Goal: Information Seeking & Learning: Learn about a topic

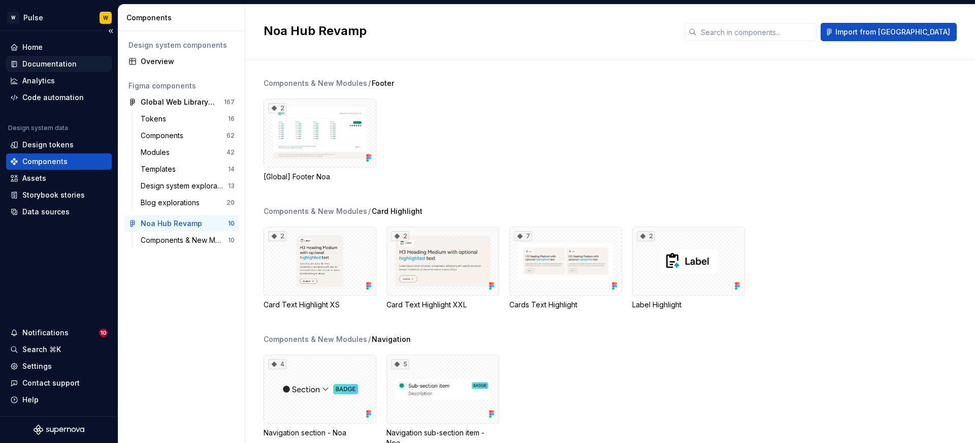
click at [49, 63] on div "Documentation" at bounding box center [49, 64] width 54 height 10
click at [54, 60] on div "Documentation" at bounding box center [49, 64] width 54 height 10
click at [46, 63] on div "Documentation" at bounding box center [49, 64] width 54 height 10
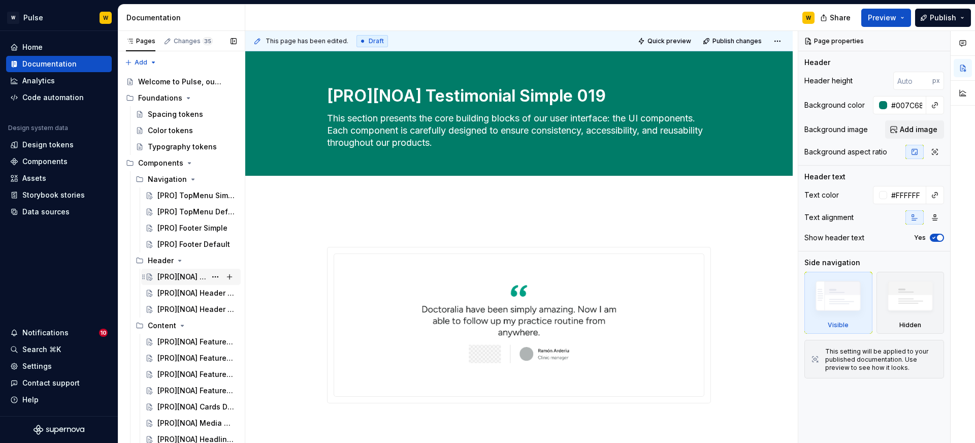
click at [179, 276] on div "[PRO][NOA] Header Default 001" at bounding box center [181, 277] width 49 height 10
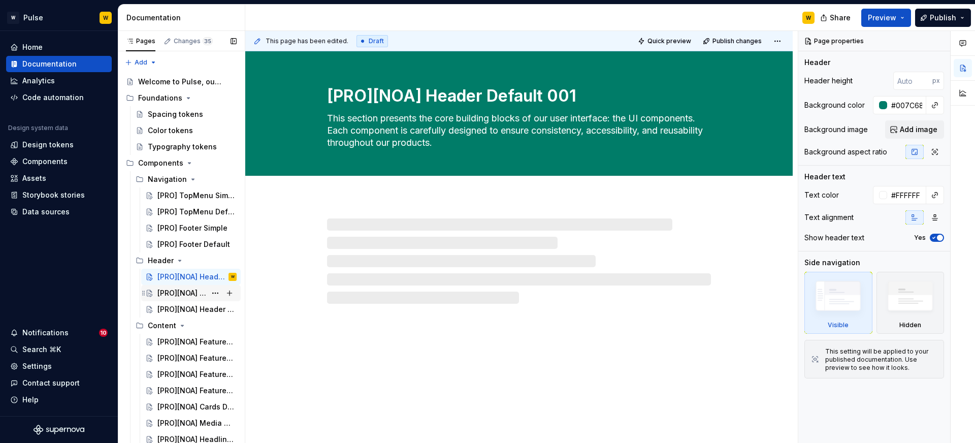
click at [185, 290] on div "[PRO][NOA] Header Form 002" at bounding box center [181, 293] width 49 height 10
click at [188, 305] on div "[PRO][NOA] Header Tabs 003" at bounding box center [181, 309] width 49 height 10
click at [187, 340] on div "[PRO][NOA] Feature Default 004" at bounding box center [181, 342] width 49 height 10
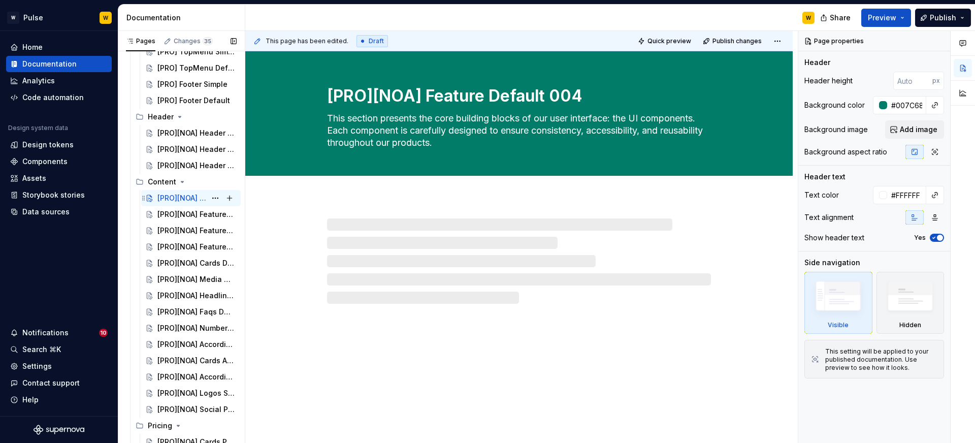
scroll to position [151, 0]
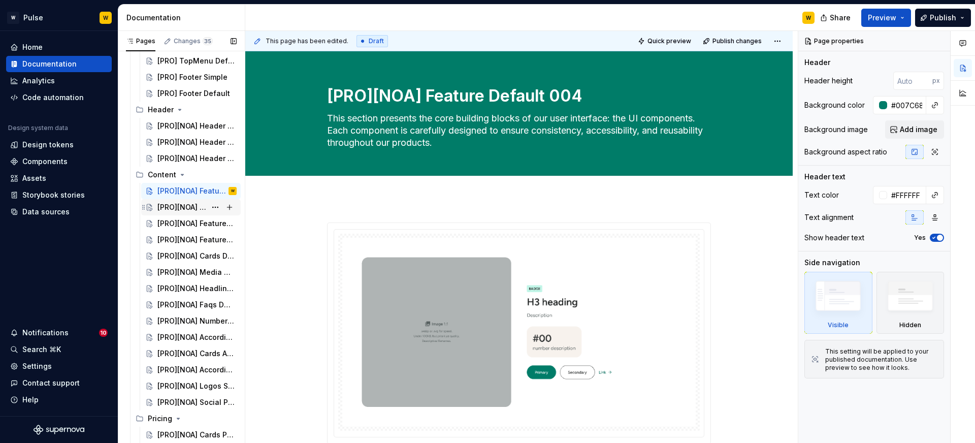
click at [190, 206] on div "[PRO][NOA] Feature Tabs 005" at bounding box center [181, 207] width 49 height 10
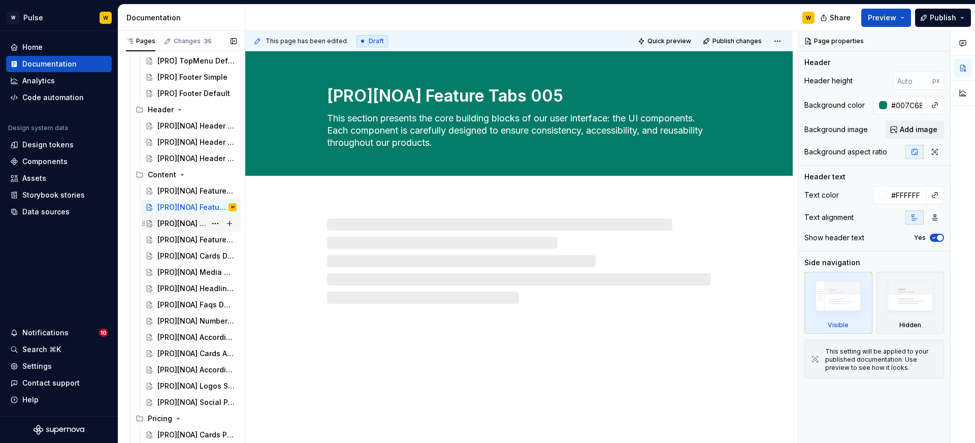
click at [184, 227] on div "[PRO][NOA] Feature Scroll 006" at bounding box center [181, 223] width 49 height 10
click at [185, 242] on div "[PRO][NOA] Feature Social Proof 007" at bounding box center [181, 240] width 49 height 10
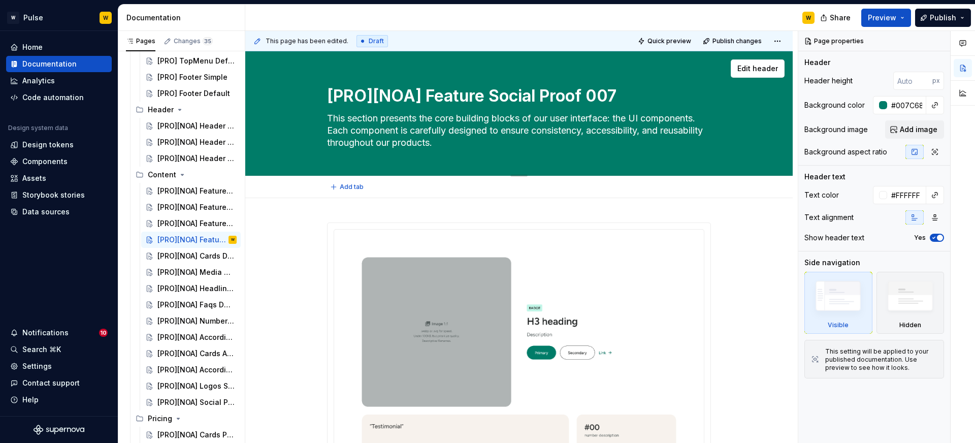
click at [417, 96] on textarea "[PRO][NOA] Feature Social Proof 007" at bounding box center [517, 96] width 384 height 24
click at [426, 95] on textarea "[PRO][NOA] Feature Social Proof 007" at bounding box center [517, 96] width 384 height 24
click at [423, 95] on textarea "[PRO][NOA] Feature Social Proof 007" at bounding box center [517, 96] width 384 height 24
type textarea "*"
type textarea "[PRO][NOA Feature Social Proof 007"
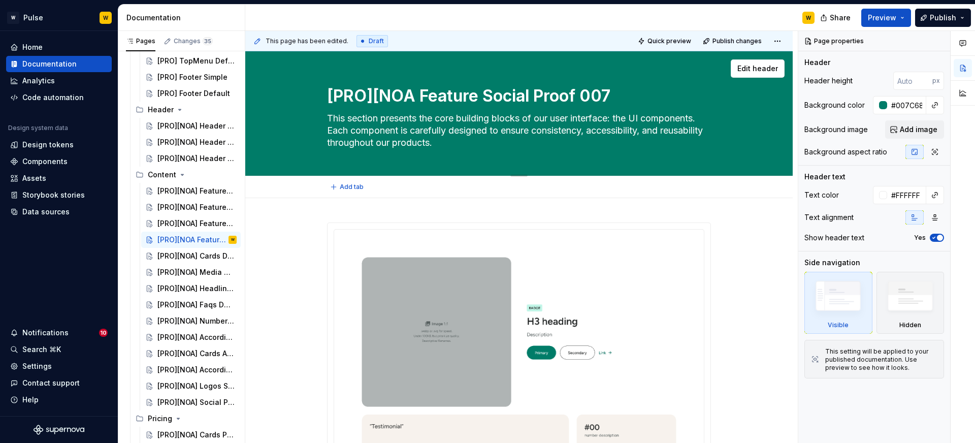
type textarea "*"
type textarea "[PRO][ Feature Social Proof 007"
type textarea "*"
type textarea "[PRO] Feature Social Proof 007"
type textarea "*"
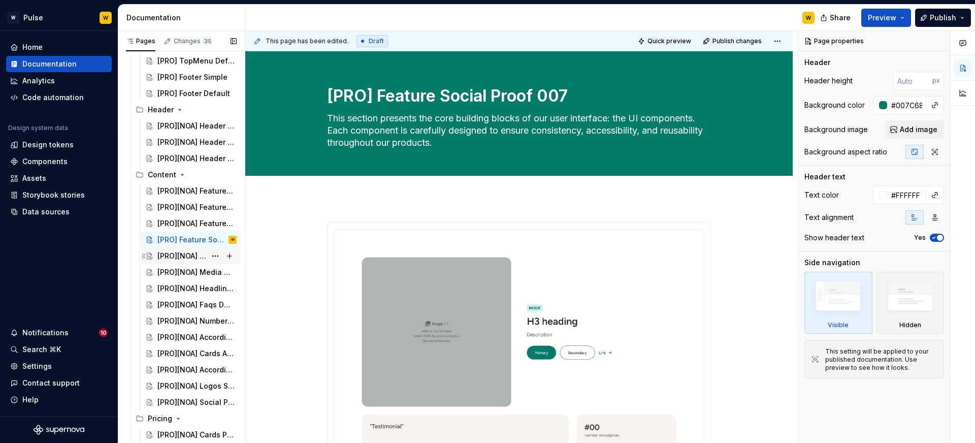
type textarea "[PRO] Feature Social Proof 007"
click at [178, 256] on div "[PRO][NOA] Cards Default 014" at bounding box center [181, 256] width 49 height 10
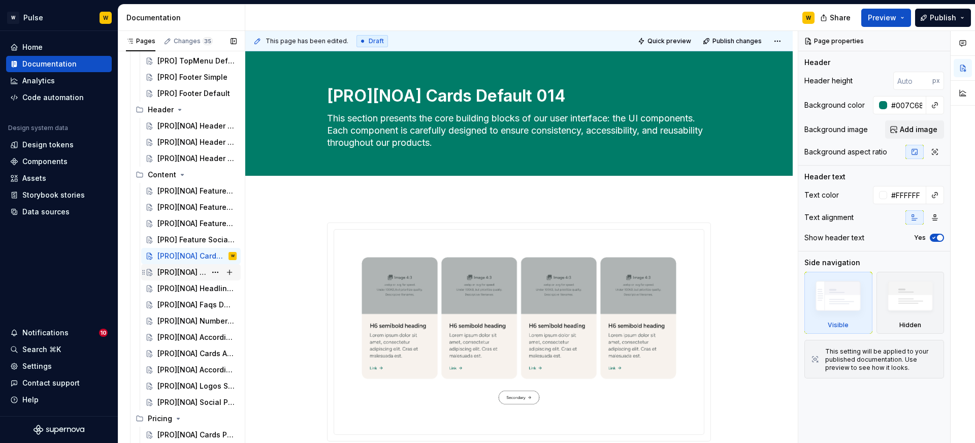
click at [179, 270] on div "[PRO][NOA] Media Default 015" at bounding box center [181, 272] width 49 height 10
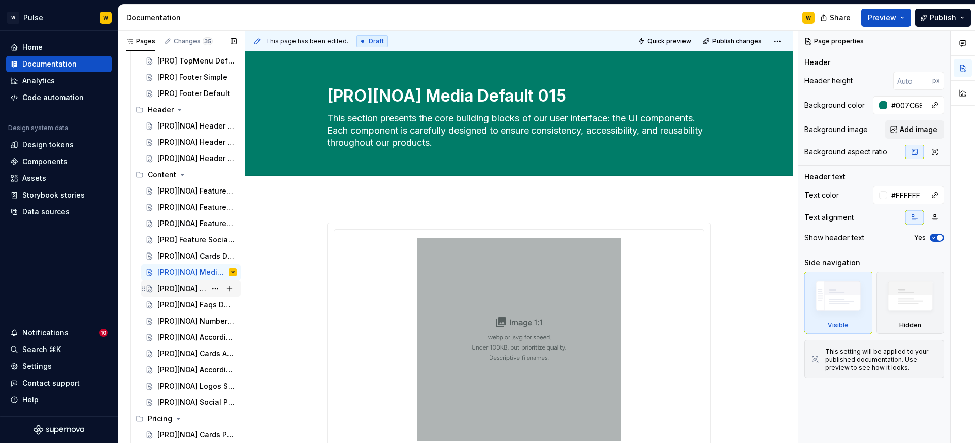
click at [177, 283] on div "[PRO][NOA] Headline Default 016" at bounding box center [181, 288] width 49 height 10
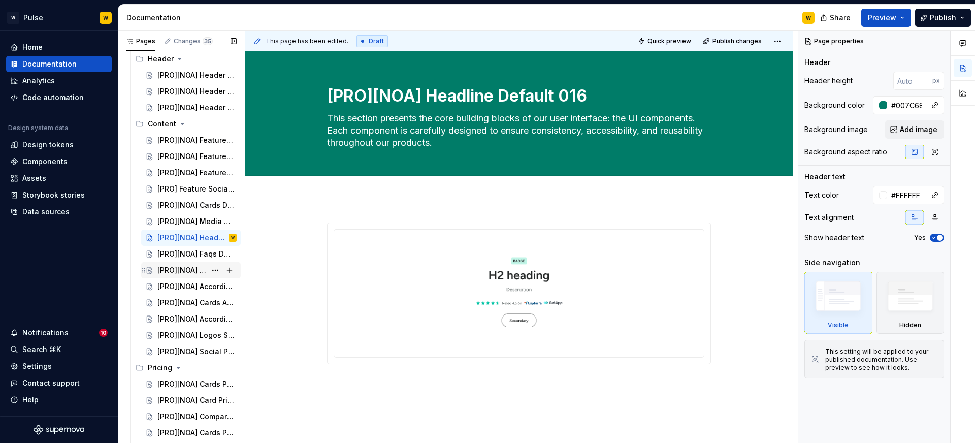
scroll to position [204, 0]
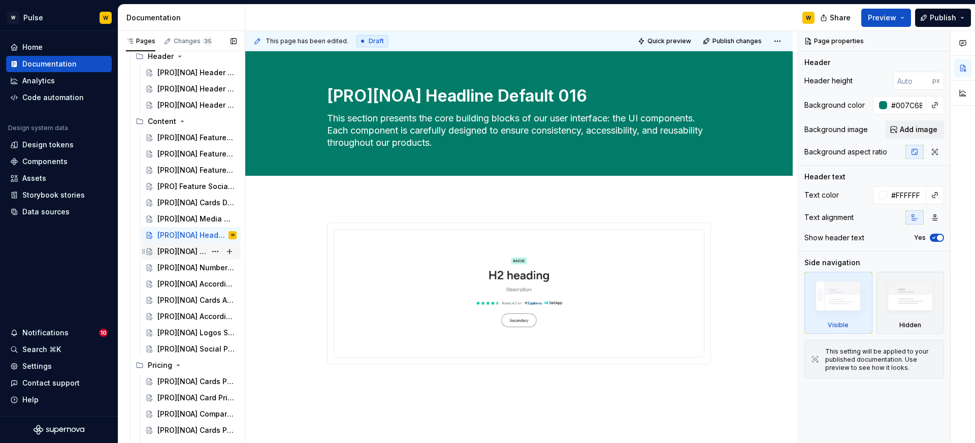
click at [187, 257] on div "[PRO][NOA] Faqs Default 017" at bounding box center [196, 251] width 79 height 14
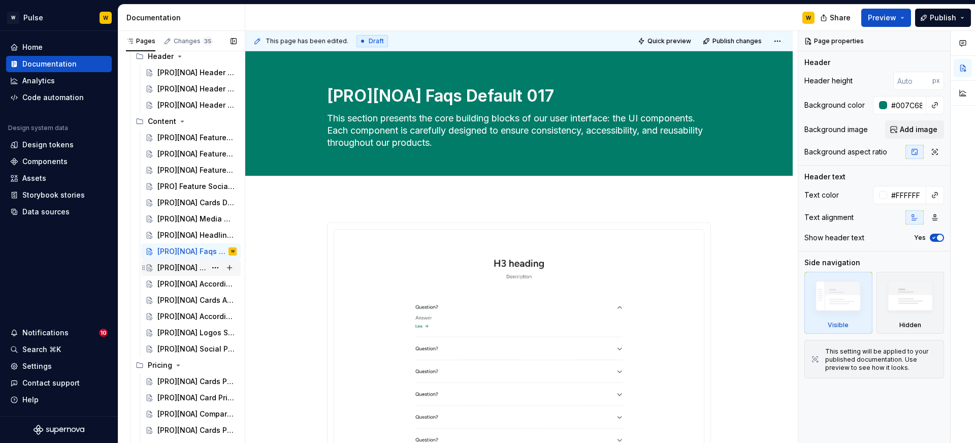
click at [183, 271] on div "[PRO][NOA] Numbers Default 020" at bounding box center [181, 267] width 49 height 10
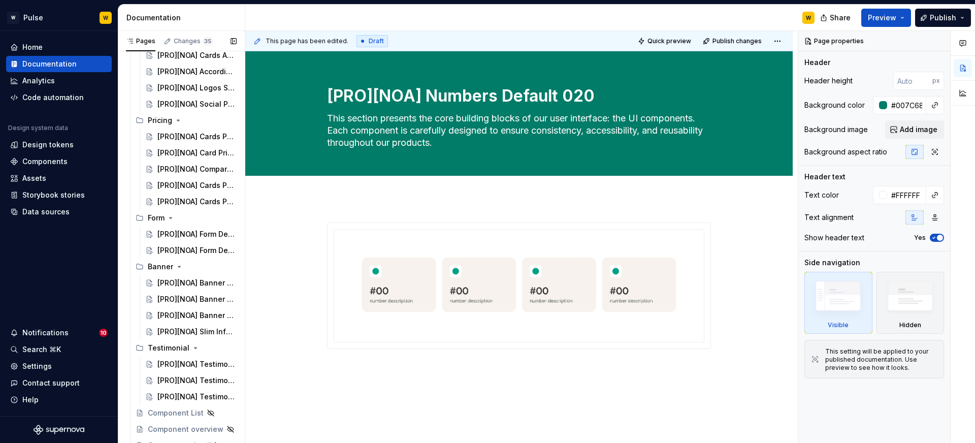
scroll to position [457, 0]
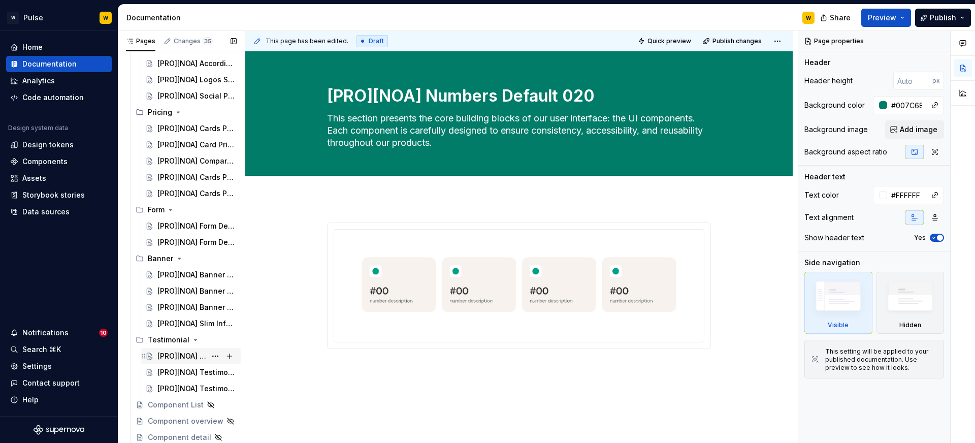
click at [177, 358] on div "[PRO][NOA] Testimonial Default 008" at bounding box center [181, 356] width 49 height 10
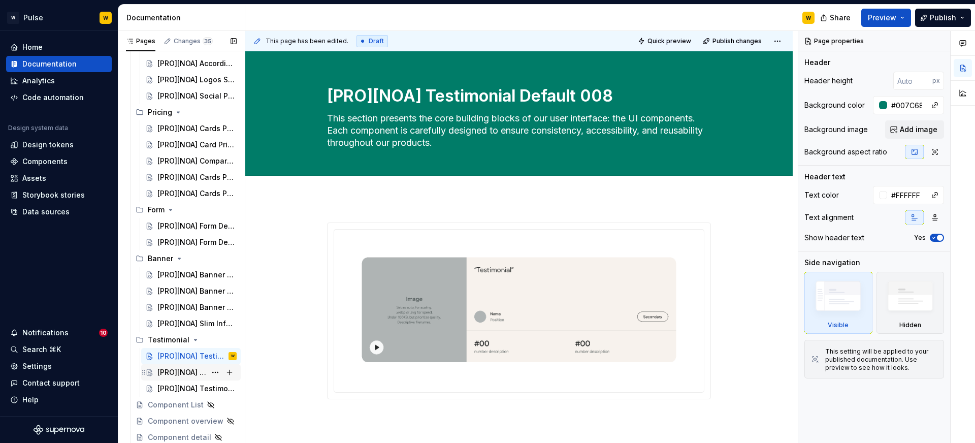
click at [176, 370] on div "[PRO][NOA] Testimonials Carousel 018" at bounding box center [181, 372] width 49 height 10
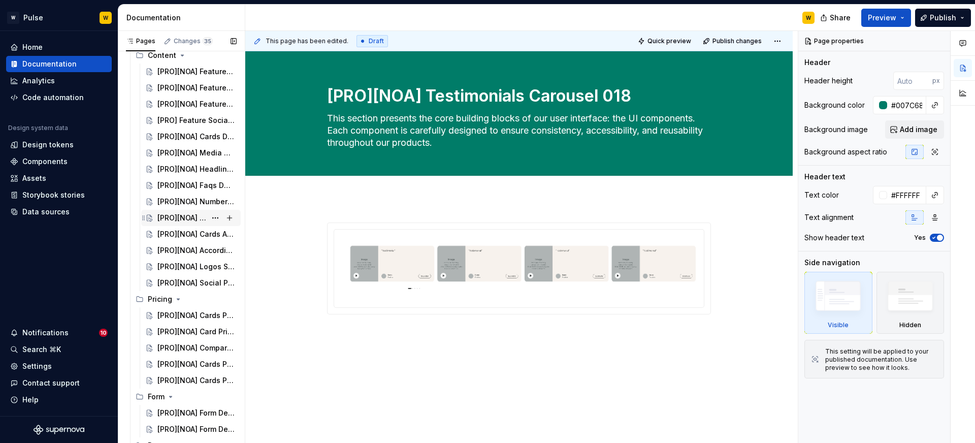
scroll to position [268, 0]
click at [189, 218] on div "[PRO][NOA] Accordion default 021" at bounding box center [181, 220] width 49 height 10
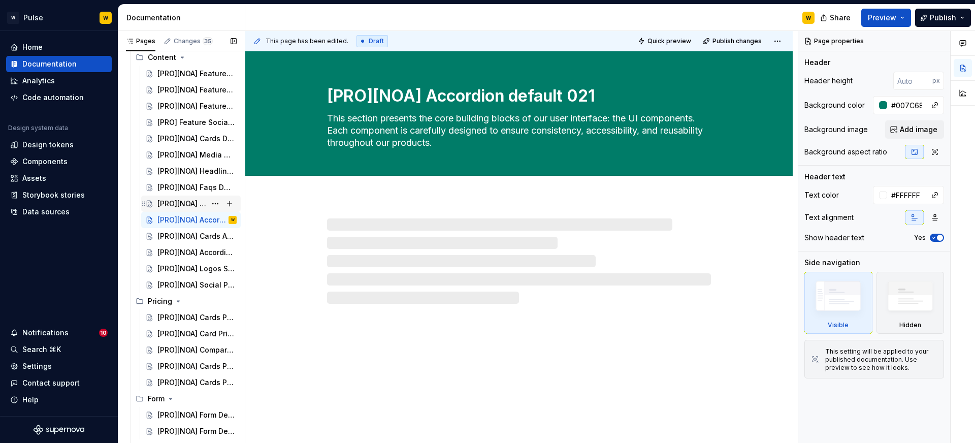
click at [189, 198] on div "[PRO][NOA] Numbers Default 020" at bounding box center [181, 203] width 49 height 10
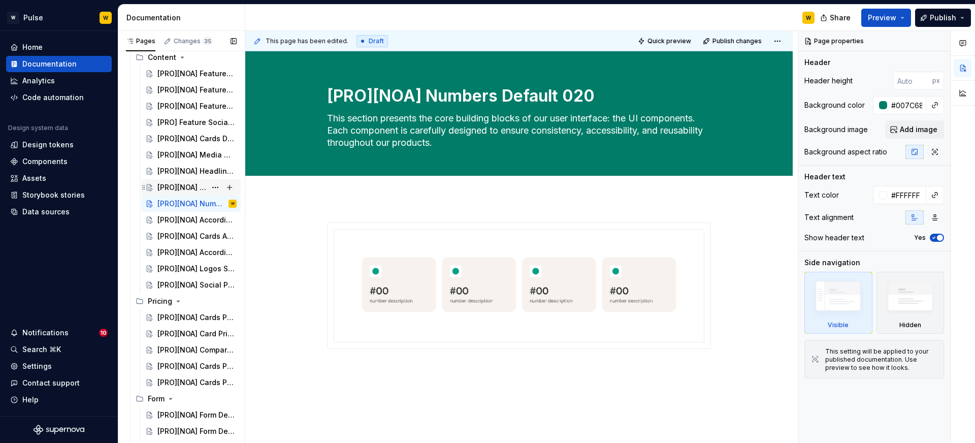
click at [188, 181] on div "[PRO][NOA] Faqs Default 017" at bounding box center [196, 187] width 79 height 14
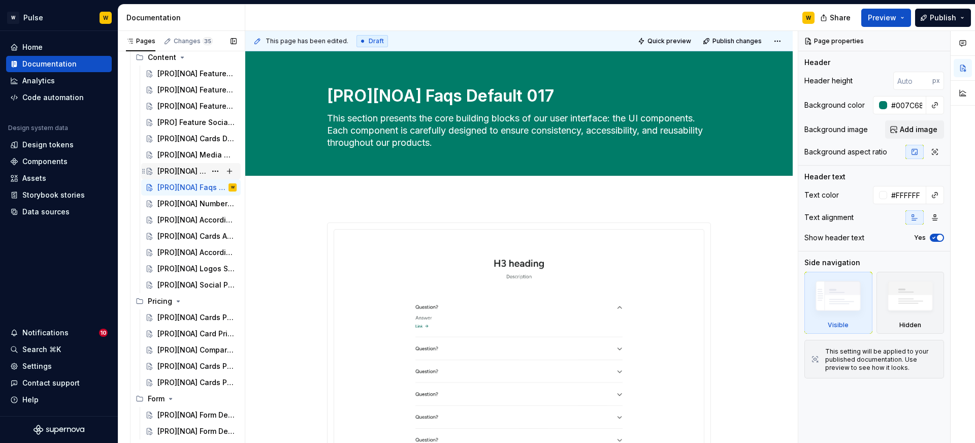
click at [187, 171] on div "[PRO][NOA] Headline Default 016" at bounding box center [181, 171] width 49 height 10
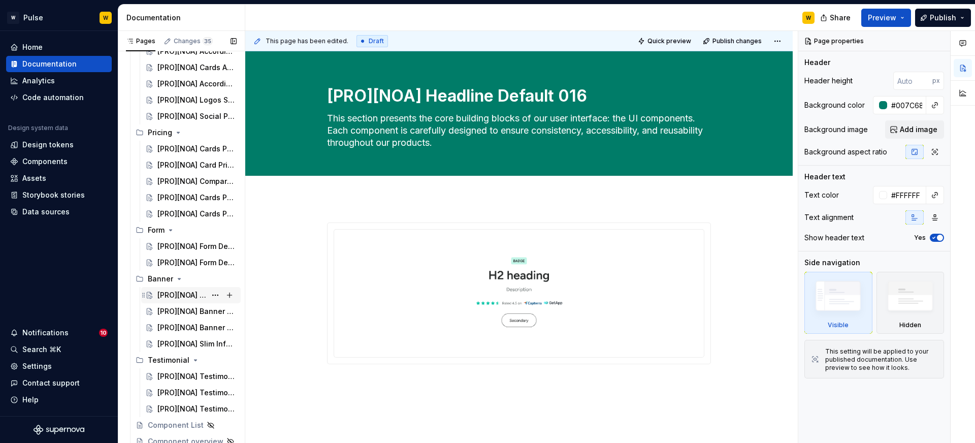
scroll to position [439, 0]
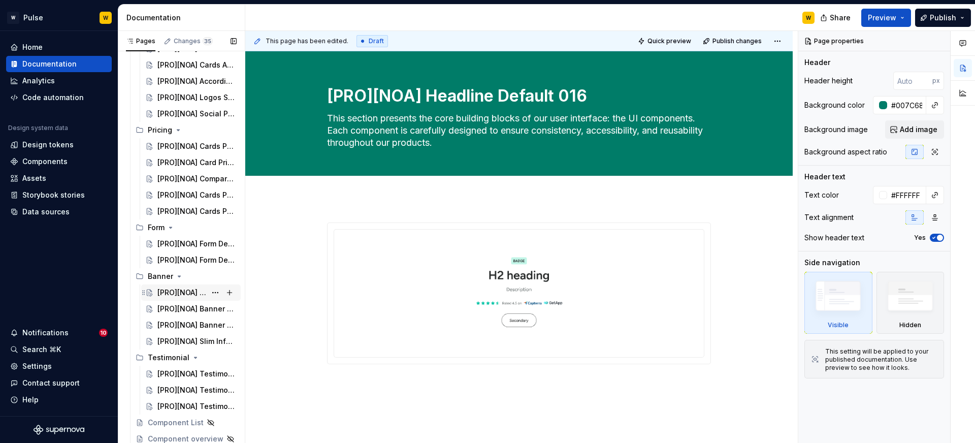
click at [188, 291] on div "[PRO][NOA] Banner Default 011" at bounding box center [181, 292] width 49 height 10
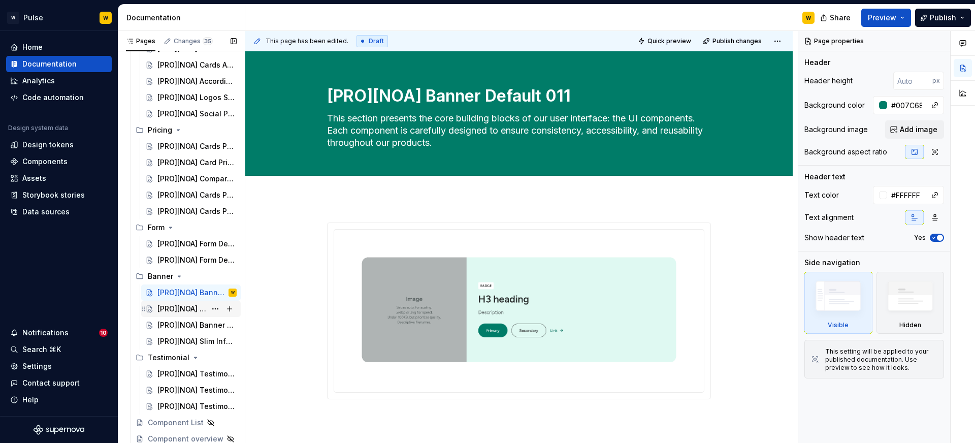
click at [185, 307] on div "[PRO][NOA] Banner CTA 012" at bounding box center [181, 309] width 49 height 10
click at [187, 327] on div "[PRO][NOA] Banner Form 013" at bounding box center [181, 325] width 49 height 10
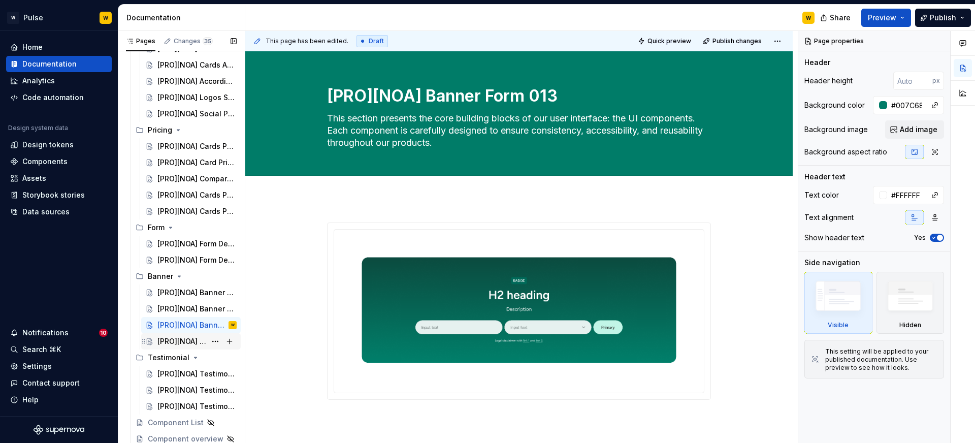
click at [188, 341] on div "[PRO][NOA] Slim Informational 028" at bounding box center [181, 341] width 49 height 10
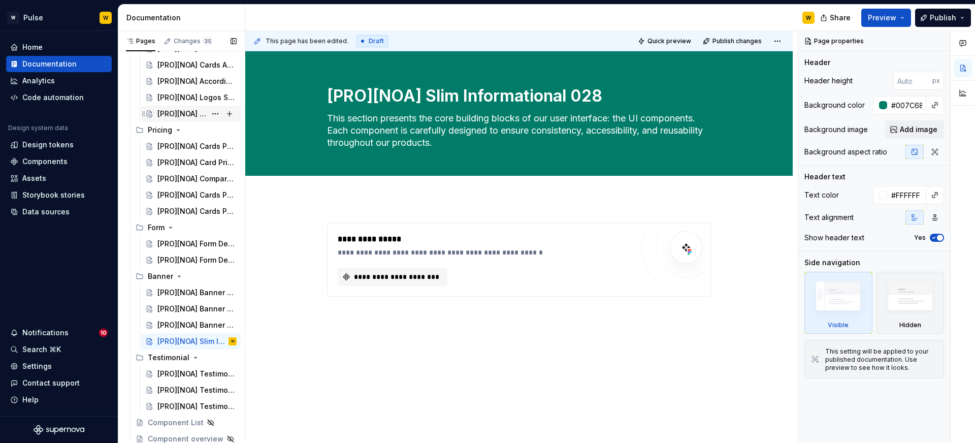
click at [194, 112] on div "[PRO][NOA] Social Proof Notification 031" at bounding box center [181, 114] width 49 height 10
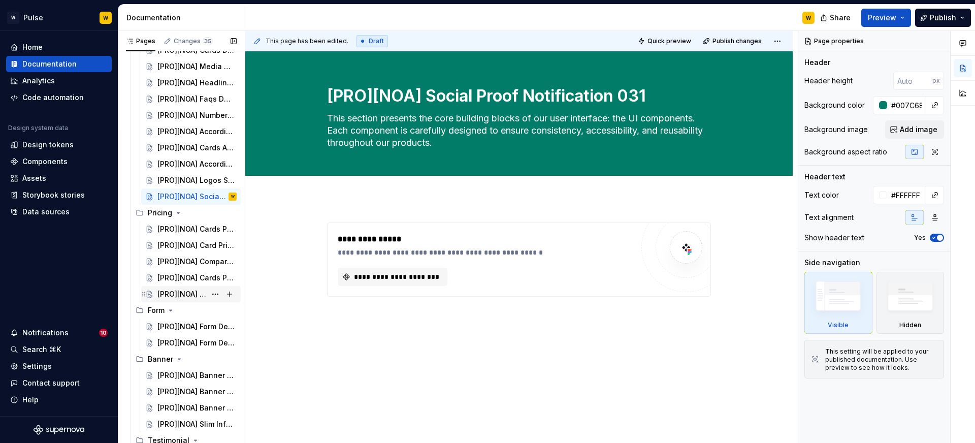
scroll to position [356, 0]
click at [191, 292] on div "[PRO][NOA] Cards Pricing Comparison 027" at bounding box center [181, 294] width 49 height 10
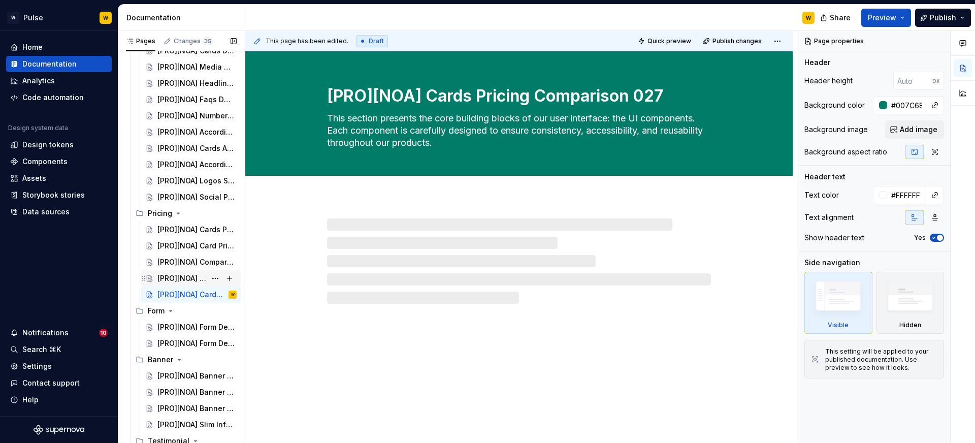
click at [193, 276] on div "[PRO][NOA] Cards Pricing Product Multi 030" at bounding box center [181, 278] width 49 height 10
click at [192, 262] on div "[PRO][NOA] Comparison Table 026" at bounding box center [181, 262] width 49 height 10
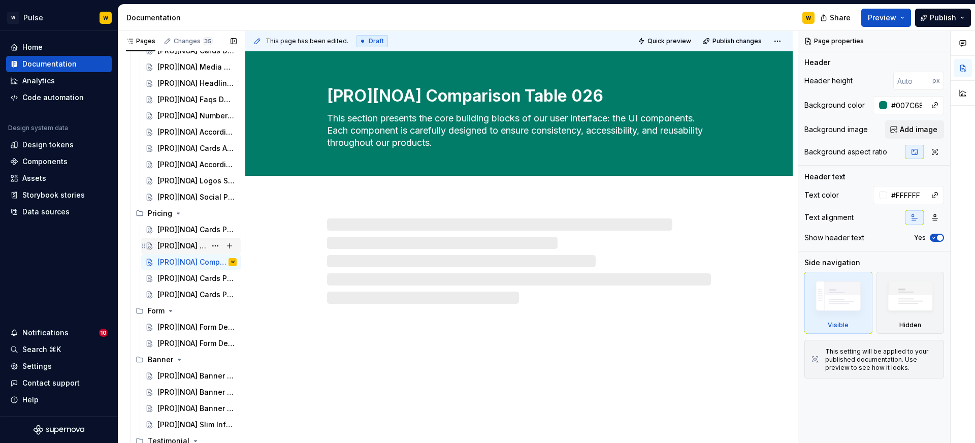
click at [189, 241] on div "[PRO][NOA] Card Pricing Product 024" at bounding box center [181, 246] width 49 height 10
click at [189, 231] on div "[PRO][NOA] Cards Pricing Plans 023" at bounding box center [181, 229] width 49 height 10
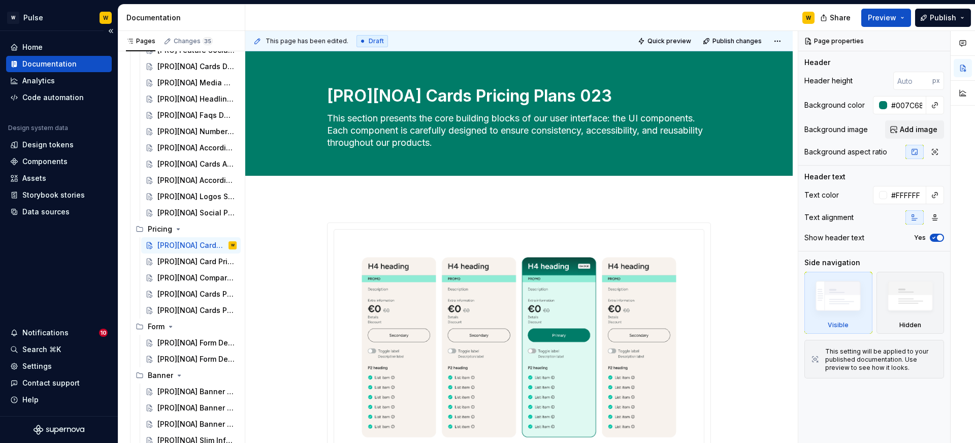
scroll to position [339, 0]
click at [188, 308] on div "[PRO][NOA] Cards Pricing Comparison 027" at bounding box center [181, 311] width 49 height 10
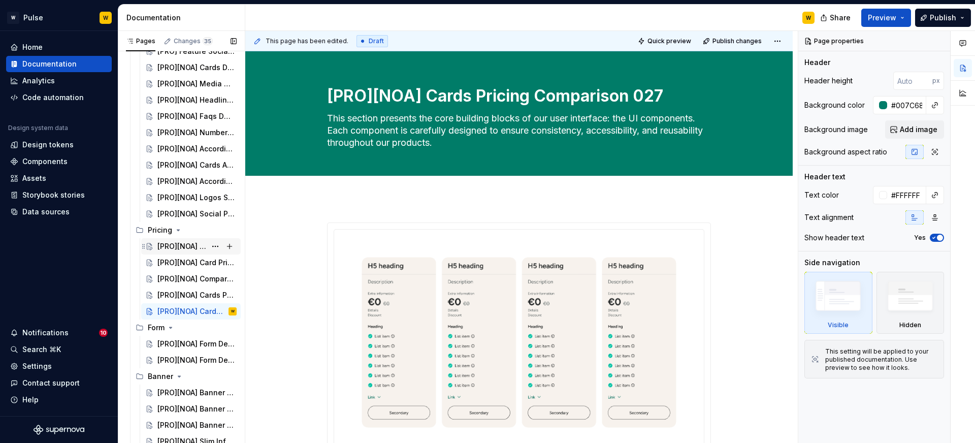
click at [192, 243] on div "[PRO][NOA] Cards Pricing Plans 023" at bounding box center [181, 246] width 49 height 10
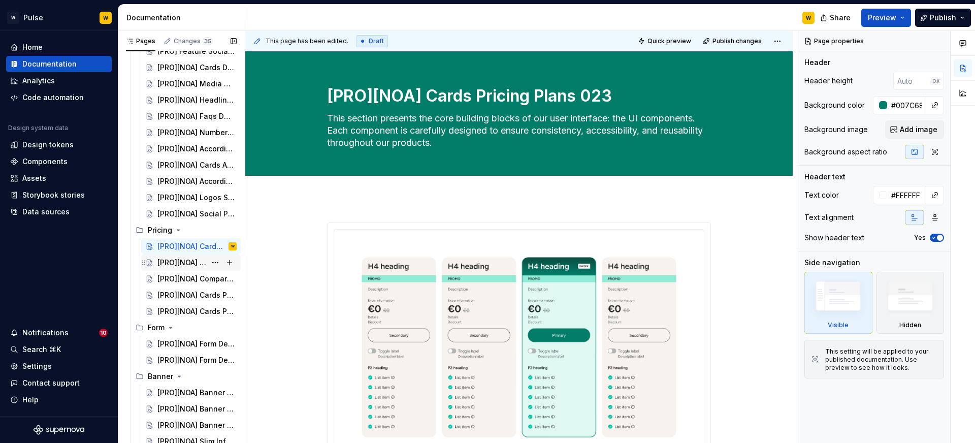
click at [189, 261] on div "[PRO][NOA] Card Pricing Product 024" at bounding box center [181, 262] width 49 height 10
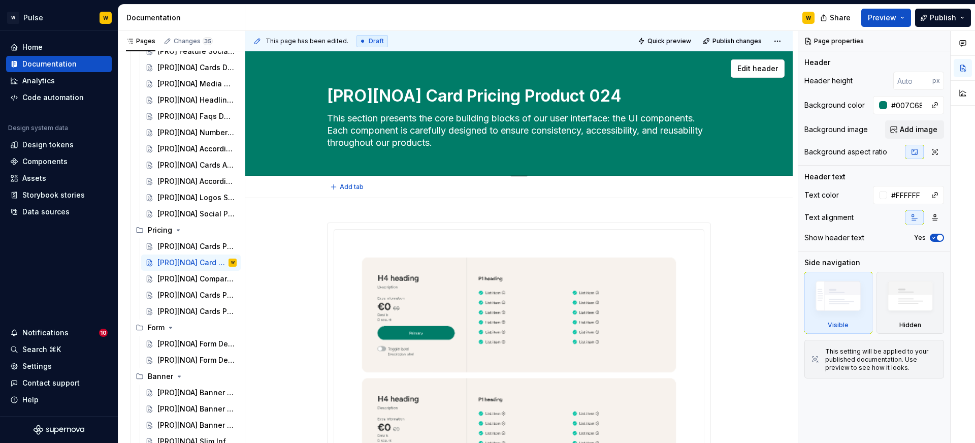
click at [423, 97] on textarea "[PRO][NOA] Card Pricing Product 024" at bounding box center [517, 96] width 384 height 24
type textarea "*"
type textarea "[PRO][NOA Card Pricing Product 024"
type textarea "*"
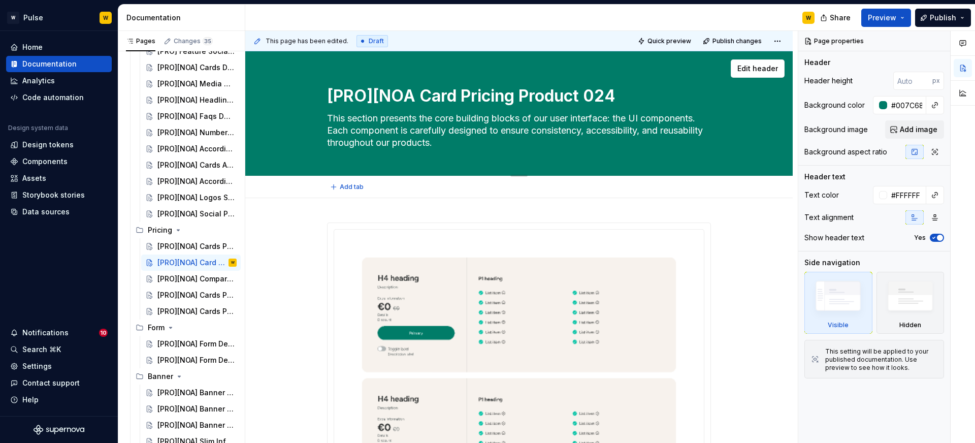
type textarea "[PRO][NO Card Pricing Product 024"
type textarea "*"
type textarea "[PRO][N Card Pricing Product 024"
type textarea "*"
type textarea "[PRO][ Card Pricing Product 024"
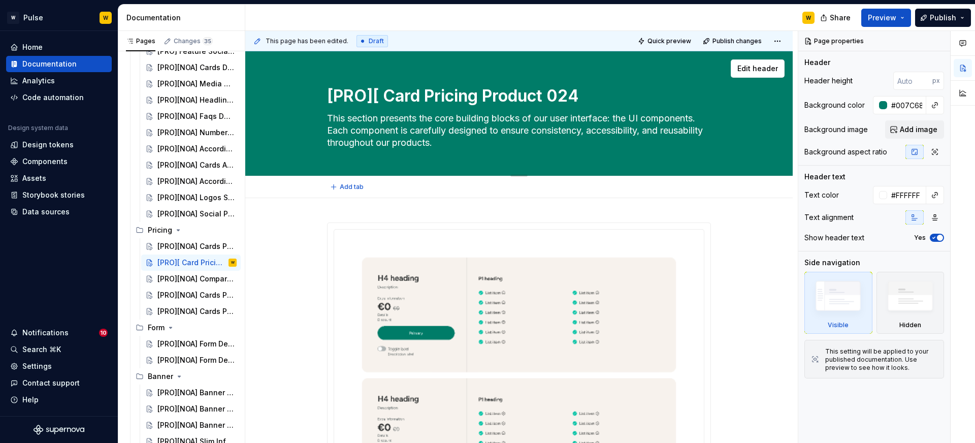
type textarea "*"
type textarea "[PRO] Card Pricing Product 024"
type textarea "*"
type textarea "[PRO] Card Pricing Product 024"
click at [198, 278] on div "[PRO][NOA] Comparison Table 026" at bounding box center [181, 279] width 49 height 10
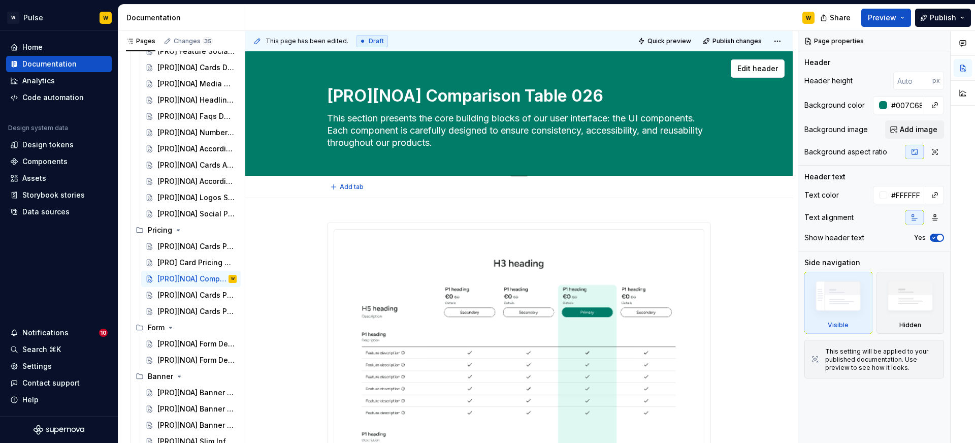
click at [424, 96] on textarea "[PRO][NOA] Comparison Table 026" at bounding box center [517, 96] width 384 height 24
type textarea "*"
type textarea "[PRO][NOA Comparison Table 026"
type textarea "*"
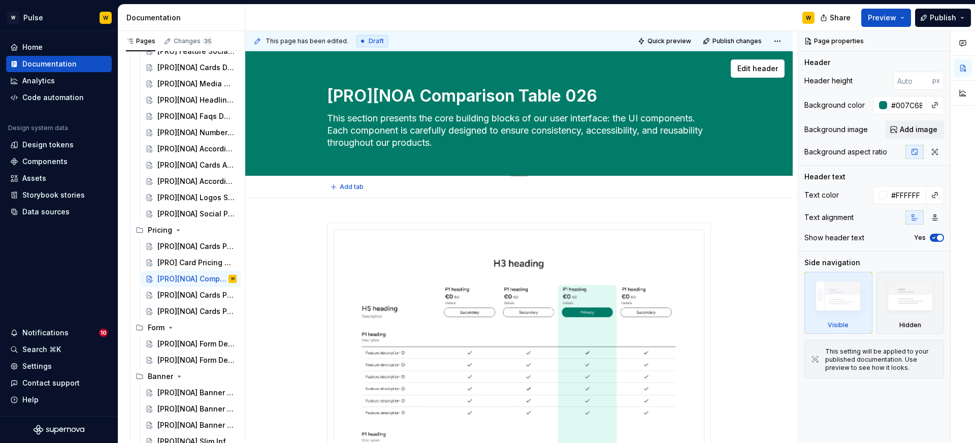
type textarea "[PRO][NO Comparison Table 026"
type textarea "*"
type textarea "[PRO][N Comparison Table 026"
type textarea "*"
type textarea "[PRO][ Comparison Table 026"
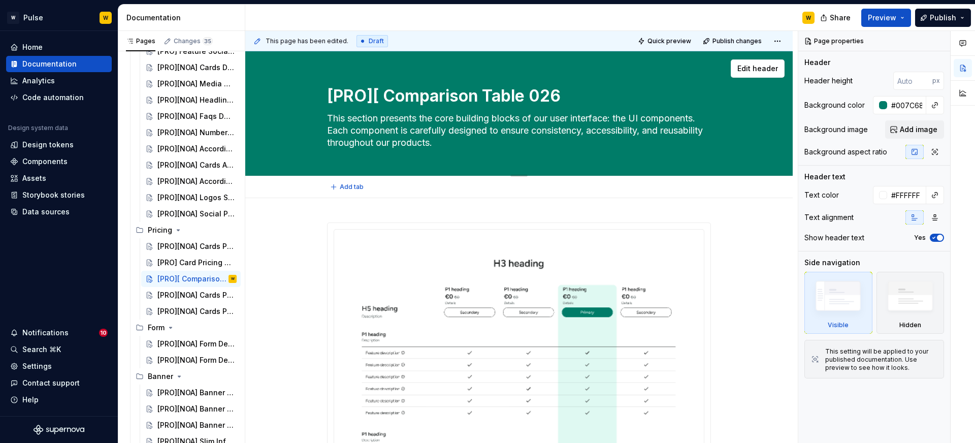
type textarea "*"
type textarea "[PRO] Comparison Table 026"
type textarea "*"
type textarea "[PRO] Comparison Table 026"
click at [192, 292] on div "[PRO][NOA] Cards Pricing Product Multi 030" at bounding box center [181, 295] width 49 height 10
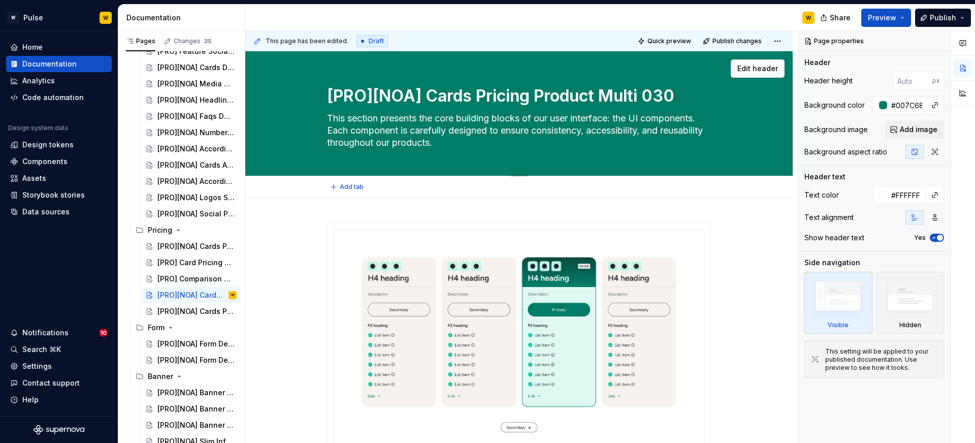
click at [424, 95] on textarea "[PRO][NOA] Cards Pricing Product Multi 030" at bounding box center [517, 96] width 384 height 24
type textarea "*"
type textarea "[PRO][NOA Cards Pricing Product Multi 030"
type textarea "*"
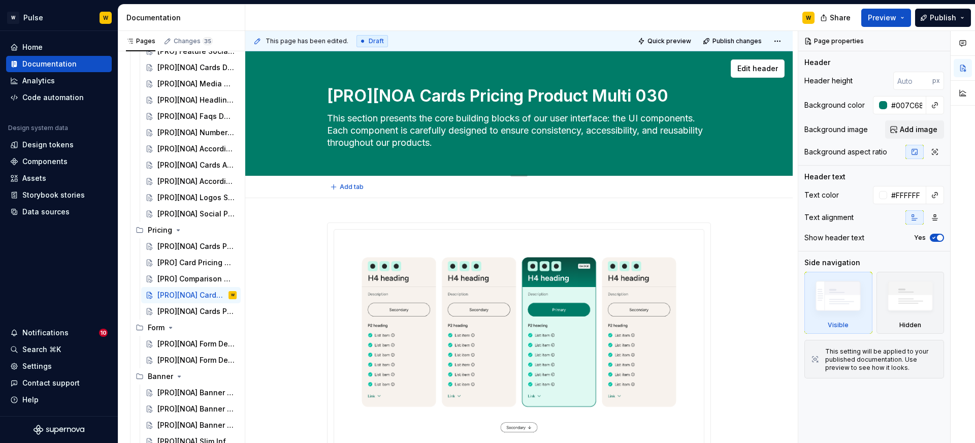
type textarea "[PRO][NO Cards Pricing Product Multi 030"
type textarea "*"
type textarea "[PRO][N Cards Pricing Product Multi 030"
type textarea "*"
type textarea "[PRO][ Cards Pricing Product Multi 030"
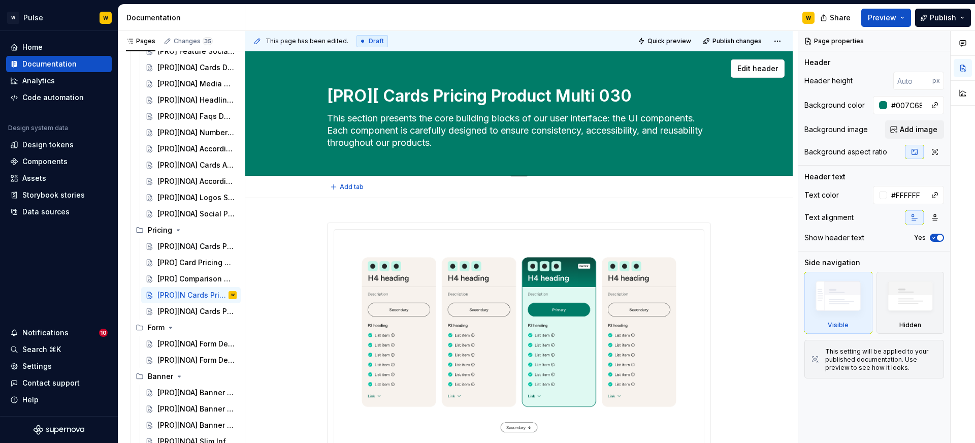
type textarea "*"
type textarea "[PRO] Cards Pricing Product Multi 030"
type textarea "*"
type textarea "[PRO] Cards Pricing Product Multi 030"
click at [192, 310] on div "[PRO][NOA] Cards Pricing Comparison 027" at bounding box center [181, 311] width 49 height 10
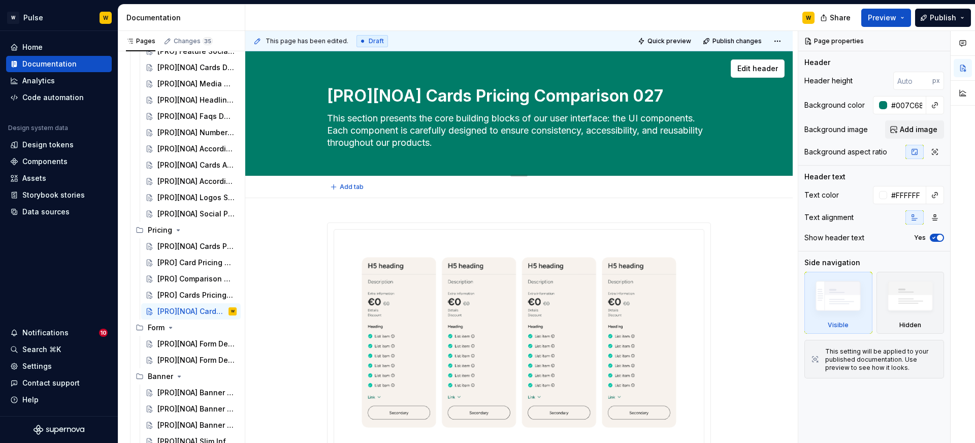
click at [422, 94] on textarea "[PRO][NOA] Cards Pricing Comparison 027" at bounding box center [517, 96] width 384 height 24
type textarea "*"
type textarea "[PRO][NOA Cards Pricing Comparison 027"
type textarea "*"
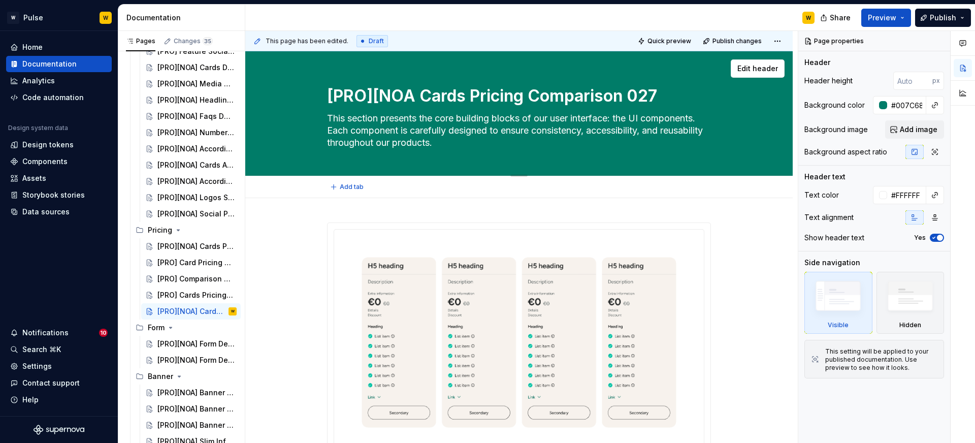
type textarea "[PRO][NO Cards Pricing Comparison 027"
type textarea "*"
type textarea "[PRO][N Cards Pricing Comparison 027"
type textarea "*"
type textarea "[PRO][ Cards Pricing Comparison 027"
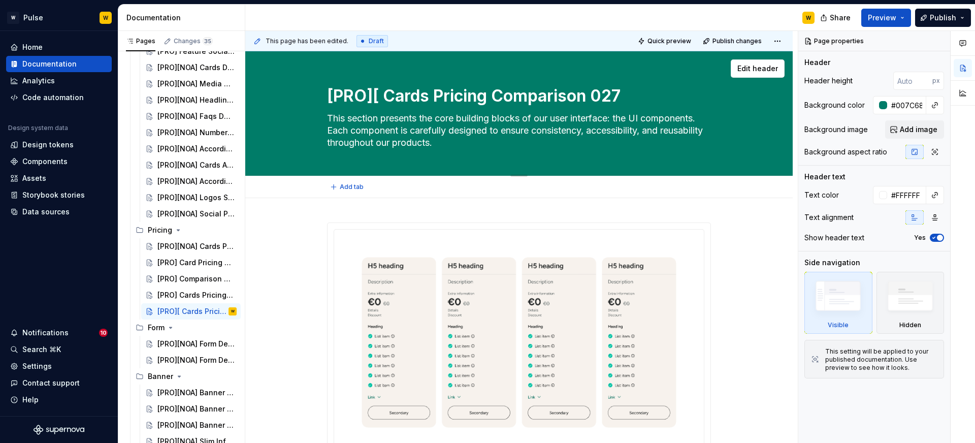
type textarea "*"
type textarea "[PRO] Cards Pricing Comparison 027"
type textarea "*"
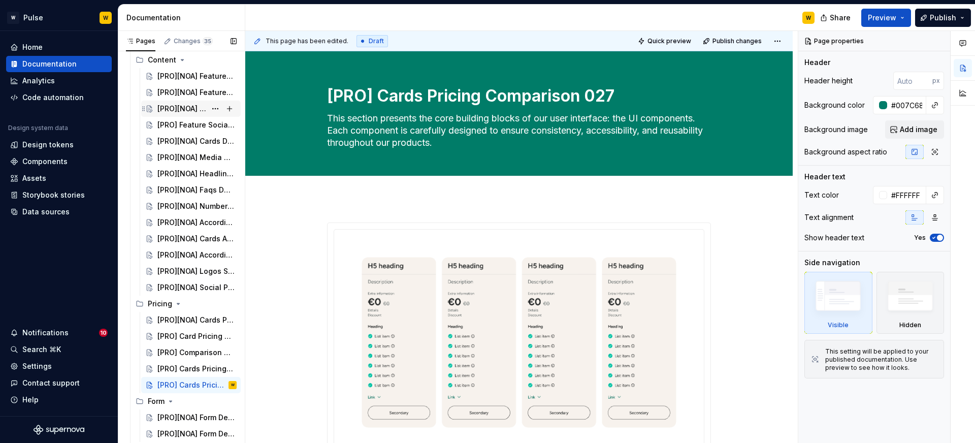
scroll to position [348, 0]
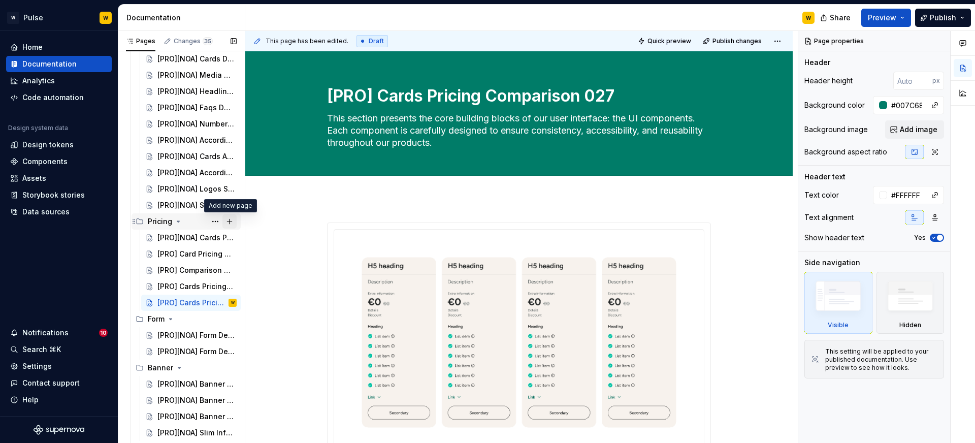
type textarea "[PRO] Cards Pricing Comparison 027"
click at [226, 221] on button "Page tree" at bounding box center [229, 221] width 14 height 14
click at [217, 302] on button "Page tree" at bounding box center [215, 302] width 14 height 14
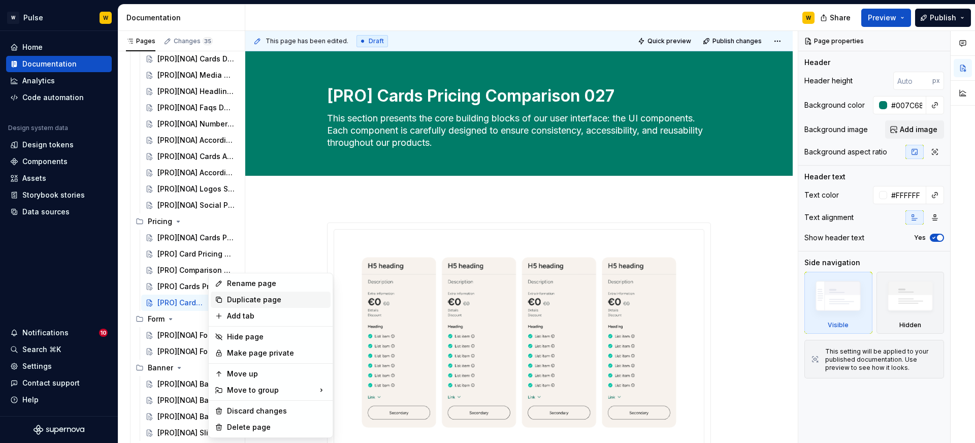
click at [256, 299] on div "Duplicate page" at bounding box center [276, 299] width 99 height 10
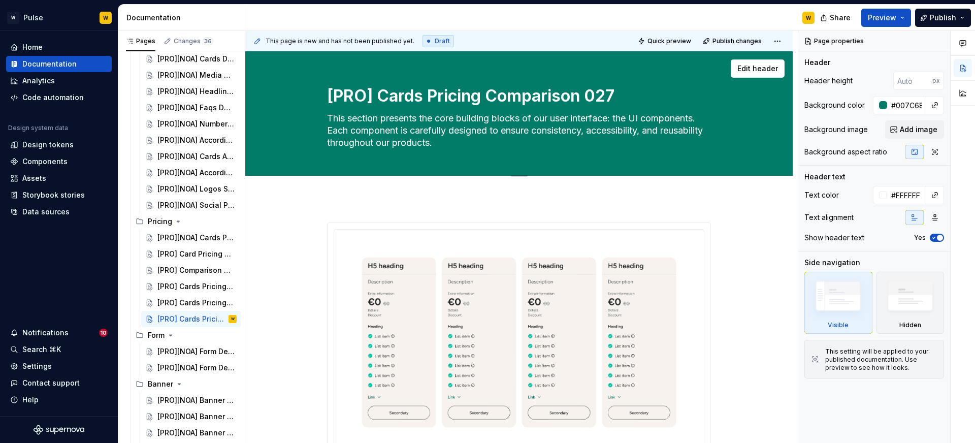
click at [431, 92] on textarea "[PRO] Cards Pricing Comparison 027" at bounding box center [517, 96] width 384 height 24
paste textarea "NOA][Content] Cards Text Highlight"
type textarea "*"
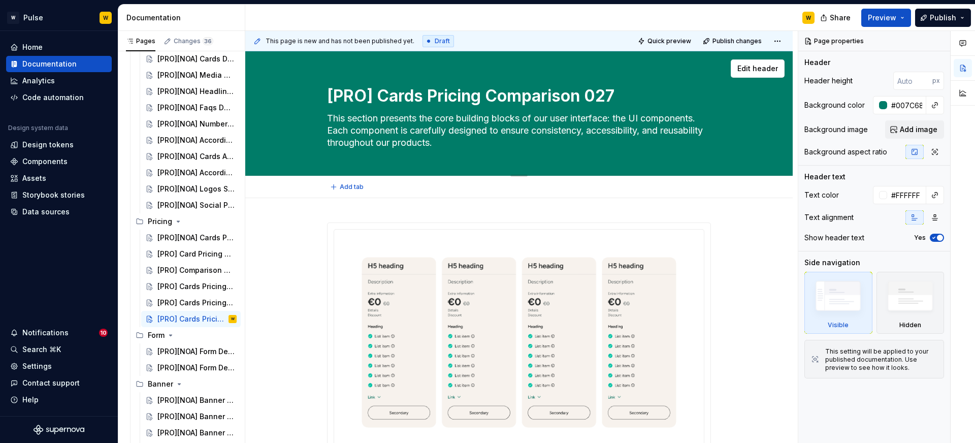
type textarea "[NOA][Content] Cards Text Highlight 027"
drag, startPoint x: 383, startPoint y: 96, endPoint x: 455, endPoint y: 97, distance: 71.6
click at [455, 97] on textarea "[NOA][Content] Cards Text Highlight 027" at bounding box center [517, 96] width 384 height 24
type textarea "*"
type textarea "[NOA]Cards Text Highlight 027"
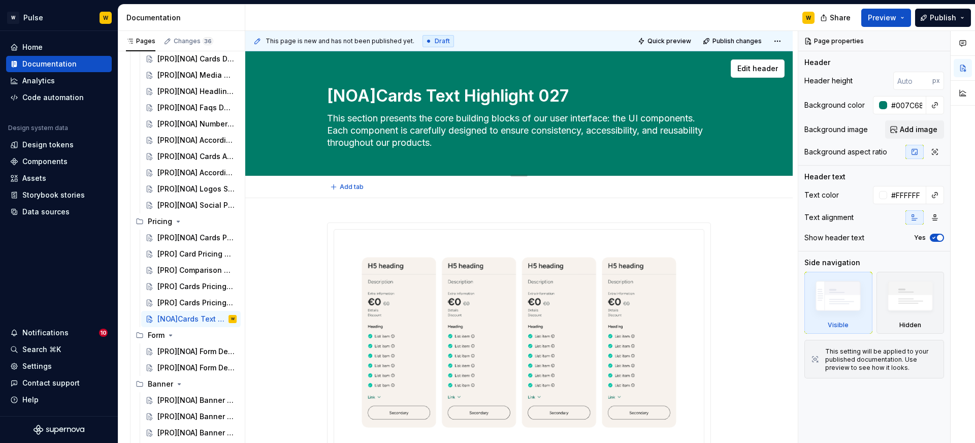
type textarea "*"
type textarea "[NOA] Cards Text Highlight 027"
type textarea "*"
type textarea "[NOA] Cards Text Highlight 027"
click at [483, 260] on img at bounding box center [518, 342] width 353 height 209
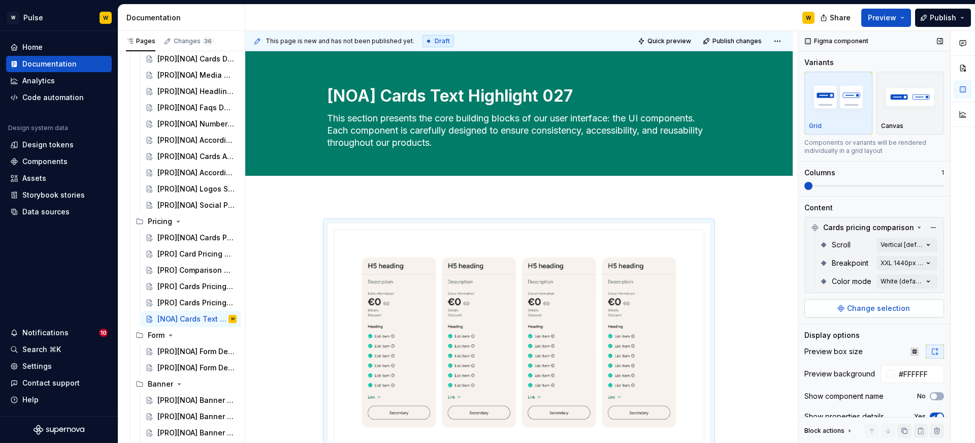
click at [885, 311] on span "Change selection" at bounding box center [878, 308] width 63 height 10
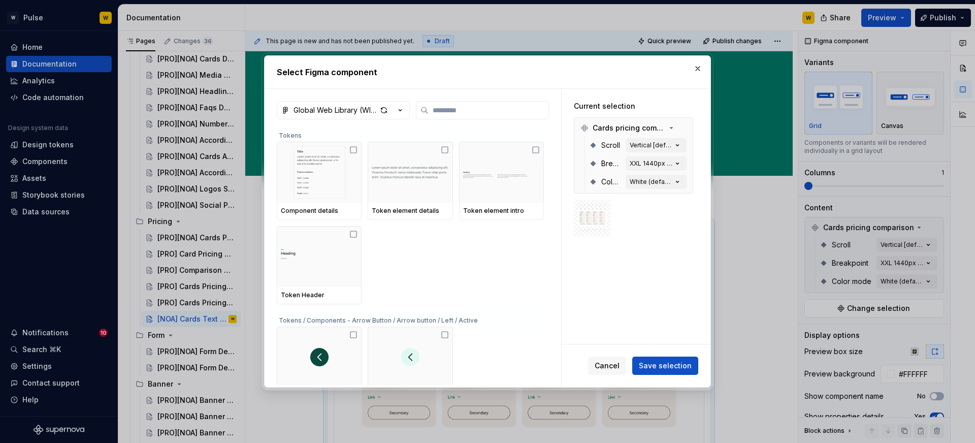
click at [403, 110] on icon "button" at bounding box center [400, 110] width 10 height 10
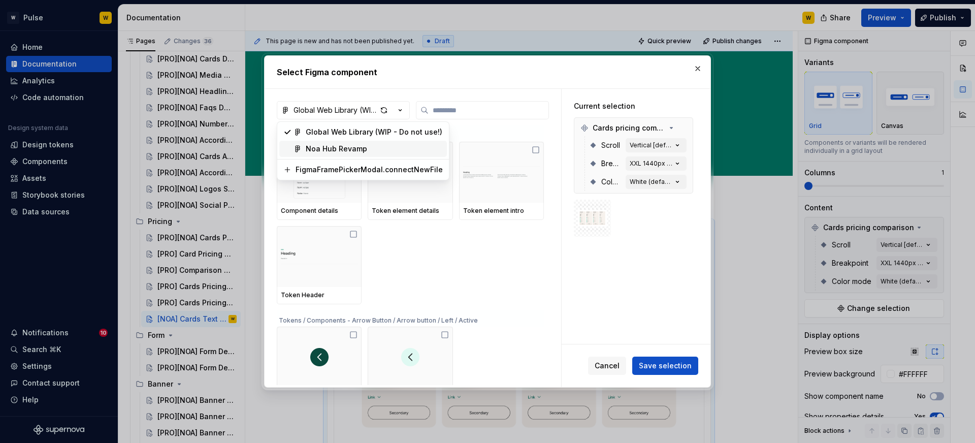
click at [355, 149] on div "Noa Hub Revamp" at bounding box center [336, 149] width 61 height 10
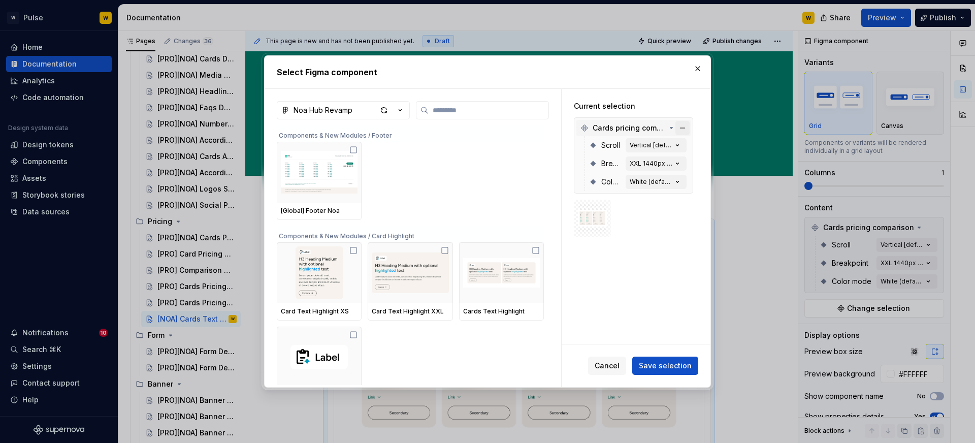
click at [686, 128] on button "button" at bounding box center [682, 128] width 14 height 14
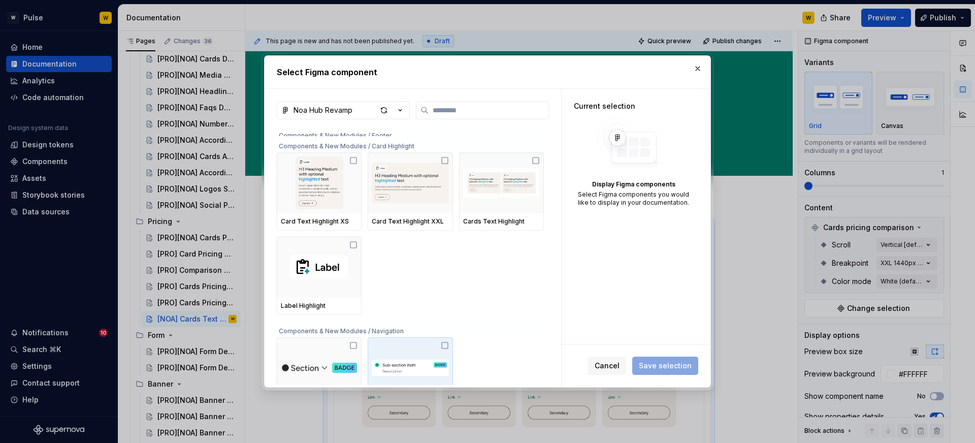
scroll to position [76, 0]
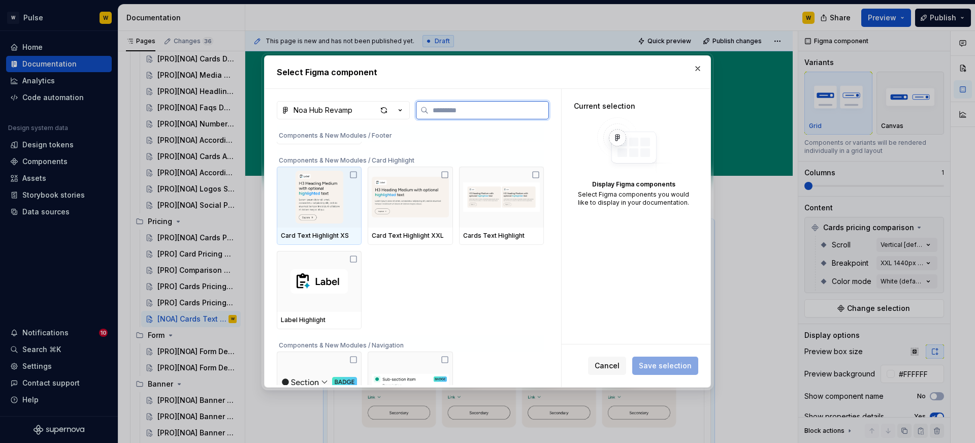
click at [355, 174] on icon at bounding box center [353, 175] width 8 height 8
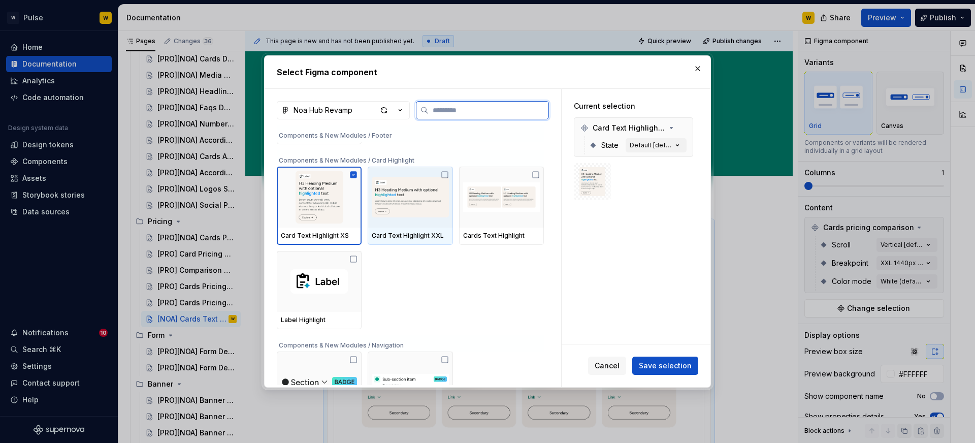
click at [445, 173] on icon at bounding box center [445, 175] width 6 height 6
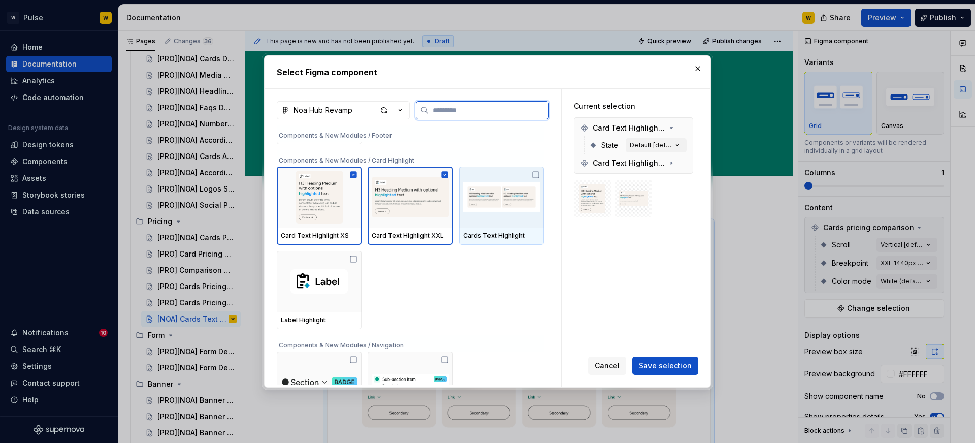
click at [536, 174] on img at bounding box center [501, 197] width 77 height 53
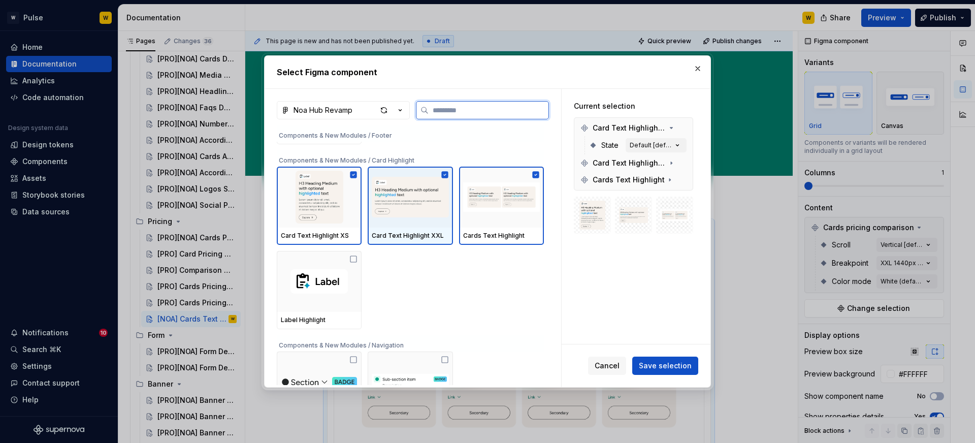
click at [447, 177] on icon at bounding box center [444, 174] width 7 height 7
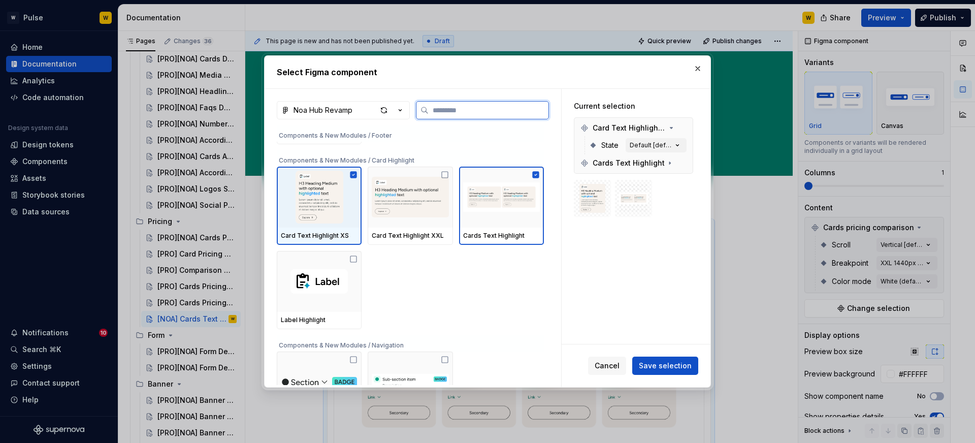
click at [353, 171] on icon at bounding box center [353, 174] width 7 height 7
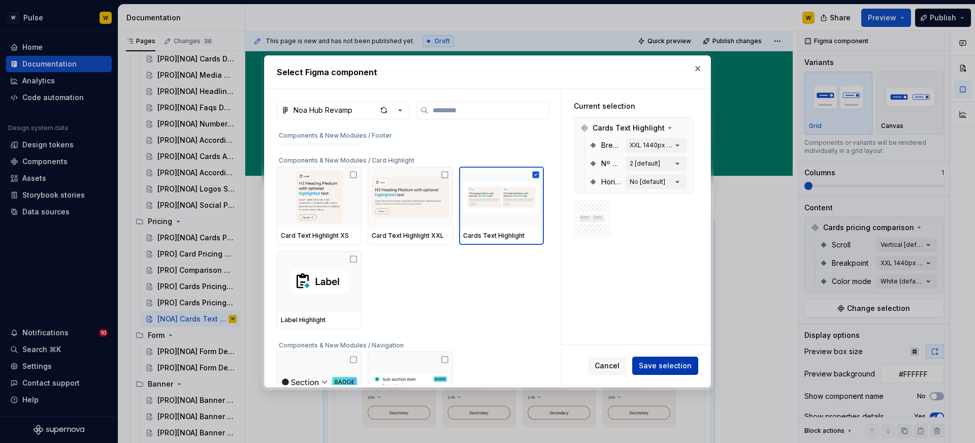
click at [661, 358] on button "Save selection" at bounding box center [665, 365] width 66 height 18
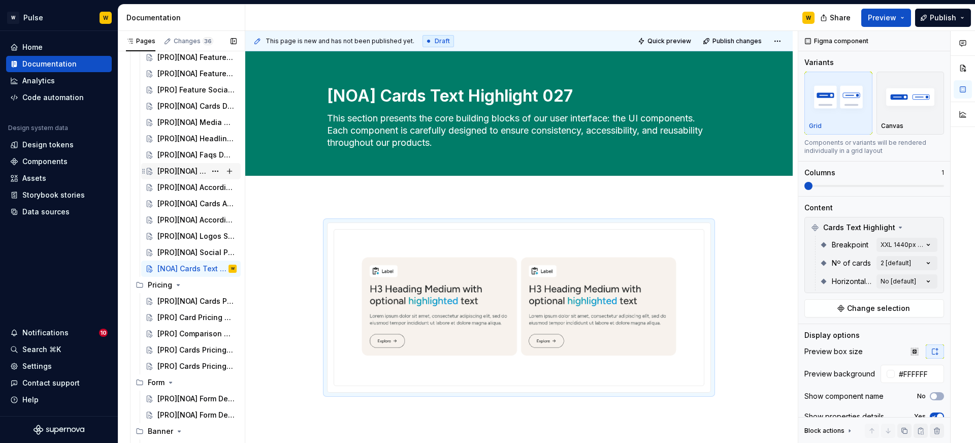
scroll to position [385, 0]
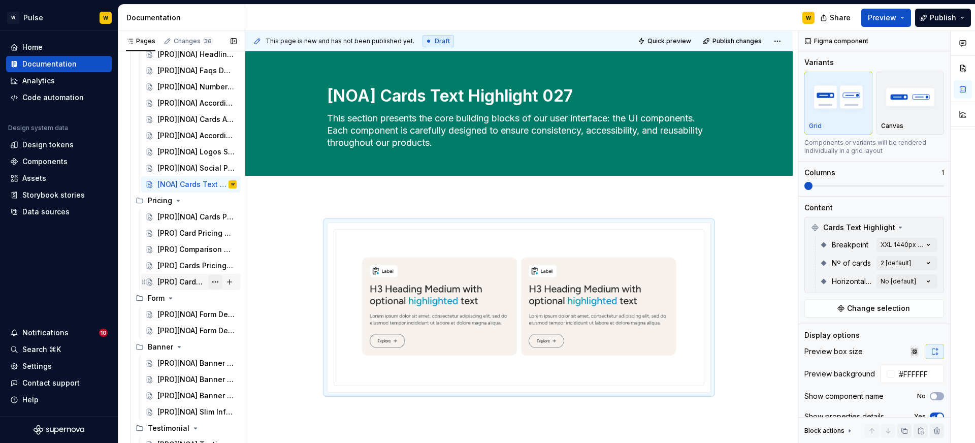
click at [216, 281] on button "Page tree" at bounding box center [215, 282] width 14 height 14
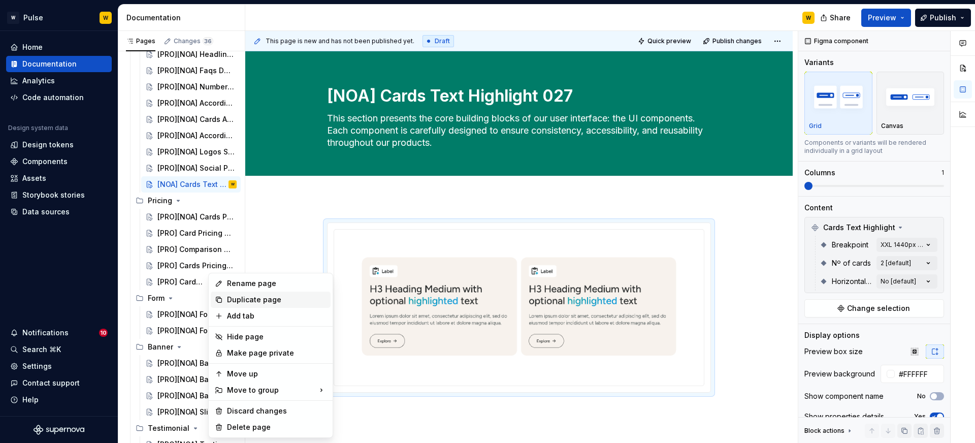
click at [234, 296] on div "Duplicate page" at bounding box center [276, 299] width 99 height 10
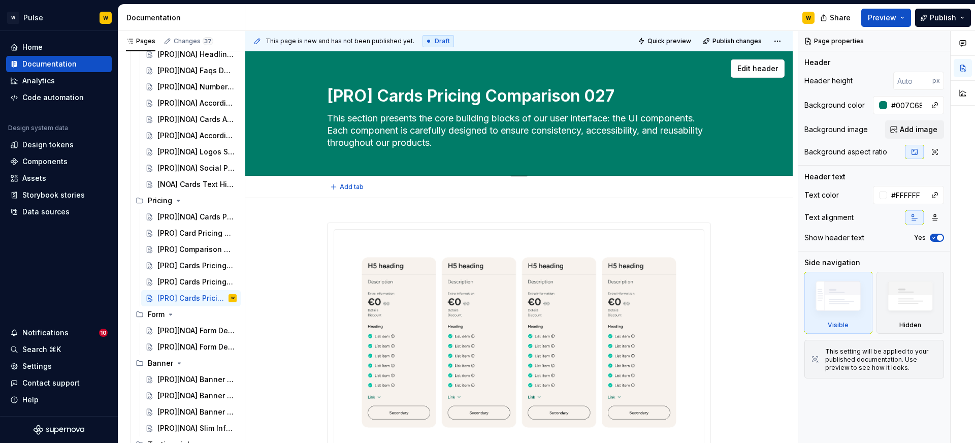
drag, startPoint x: 331, startPoint y: 93, endPoint x: 616, endPoint y: 91, distance: 285.3
click at [616, 91] on textarea "[PRO] Cards Pricing Comparison 027" at bounding box center [517, 96] width 384 height 24
paste textarea "NOA] [Pricing] pricing cards 023"
type textarea "*"
type textarea "NOA] [Pricing] pricing cards 023"
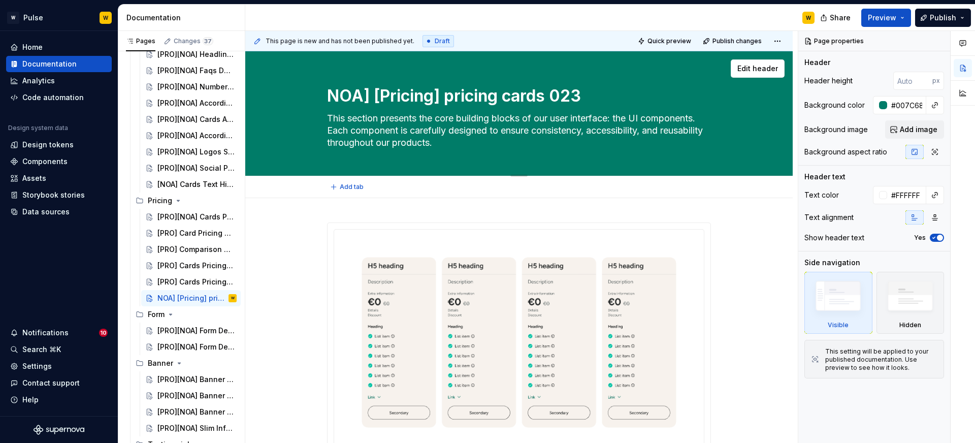
click at [334, 95] on textarea "NOA] [Pricing] pricing cards 023" at bounding box center [517, 96] width 384 height 24
type textarea "*"
type textarea "[NOA] [Pricing] pricing cards 023"
drag, startPoint x: 463, startPoint y: 97, endPoint x: 384, endPoint y: 98, distance: 79.2
click at [384, 98] on textarea "[NOA] [Pricing] pricing cards 023" at bounding box center [517, 96] width 384 height 24
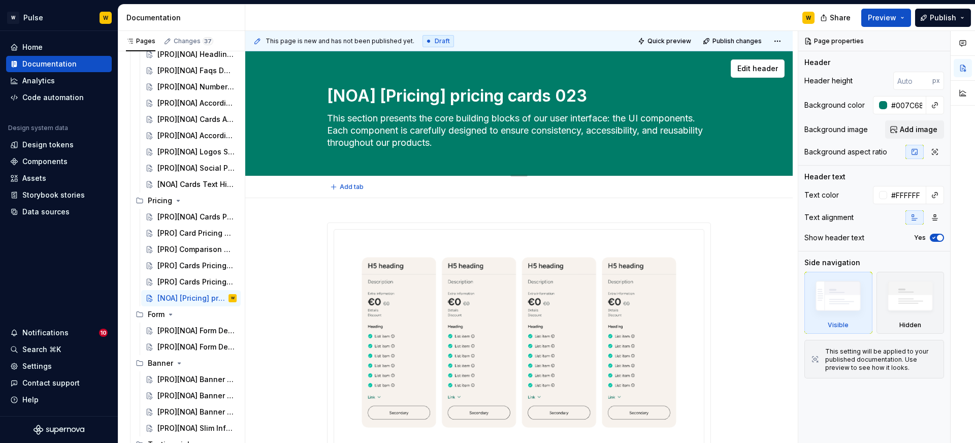
type textarea "*"
type textarea "[NOA] Pricing cards 023"
type textarea "*"
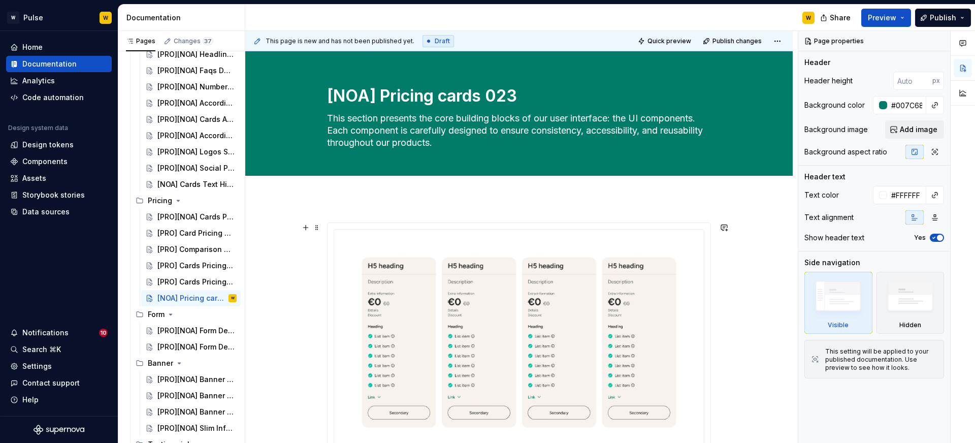
type textarea "[NOA] Pricing cards 023"
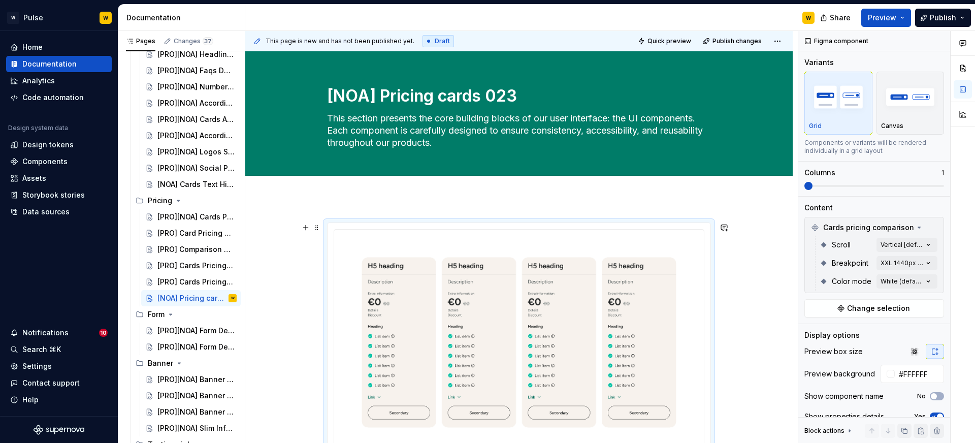
click at [543, 293] on img at bounding box center [518, 342] width 353 height 209
click at [884, 303] on span "Change selection" at bounding box center [878, 308] width 63 height 10
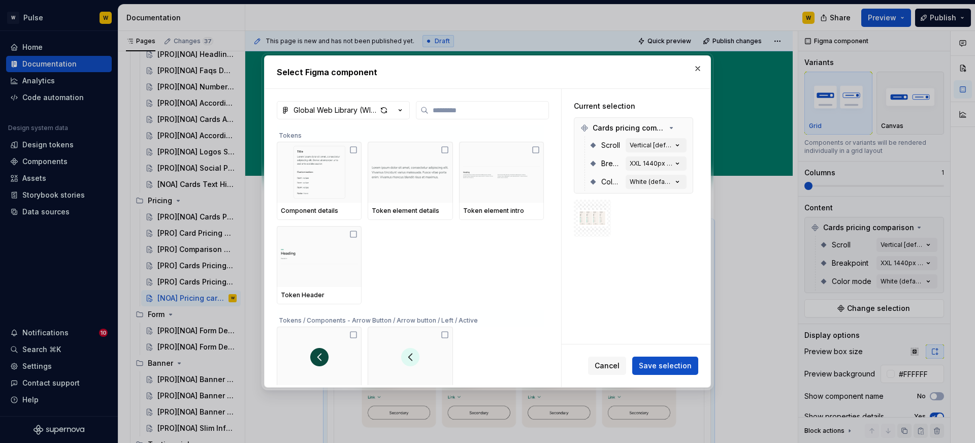
click at [402, 106] on icon "button" at bounding box center [400, 110] width 10 height 10
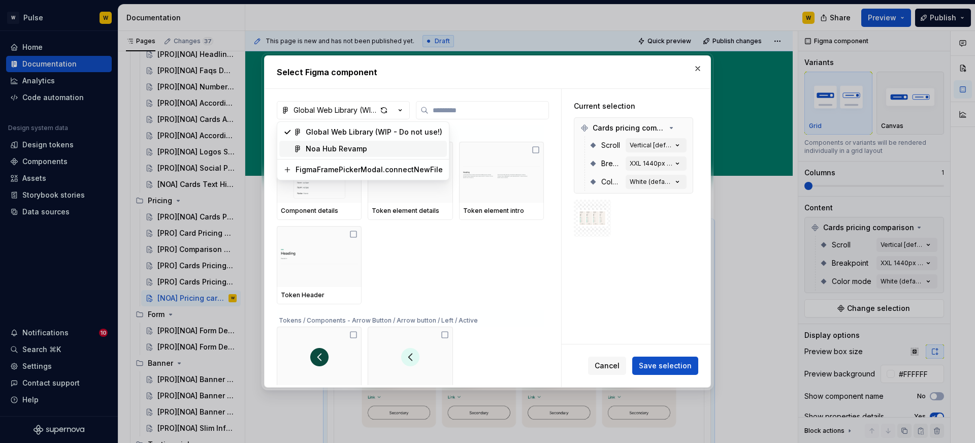
drag, startPoint x: 369, startPoint y: 147, endPoint x: 396, endPoint y: 145, distance: 28.0
click at [369, 147] on div "Noa Hub Revamp" at bounding box center [374, 149] width 137 height 10
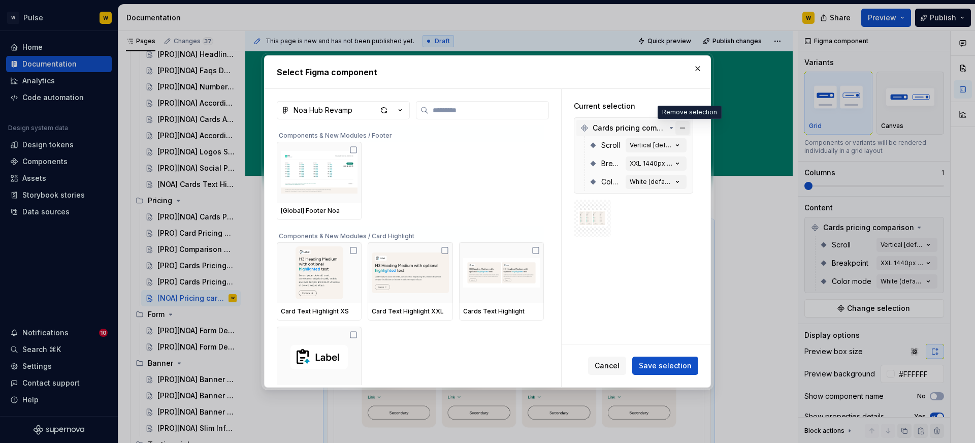
click at [688, 129] on button "button" at bounding box center [682, 128] width 14 height 14
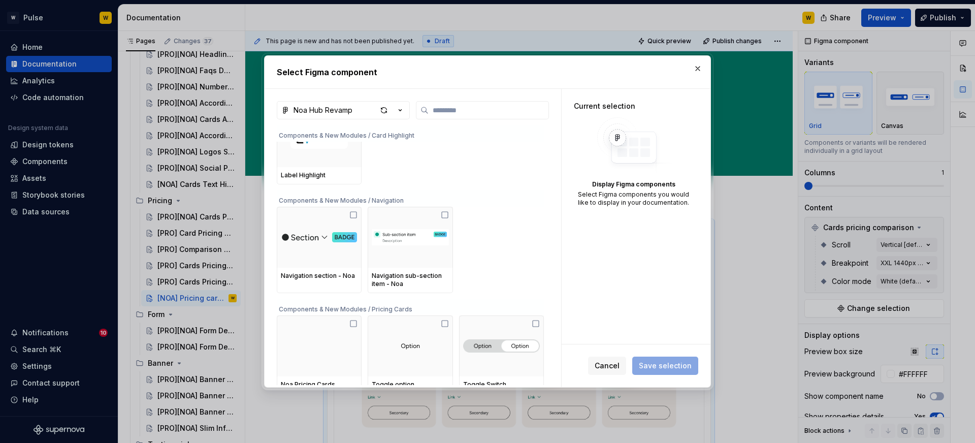
scroll to position [217, 0]
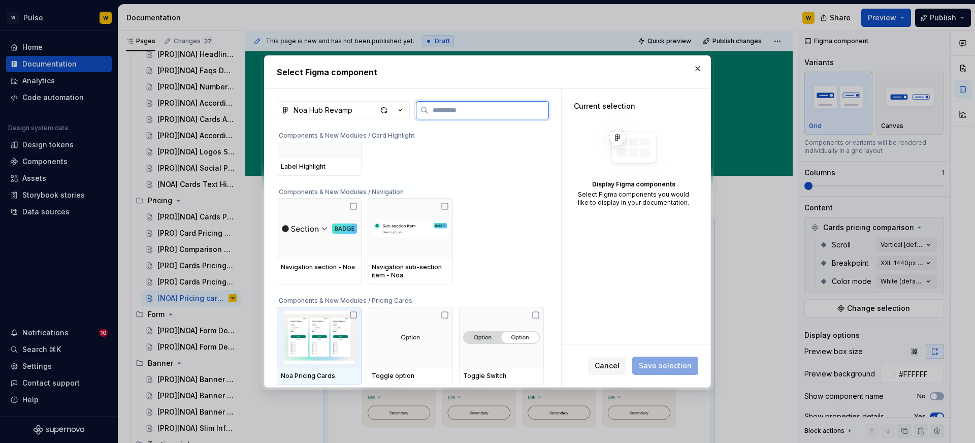
click at [354, 316] on icon at bounding box center [353, 315] width 8 height 8
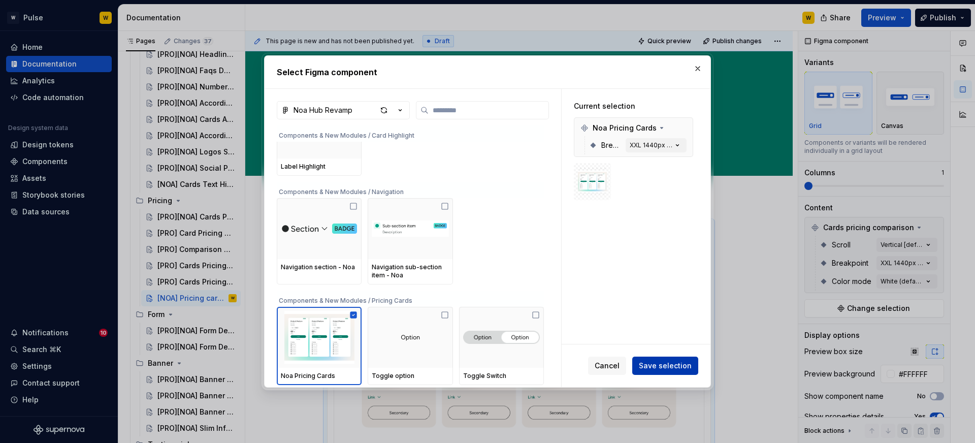
click at [672, 366] on span "Save selection" at bounding box center [665, 365] width 53 height 10
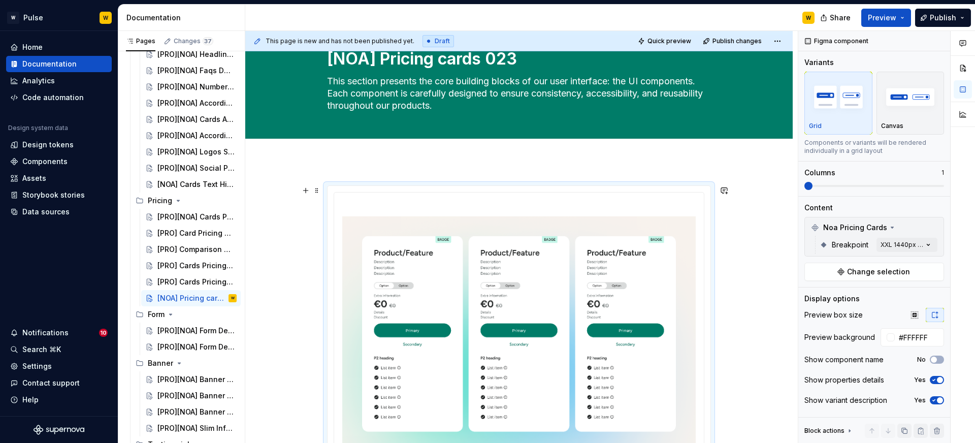
scroll to position [0, 0]
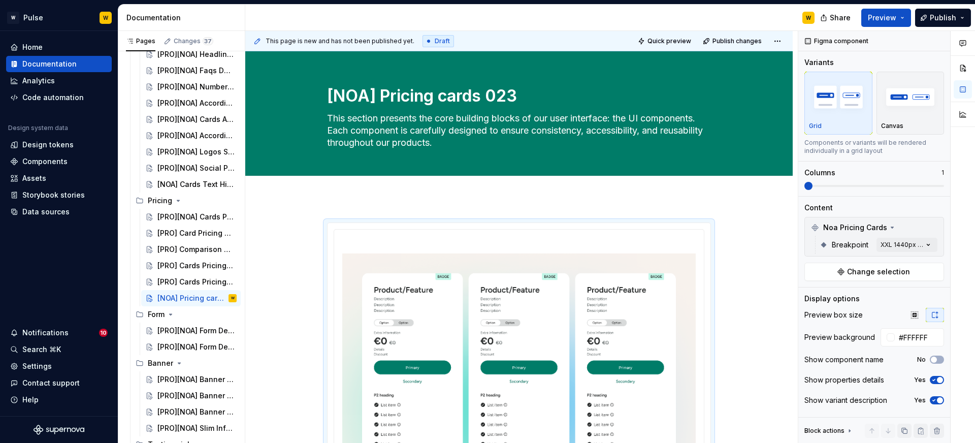
click at [378, 207] on div at bounding box center [518, 432] width 547 height 468
click at [295, 277] on div at bounding box center [518, 432] width 547 height 468
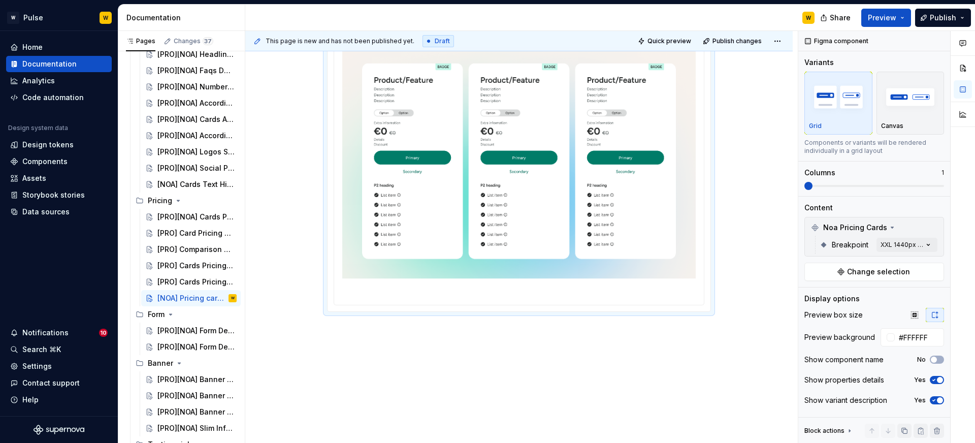
scroll to position [223, 0]
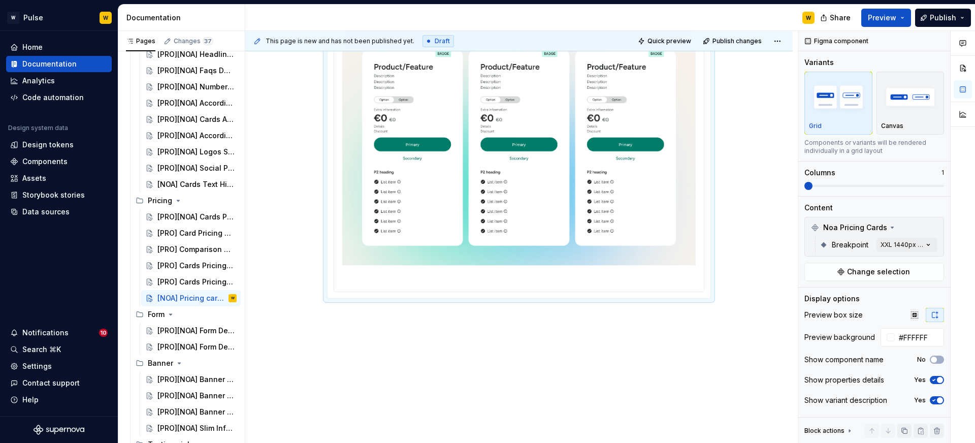
click at [444, 339] on div at bounding box center [518, 209] width 547 height 468
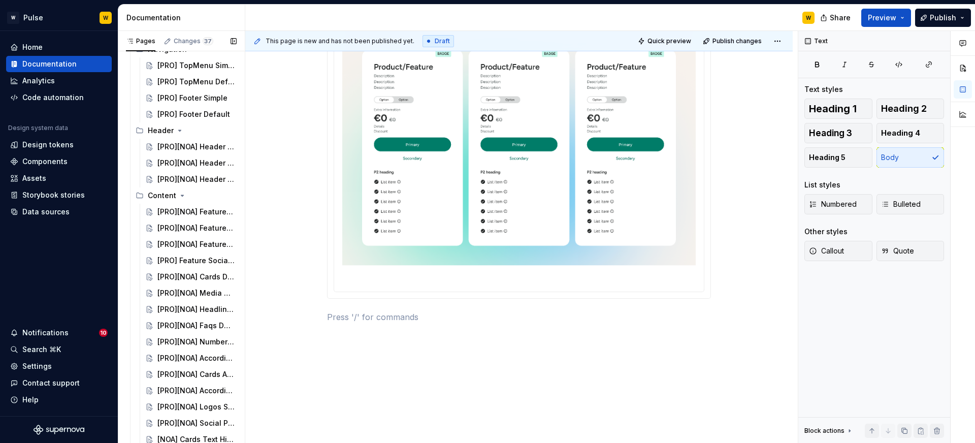
scroll to position [0, 0]
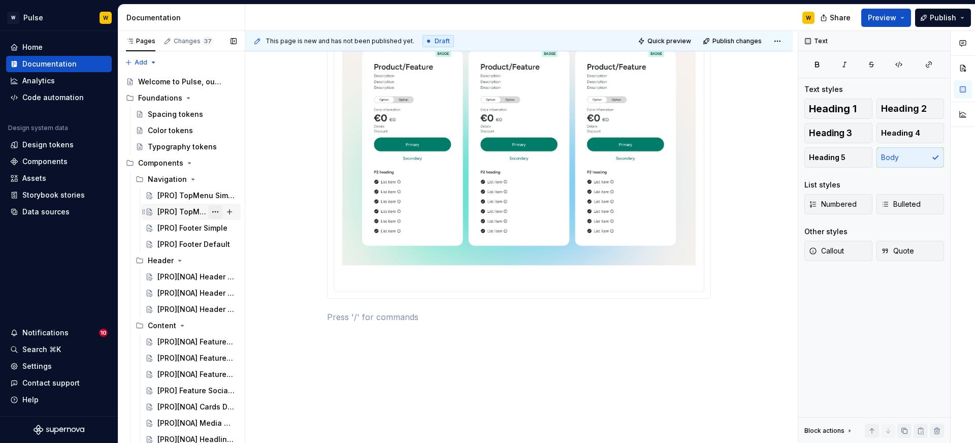
click at [214, 211] on button "Page tree" at bounding box center [215, 212] width 14 height 14
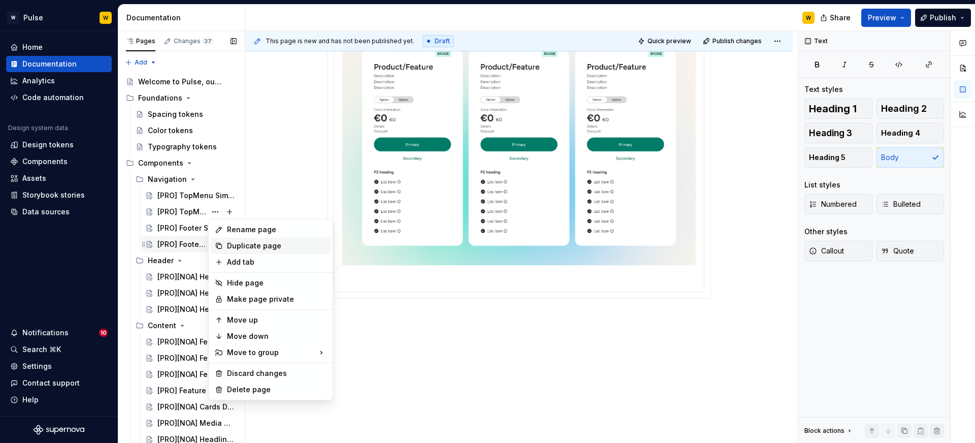
click at [233, 245] on div "Duplicate page" at bounding box center [276, 246] width 99 height 10
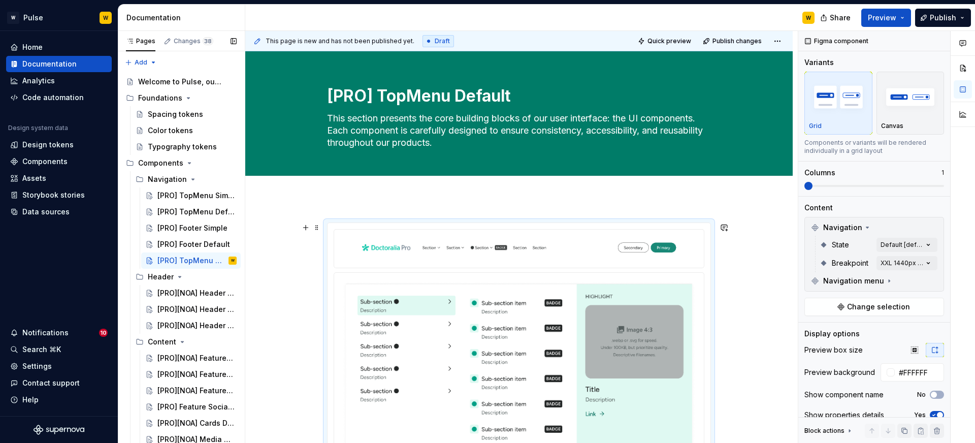
type textarea "*"
click at [483, 299] on img at bounding box center [518, 417] width 353 height 273
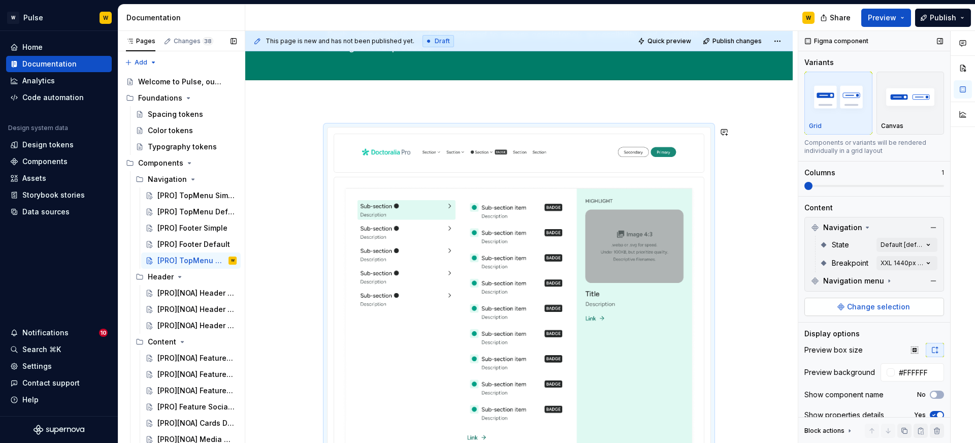
scroll to position [31, 0]
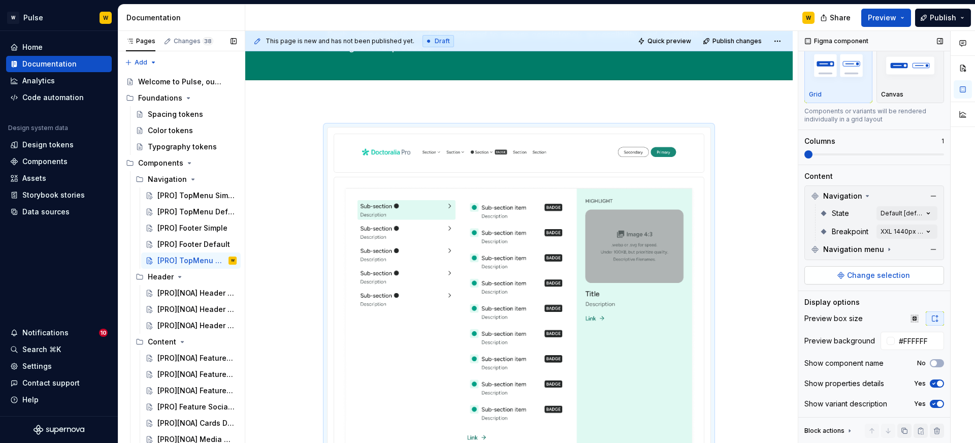
click at [872, 281] on button "Change selection" at bounding box center [874, 275] width 140 height 18
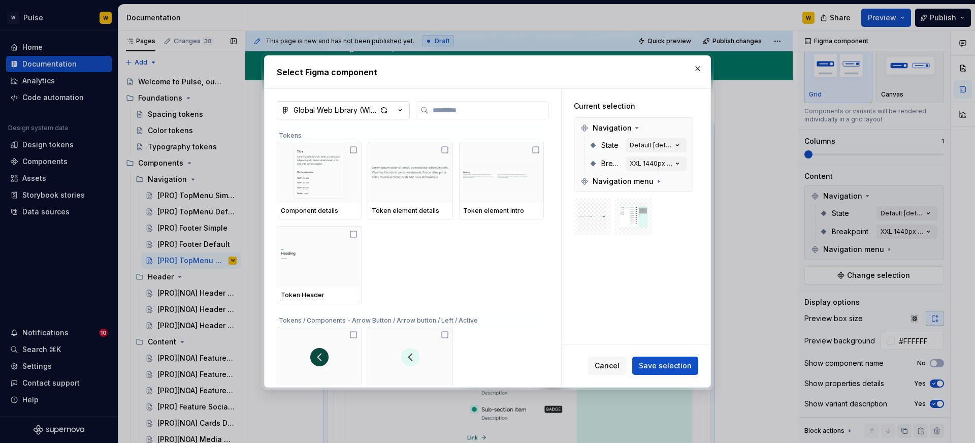
click at [358, 109] on div "Global Web Library (WIP - Do not use!)" at bounding box center [334, 110] width 83 height 10
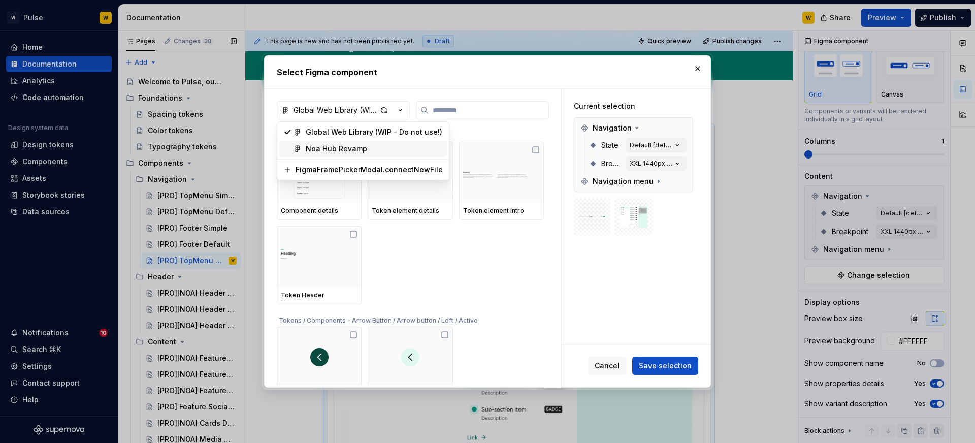
click at [349, 152] on div "Noa Hub Revamp" at bounding box center [336, 149] width 61 height 10
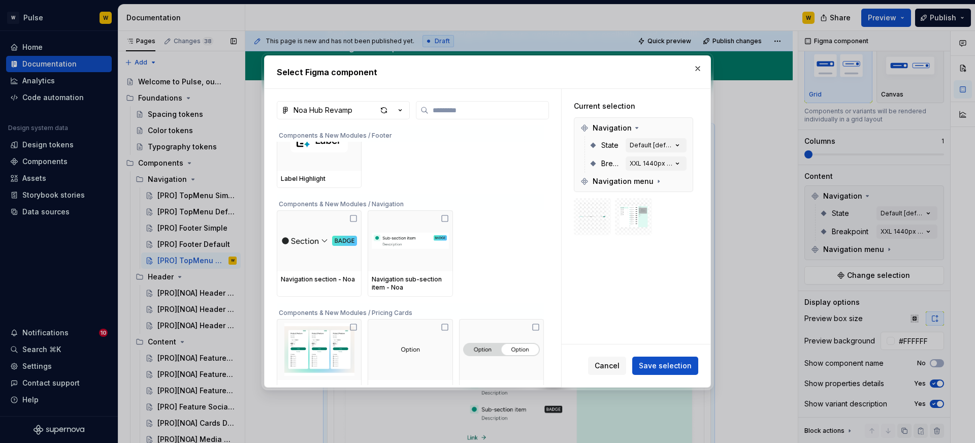
scroll to position [0, 0]
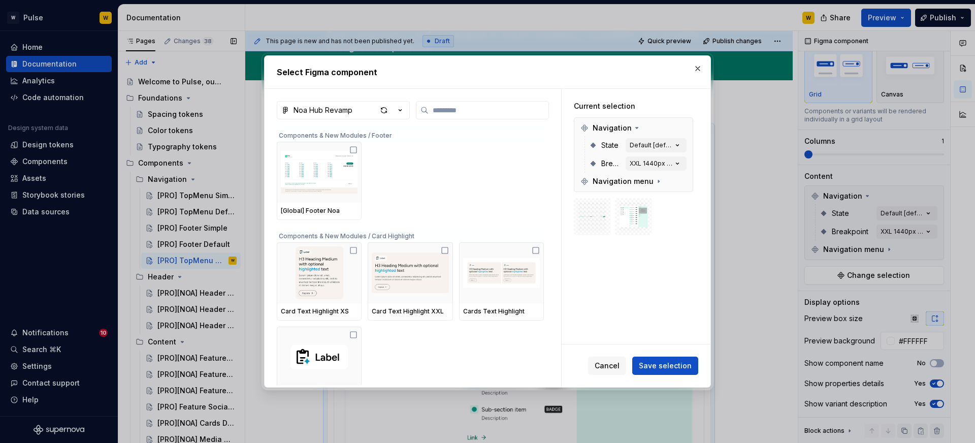
click at [401, 181] on div "[Global] Footer Noa" at bounding box center [410, 181] width 267 height 78
click at [341, 176] on img at bounding box center [319, 172] width 77 height 53
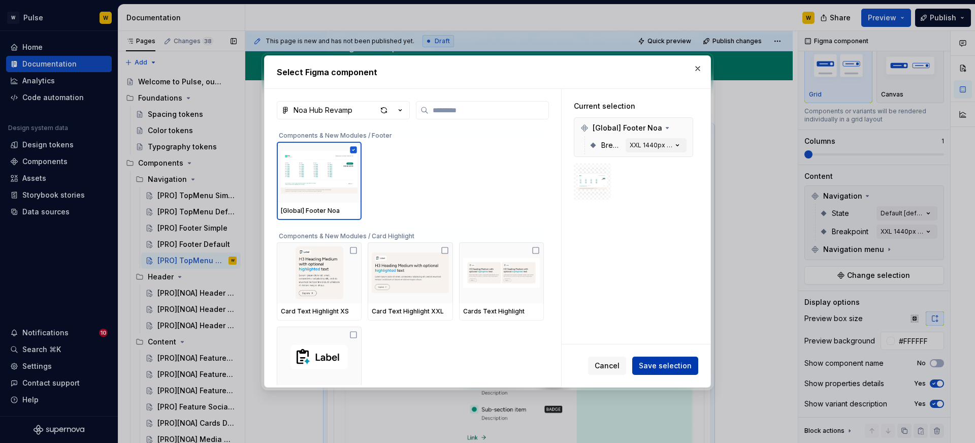
click at [654, 364] on span "Save selection" at bounding box center [665, 365] width 53 height 10
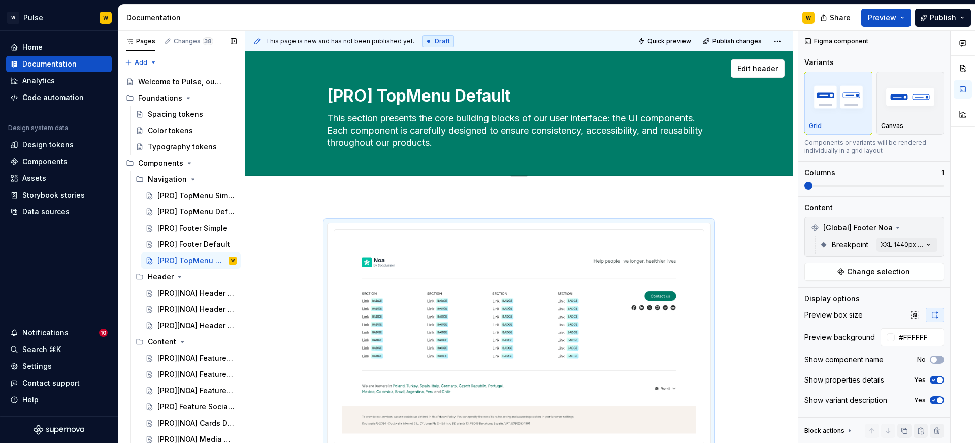
type textarea "**********"
click at [400, 97] on textarea "[PRO] TopMenu Default" at bounding box center [517, 96] width 384 height 24
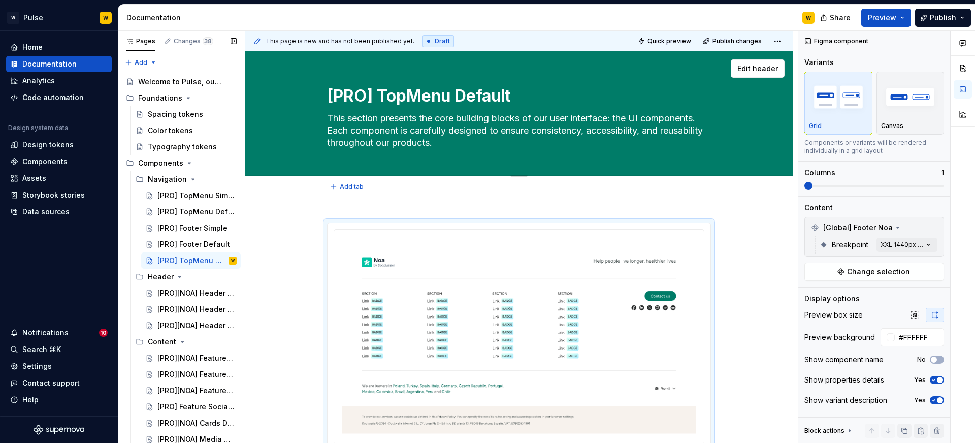
click at [400, 97] on textarea "[PRO] TopMenu Default" at bounding box center [517, 96] width 384 height 24
paste textarea "NOA][Navigation] Footer"
type textarea "*"
type textarea "[NOA][Navigation] Footer Default"
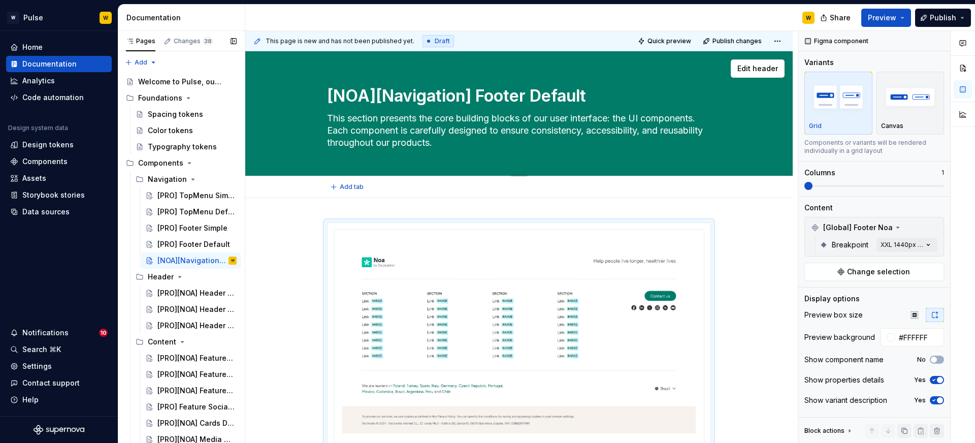
drag, startPoint x: 388, startPoint y: 94, endPoint x: 477, endPoint y: 96, distance: 88.3
click at [477, 96] on textarea "[NOA][Navigation] Footer Default" at bounding box center [517, 96] width 384 height 24
type textarea "*"
type textarea "[NOA] Footer Default"
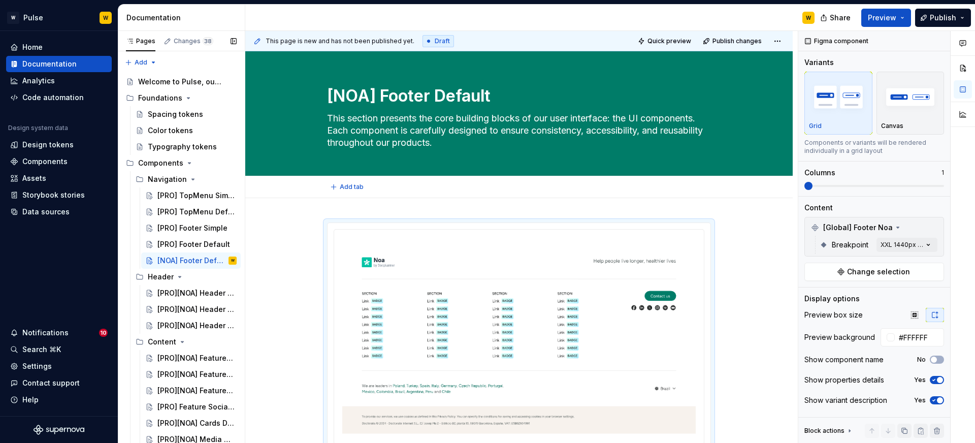
type textarea "*"
type textarea "[NOA] Footer Default"
click at [319, 209] on div "This page is new and has not been published yet. Draft Quick preview Publish ch…" at bounding box center [521, 237] width 552 height 412
click at [190, 81] on div "Welcome to Pulse, our Design System" at bounding box center [172, 82] width 68 height 10
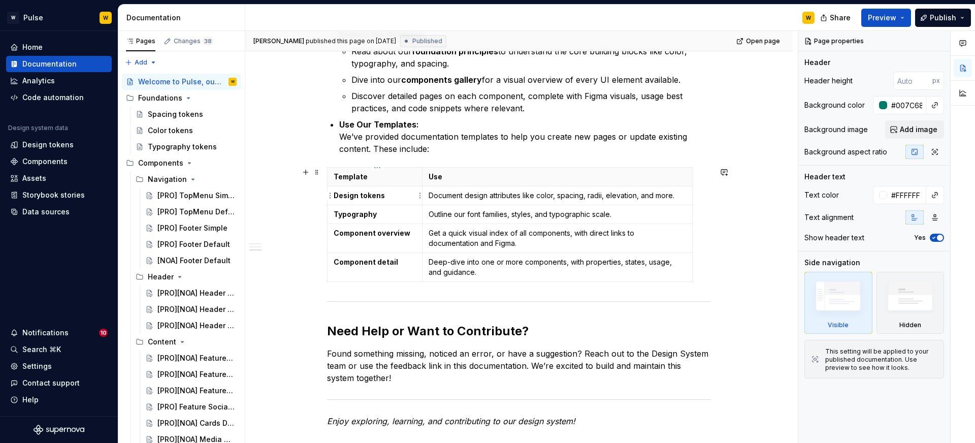
click at [341, 192] on strong "Design tokens" at bounding box center [359, 195] width 51 height 9
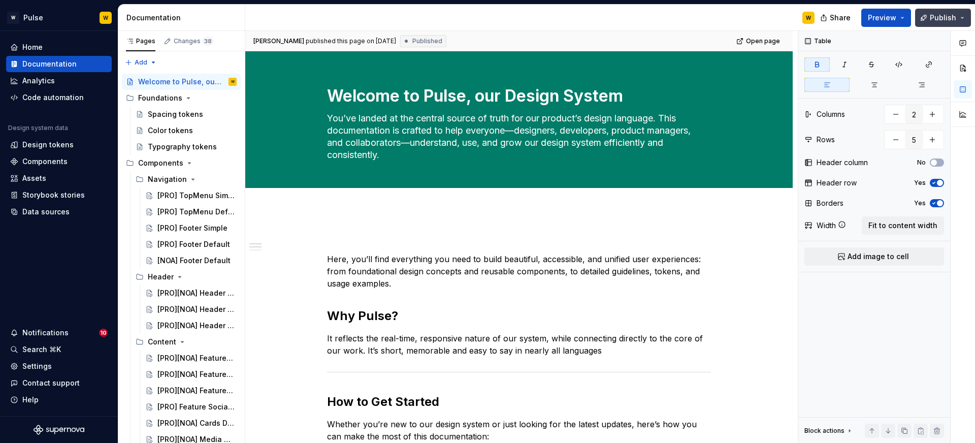
click at [935, 21] on span "Publish" at bounding box center [942, 18] width 26 height 10
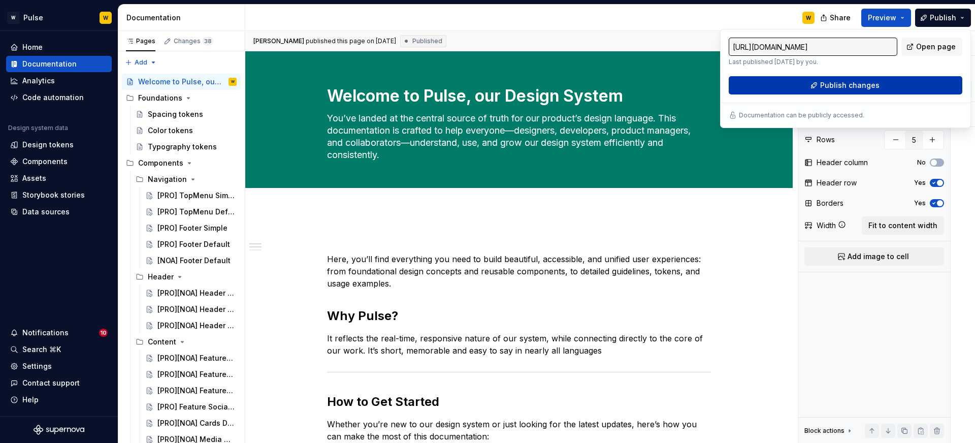
click at [848, 84] on span "Publish changes" at bounding box center [849, 85] width 59 height 10
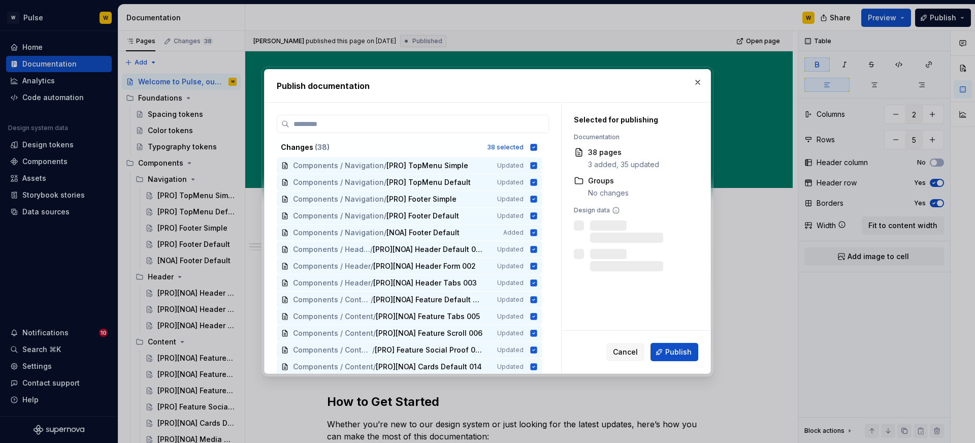
click at [671, 345] on button "Publish" at bounding box center [674, 352] width 48 height 18
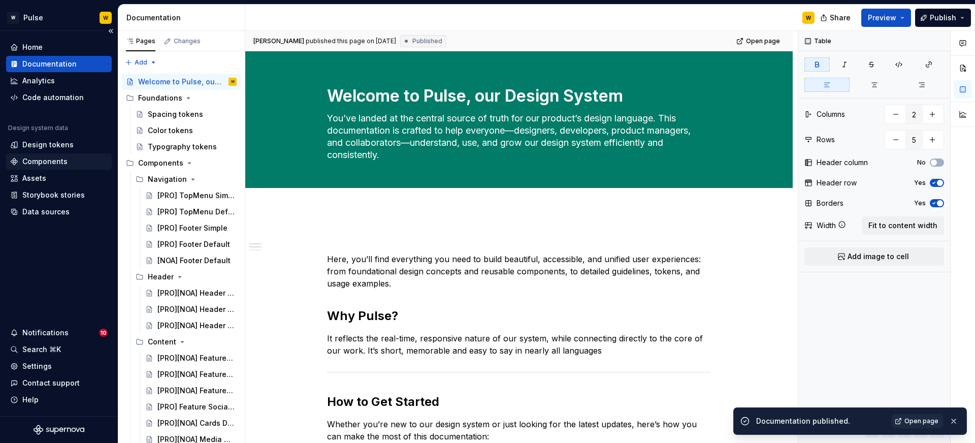
click at [38, 162] on div "Components" at bounding box center [44, 161] width 45 height 10
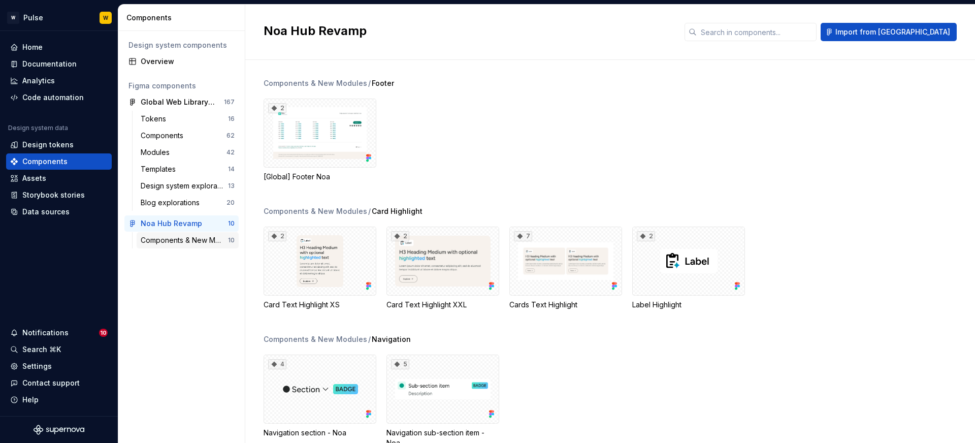
click at [185, 239] on div "Components & New Modules" at bounding box center [184, 240] width 87 height 10
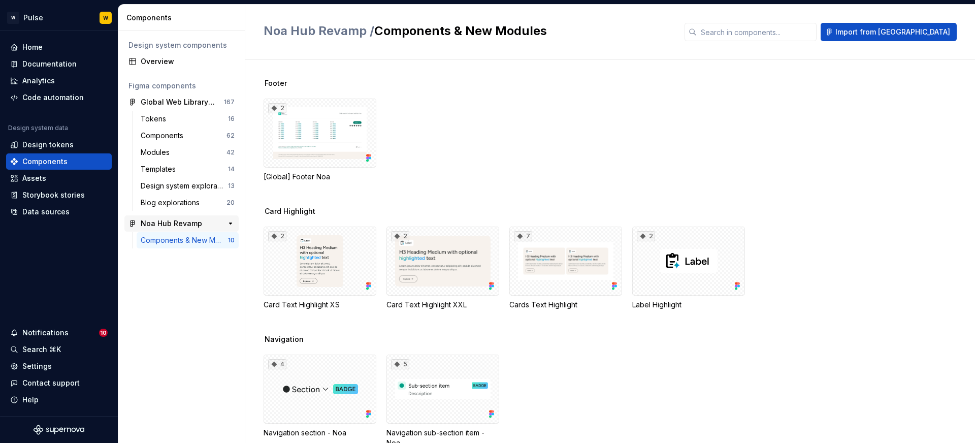
drag, startPoint x: 191, startPoint y: 222, endPoint x: 176, endPoint y: 223, distance: 15.3
click at [176, 223] on div "Noa Hub Revamp" at bounding box center [171, 223] width 61 height 10
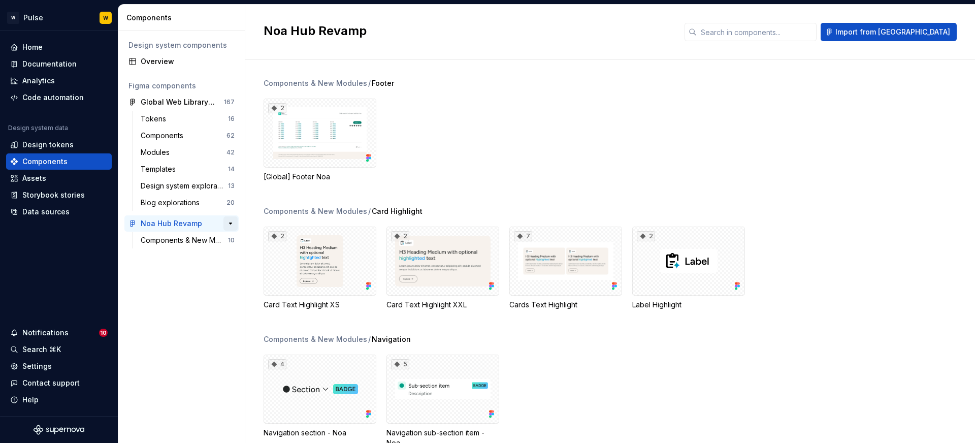
click at [230, 223] on button "button" at bounding box center [230, 223] width 14 height 14
click at [173, 169] on div "Templates" at bounding box center [160, 169] width 39 height 10
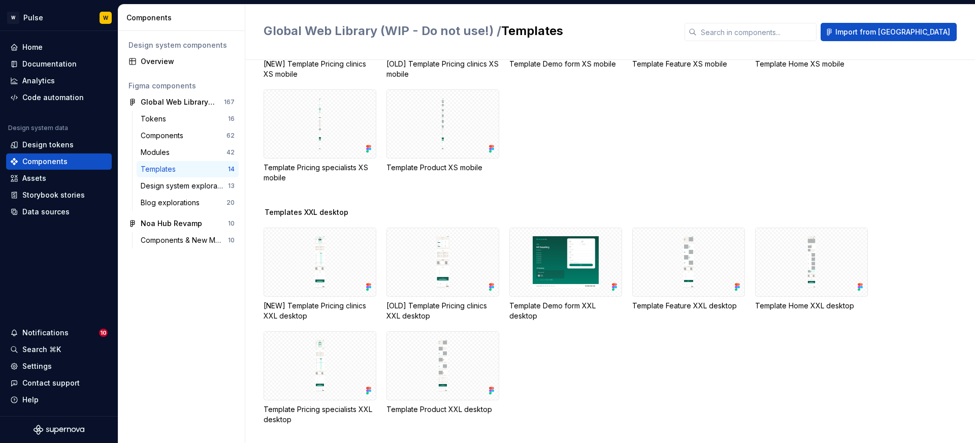
scroll to position [119, 0]
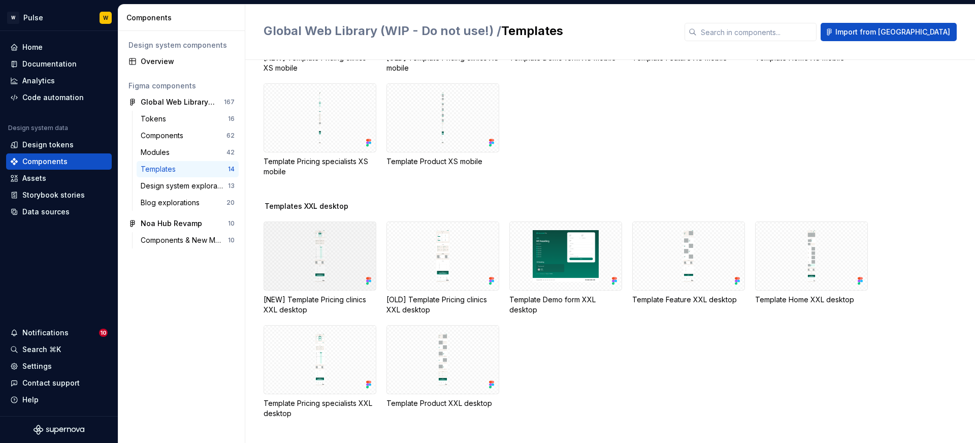
click at [311, 255] on div at bounding box center [319, 255] width 113 height 69
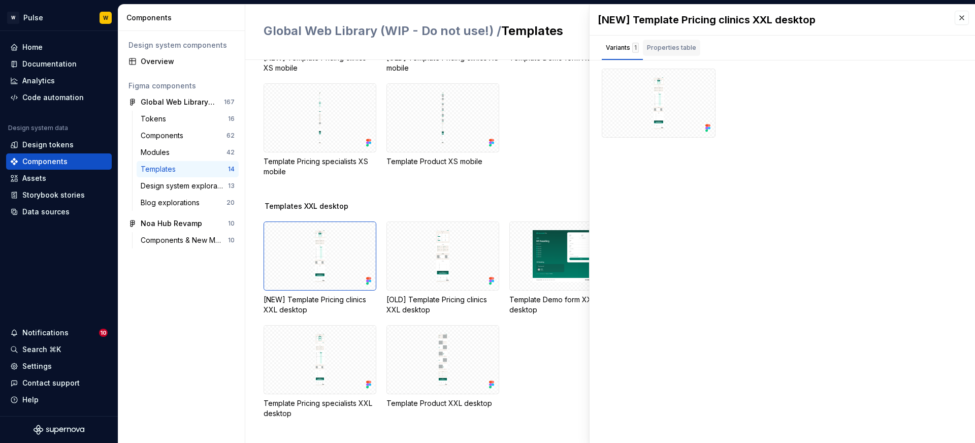
click at [682, 46] on div "Properties table" at bounding box center [671, 48] width 49 height 10
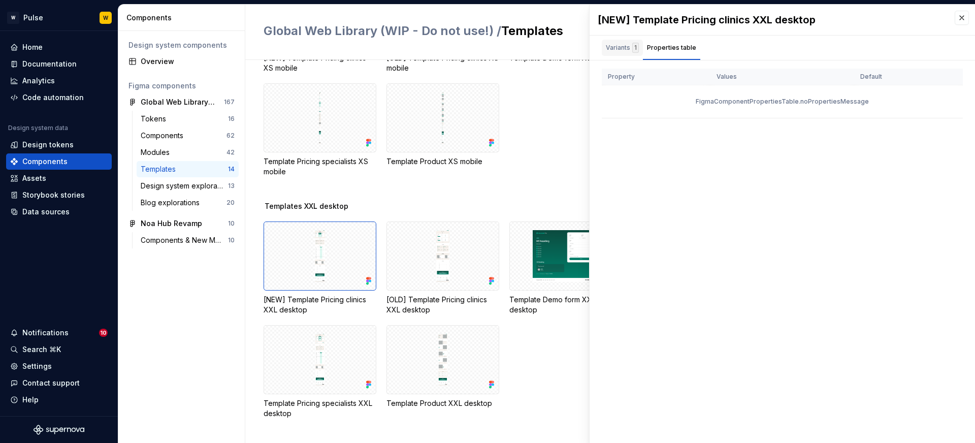
click at [606, 47] on div "Variants 1" at bounding box center [622, 48] width 33 height 10
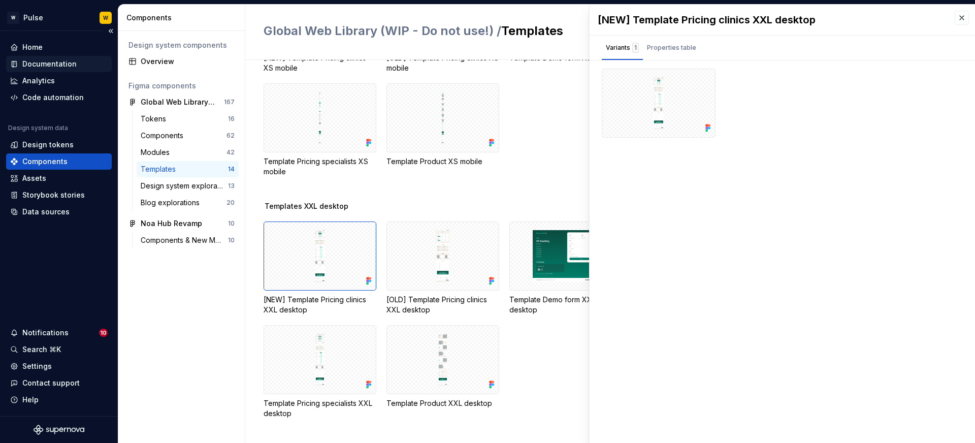
click at [63, 65] on div "Documentation" at bounding box center [49, 64] width 54 height 10
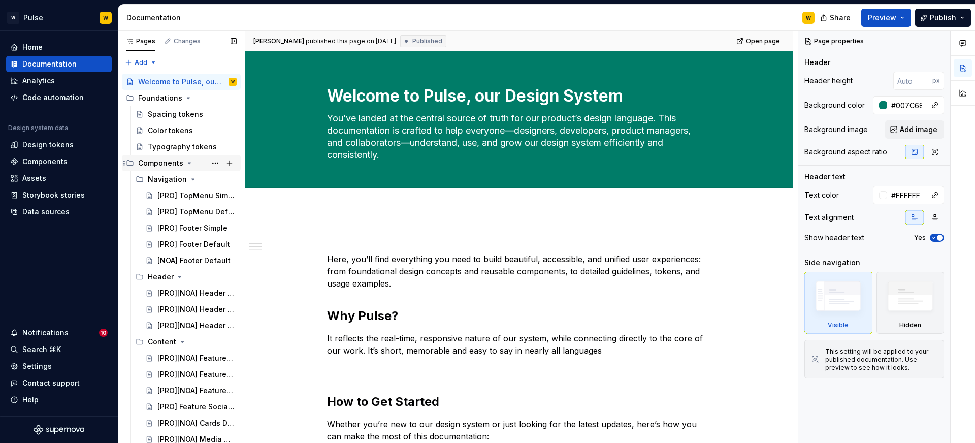
click at [188, 163] on icon "Page tree" at bounding box center [189, 162] width 3 height 1
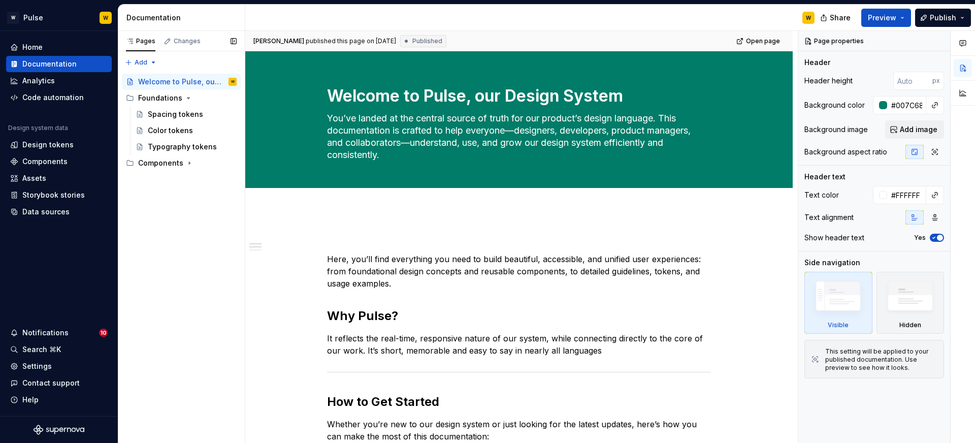
type textarea "*"
drag, startPoint x: 188, startPoint y: 179, endPoint x: 135, endPoint y: 67, distance: 124.2
click at [135, 67] on div "Pages Changes Add Accessibility guide for tree Page tree. Navigate the tree wit…" at bounding box center [181, 237] width 127 height 412
click at [151, 94] on div "New group" at bounding box center [174, 98] width 66 height 10
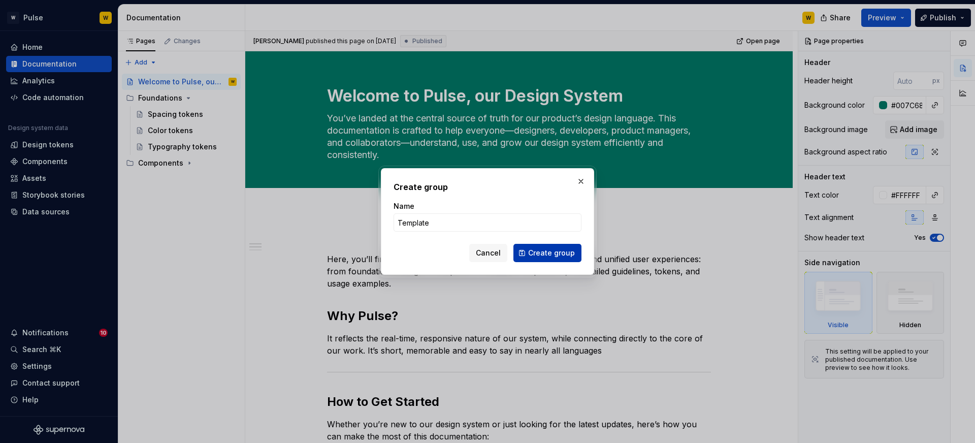
type input "Templates"
click button "Create group" at bounding box center [547, 253] width 68 height 18
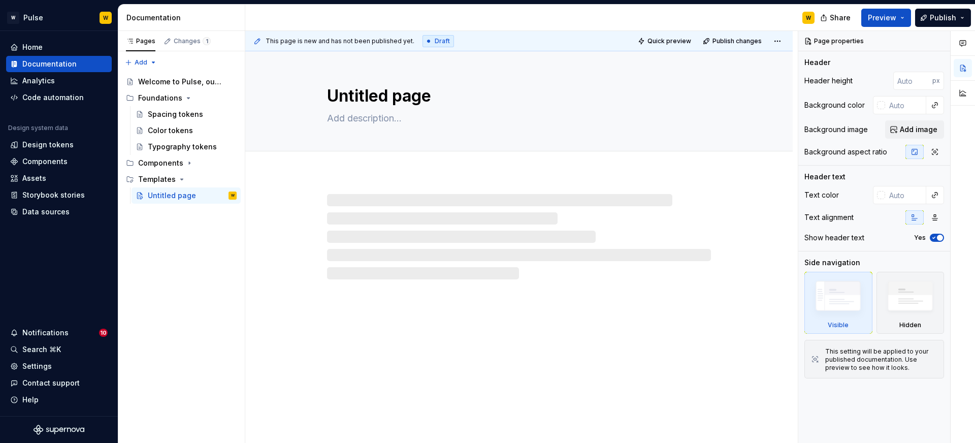
type textarea "*"
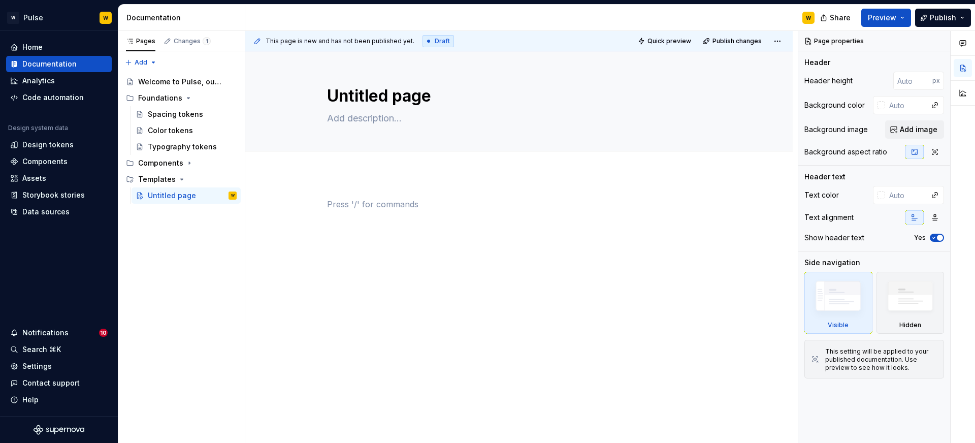
click at [537, 238] on div at bounding box center [519, 223] width 384 height 51
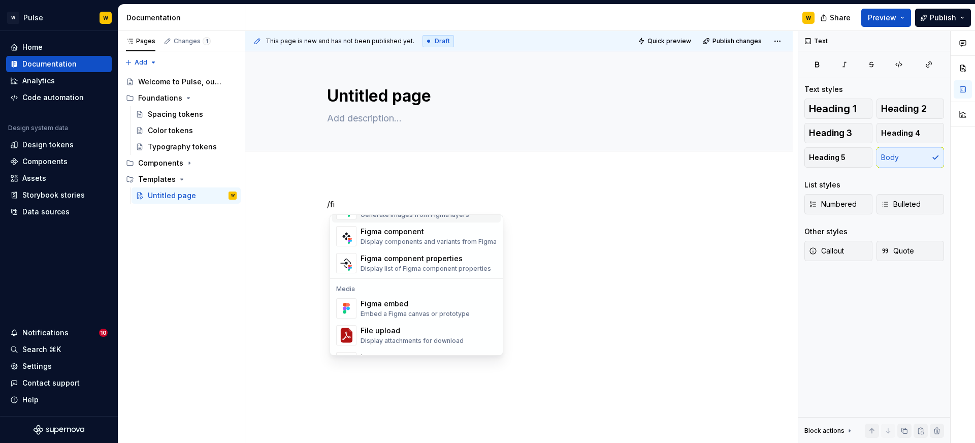
scroll to position [8, 0]
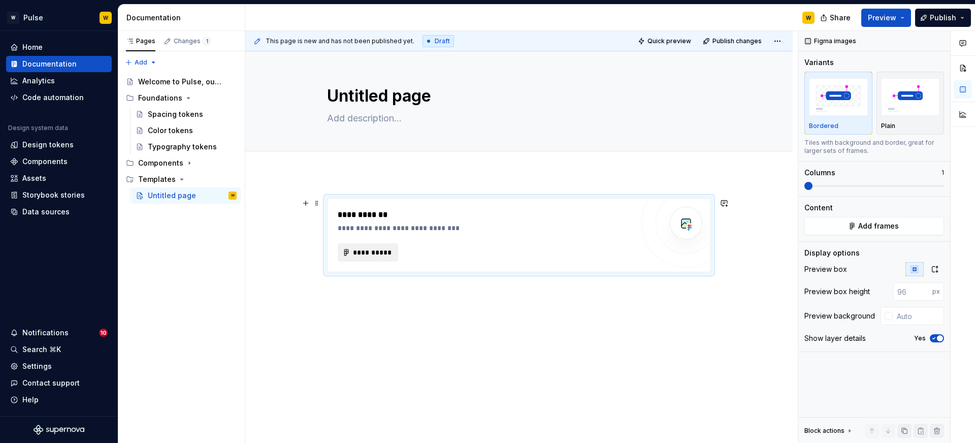
click at [358, 247] on span "**********" at bounding box center [371, 252] width 39 height 10
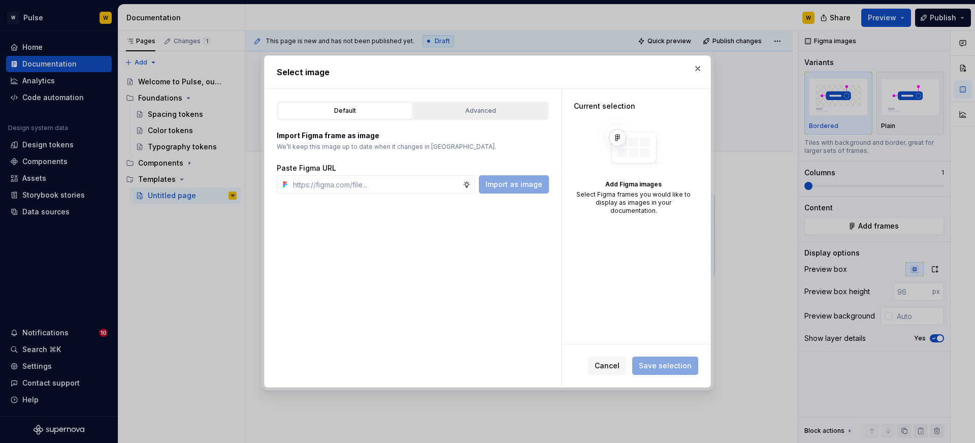
click at [470, 113] on div "Advanced" at bounding box center [480, 111] width 127 height 10
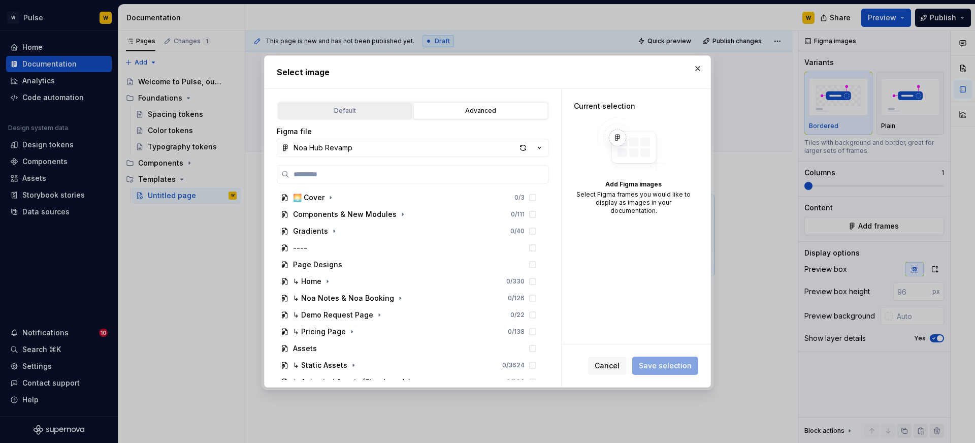
click at [351, 115] on div "Default" at bounding box center [344, 111] width 127 height 10
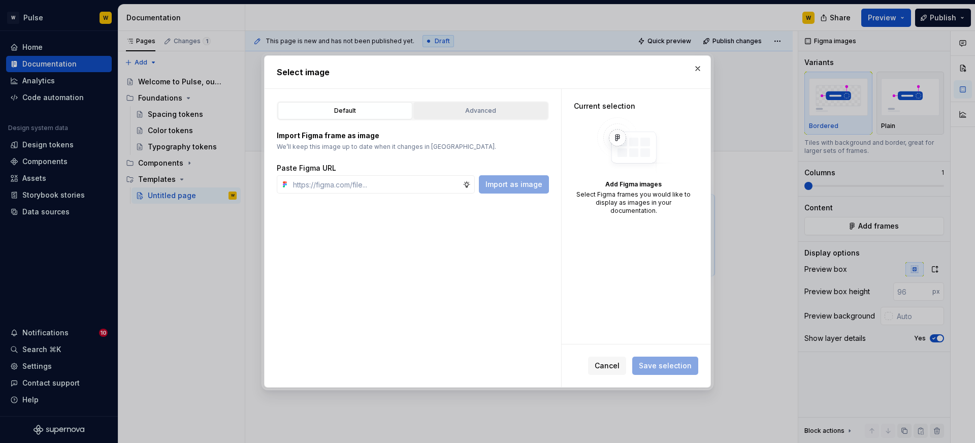
click at [440, 111] on div "Advanced" at bounding box center [480, 111] width 127 height 10
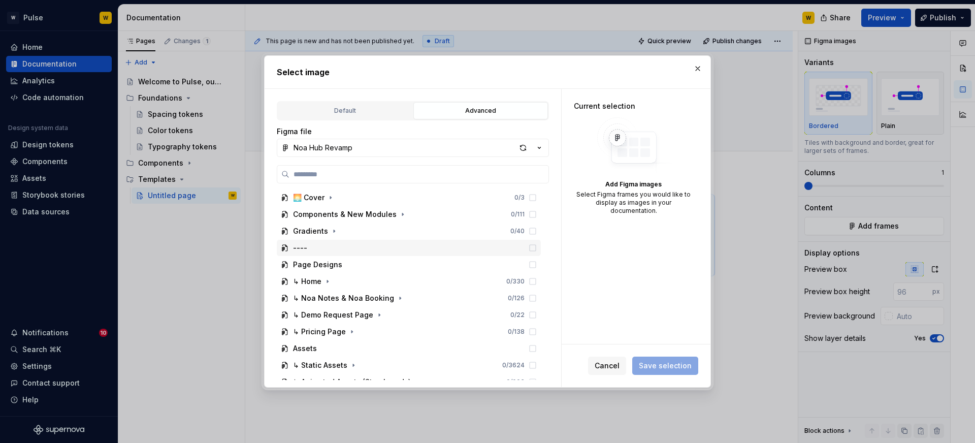
scroll to position [61, 0]
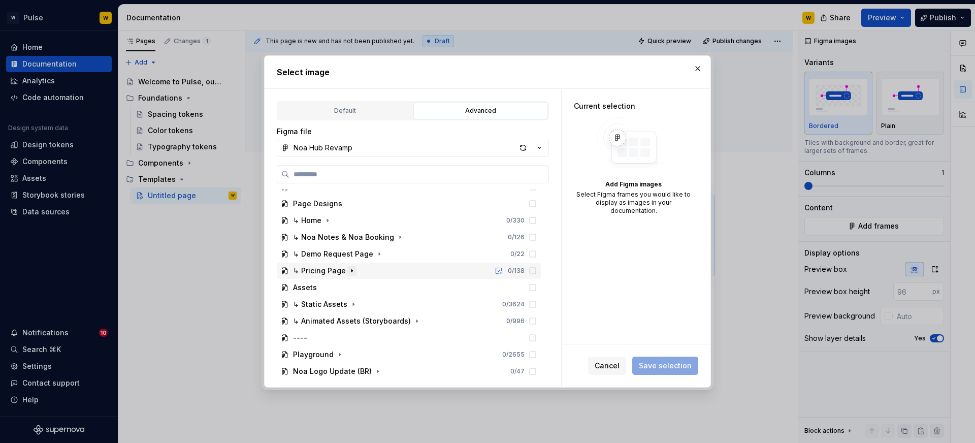
click at [350, 273] on icon "button" at bounding box center [352, 271] width 8 height 8
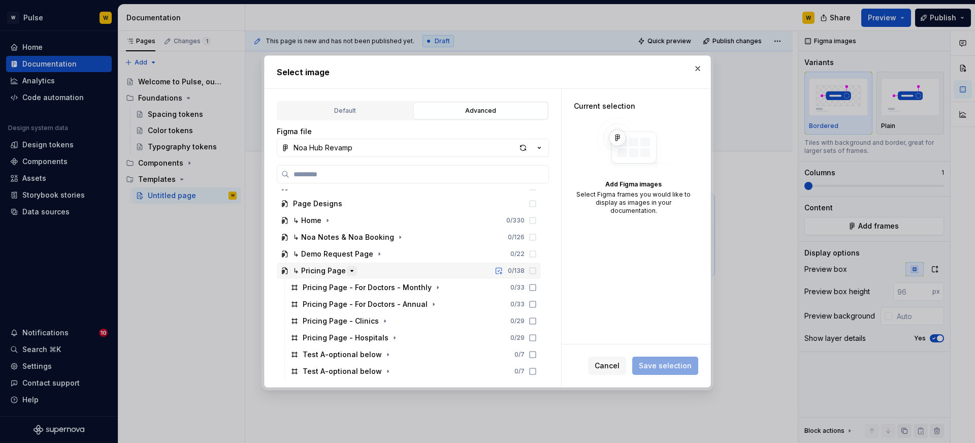
click at [350, 273] on icon "button" at bounding box center [352, 271] width 8 height 8
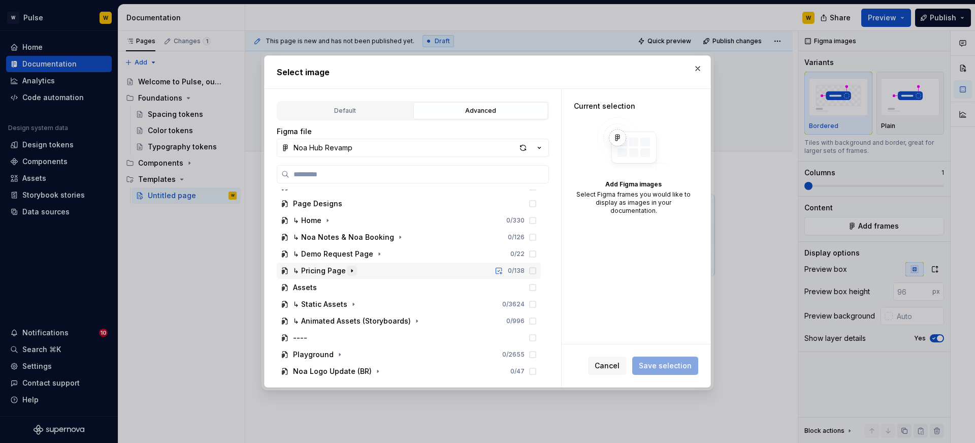
click at [350, 272] on icon "button" at bounding box center [352, 271] width 8 height 8
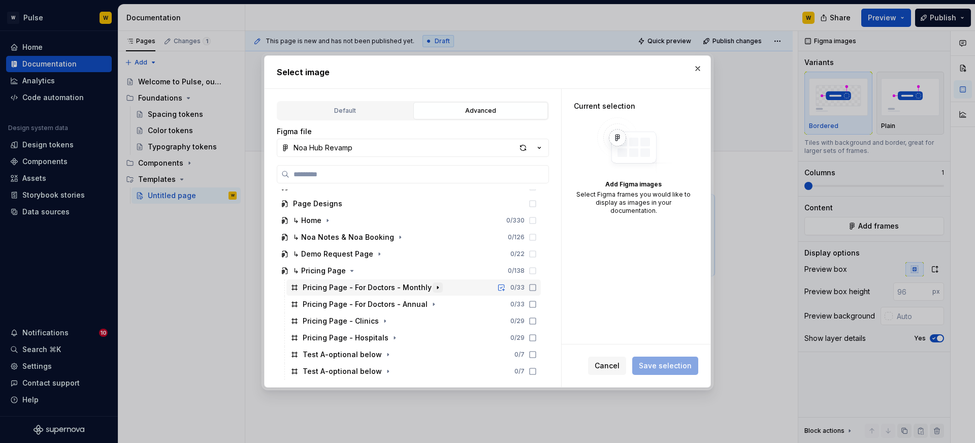
click at [437, 287] on icon "button" at bounding box center [437, 287] width 1 height 3
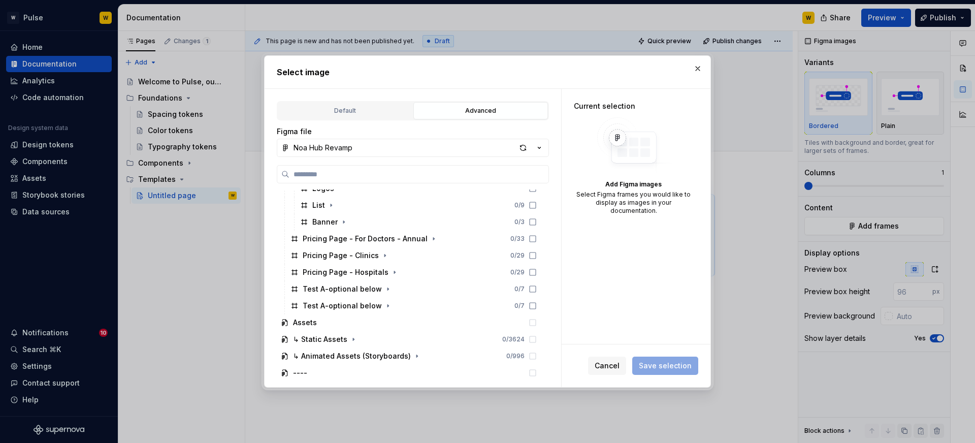
scroll to position [396, 0]
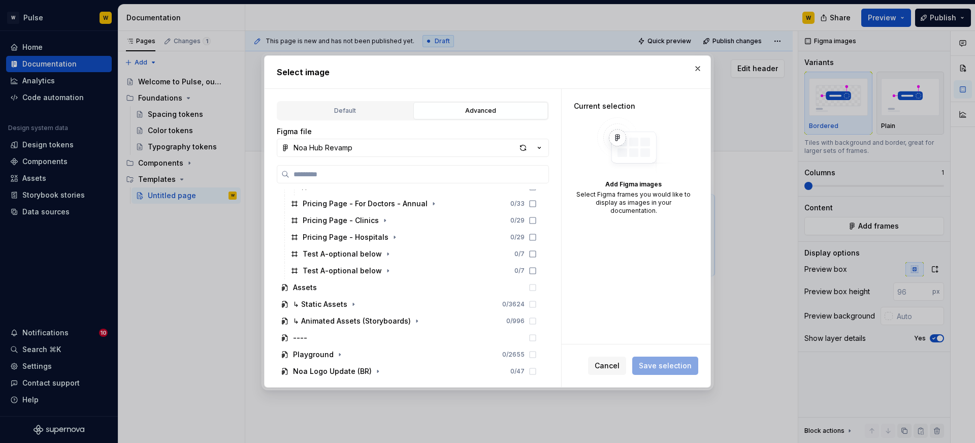
click at [694, 70] on button "button" at bounding box center [697, 68] width 14 height 14
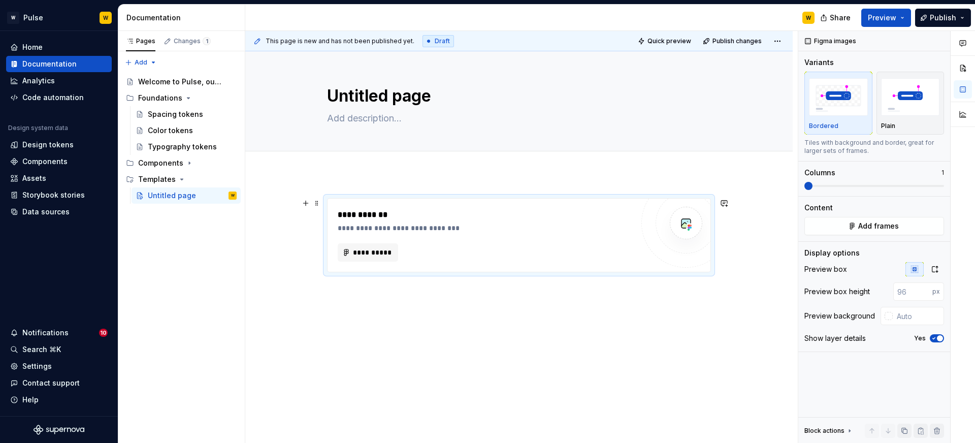
click at [737, 222] on div "**********" at bounding box center [518, 296] width 547 height 244
click at [604, 248] on div "**********" at bounding box center [485, 252] width 295 height 18
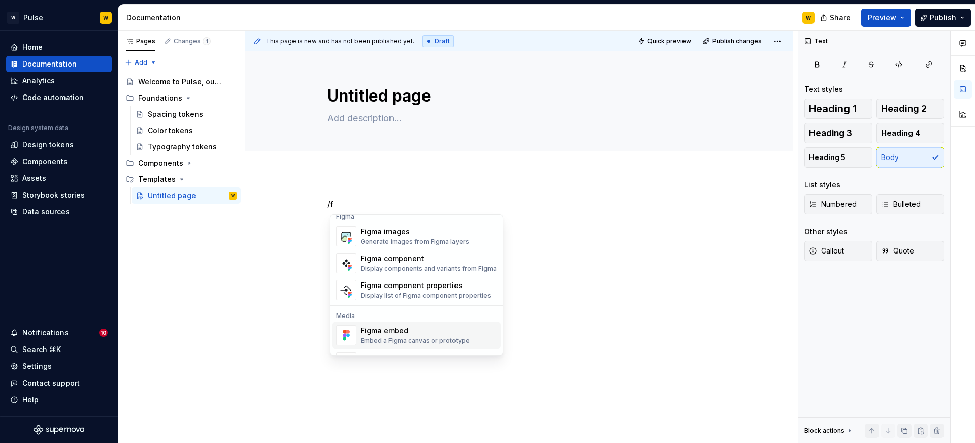
scroll to position [0, 0]
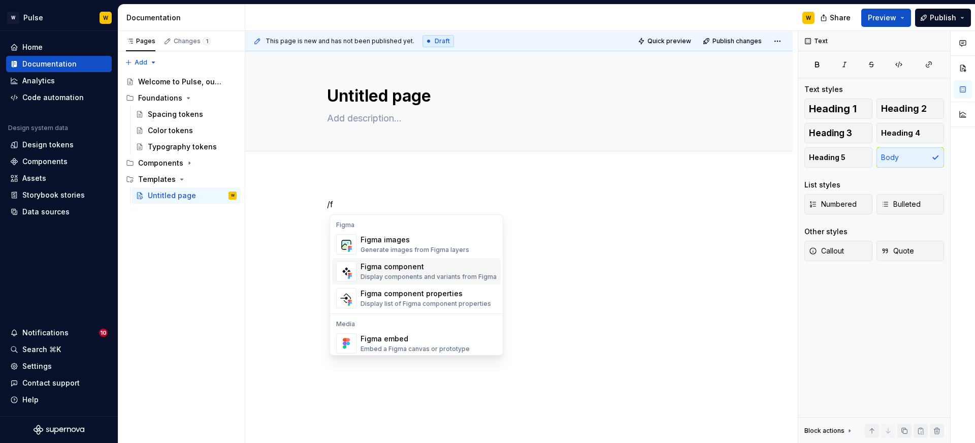
click at [408, 270] on div "Figma component" at bounding box center [428, 266] width 136 height 10
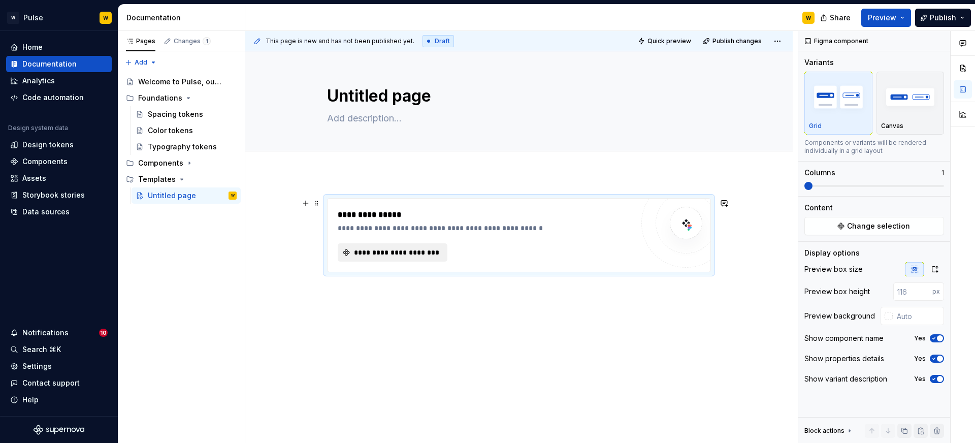
click at [406, 256] on span "**********" at bounding box center [396, 252] width 88 height 10
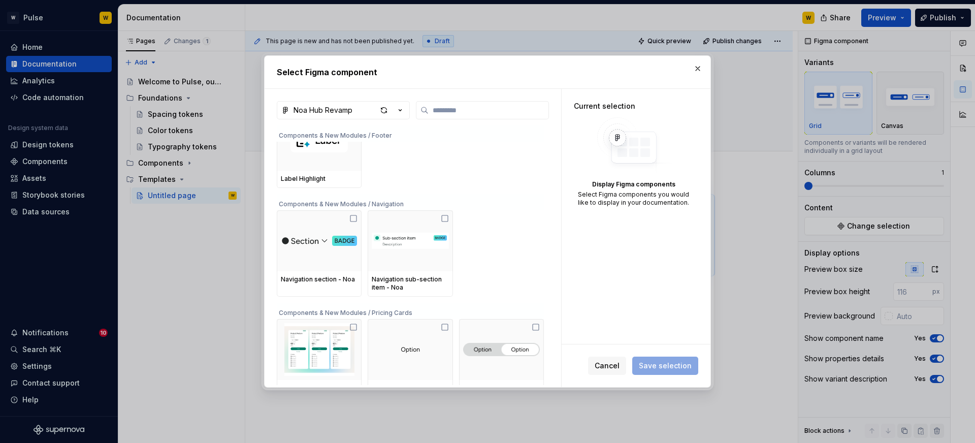
scroll to position [217, 0]
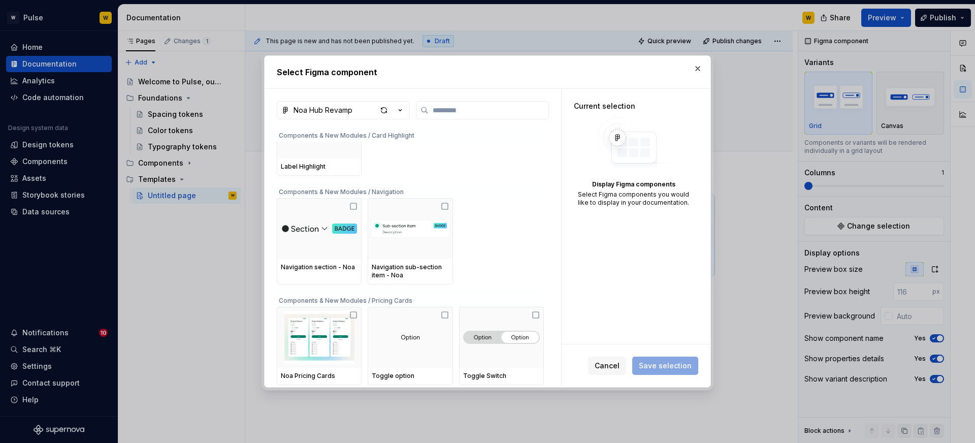
click at [339, 111] on div "Noa Hub Revamp" at bounding box center [322, 110] width 59 height 10
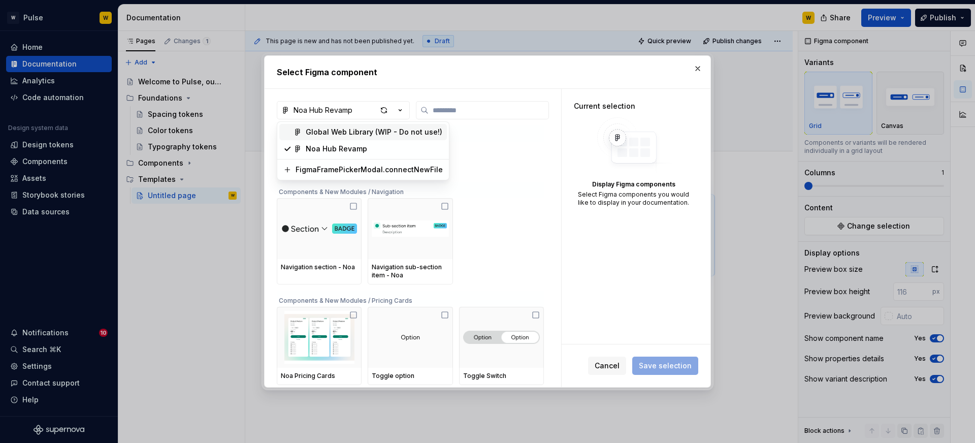
click at [338, 133] on div "Global Web Library (WIP - Do not use!)" at bounding box center [374, 132] width 137 height 10
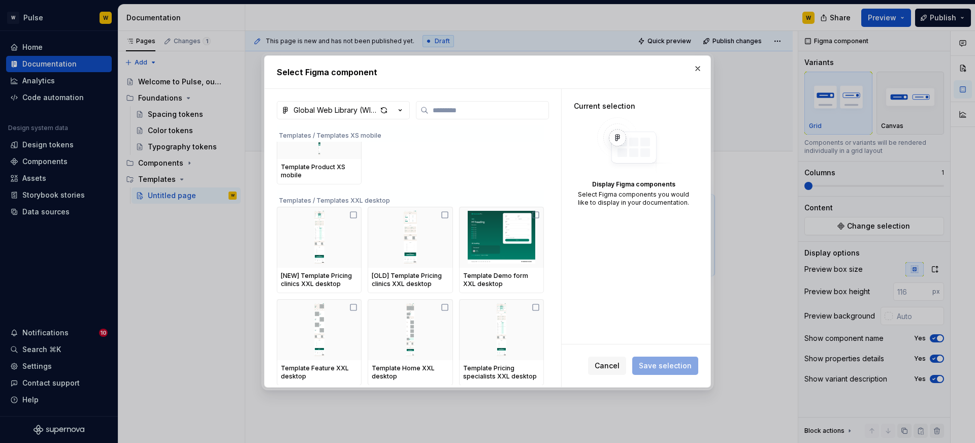
scroll to position [4924, 0]
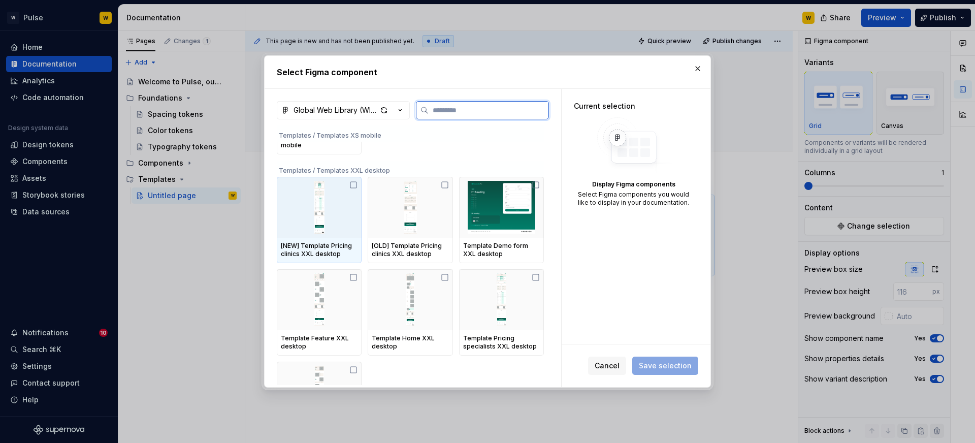
click at [354, 185] on icon at bounding box center [353, 185] width 8 height 8
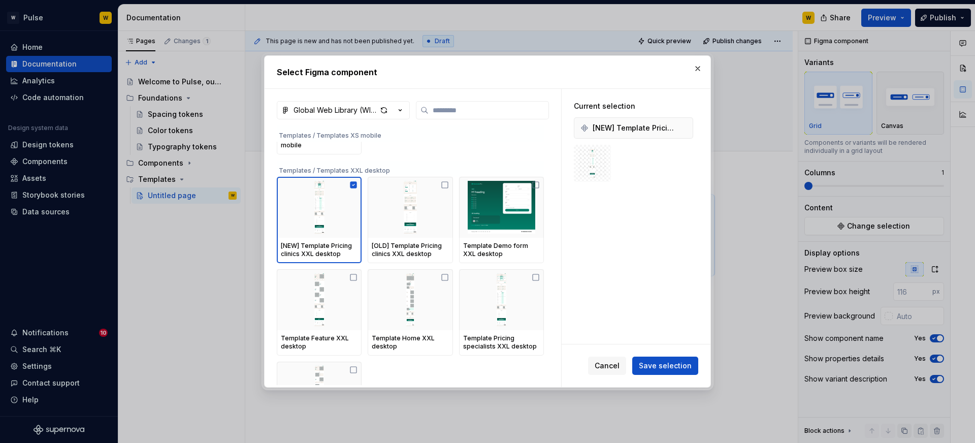
click at [655, 364] on span "Save selection" at bounding box center [665, 365] width 53 height 10
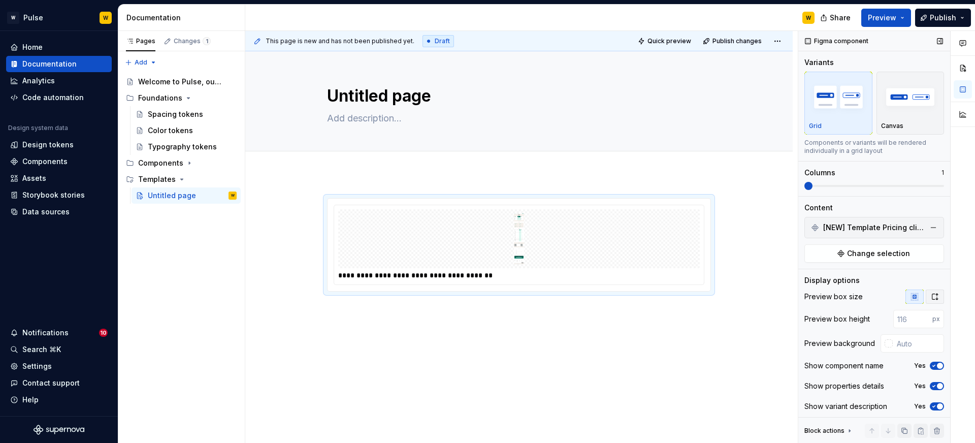
click at [934, 299] on icon "button" at bounding box center [935, 296] width 6 height 6
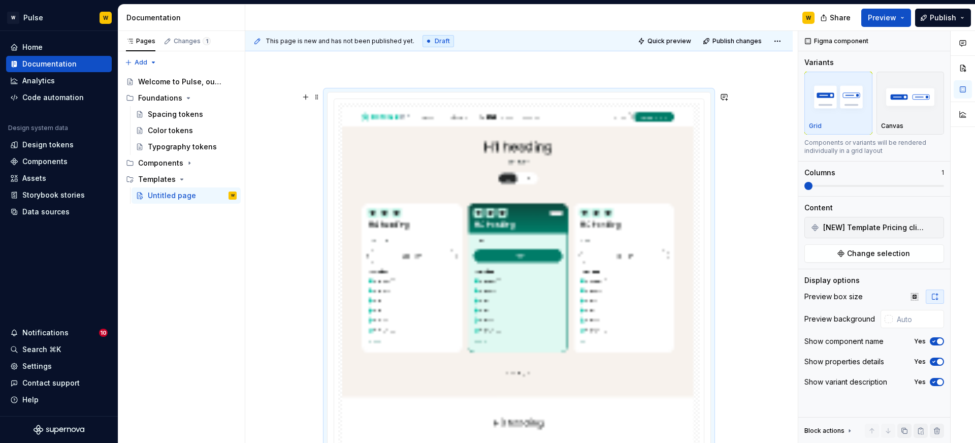
scroll to position [93, 0]
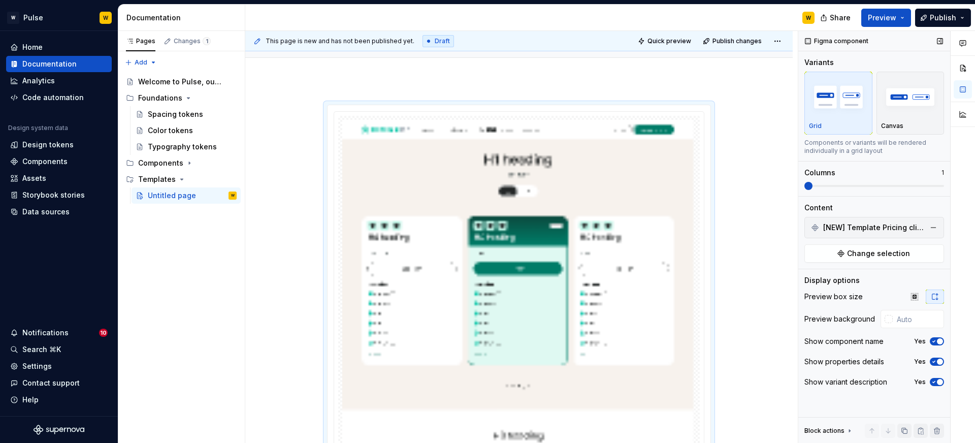
click at [935, 343] on icon "button" at bounding box center [933, 341] width 8 height 6
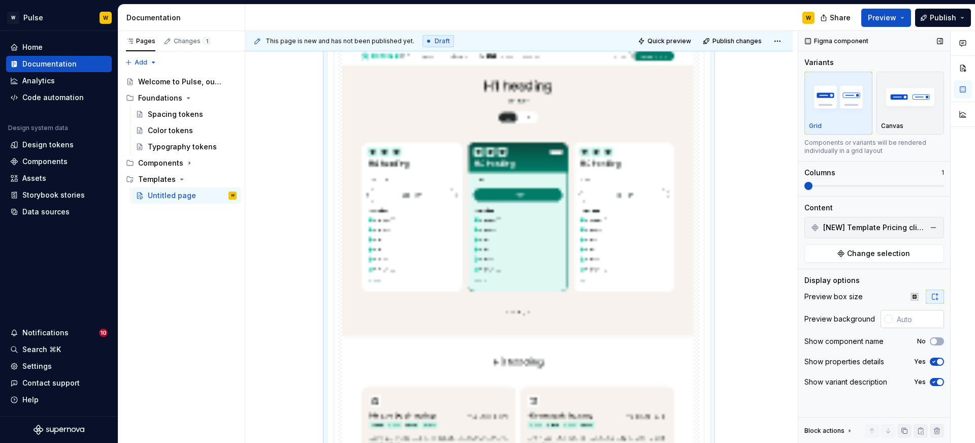
click at [900, 319] on input "text" at bounding box center [917, 319] width 51 height 18
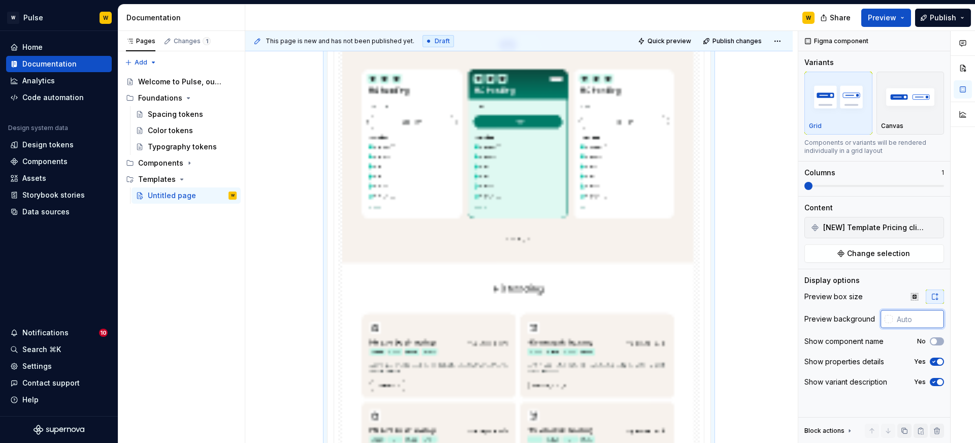
scroll to position [1, 0]
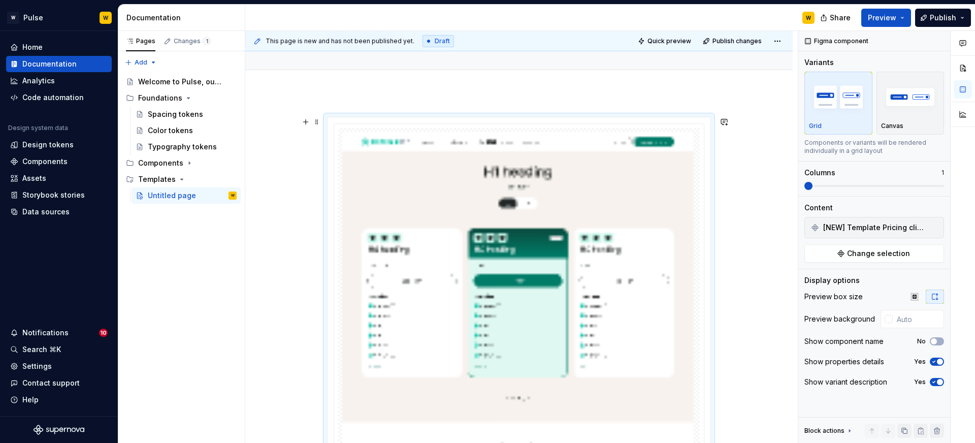
scroll to position [51, 0]
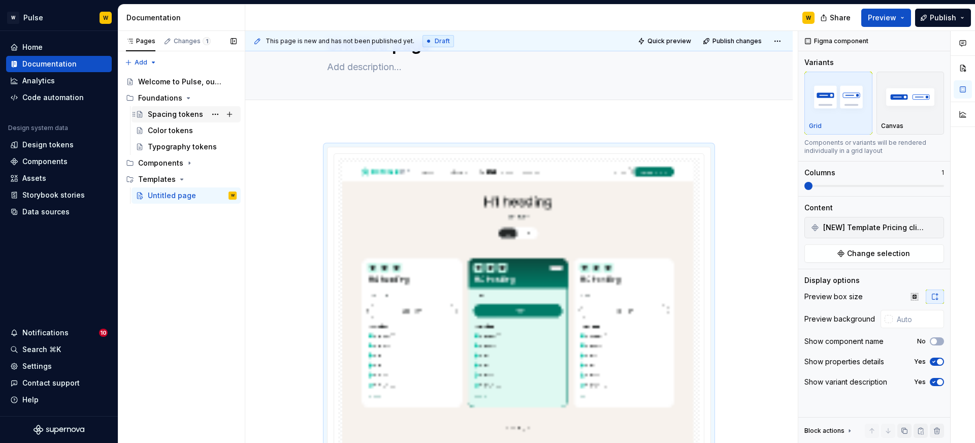
click at [173, 114] on div "Spacing tokens" at bounding box center [175, 114] width 55 height 10
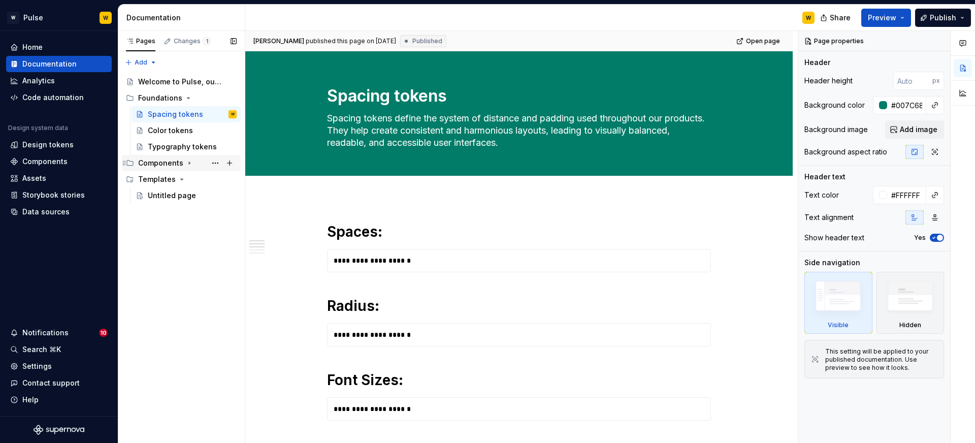
click at [183, 162] on div "Components" at bounding box center [187, 163] width 98 height 14
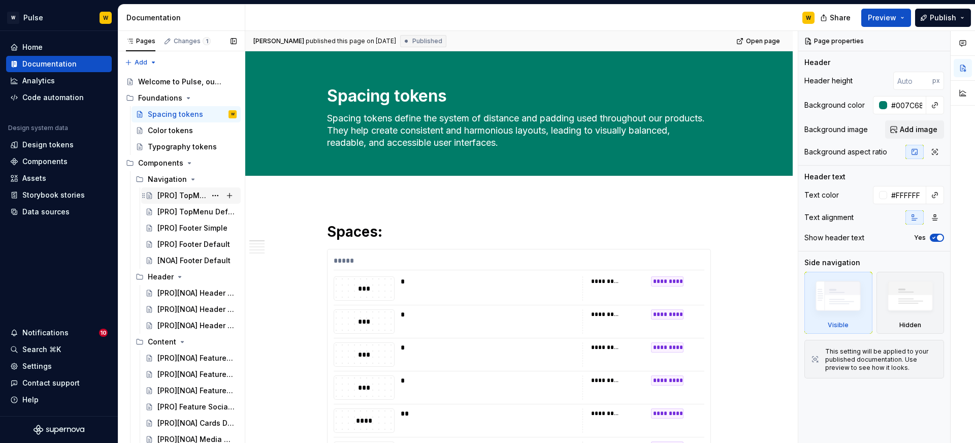
click at [188, 195] on div "[PRO] TopMenu Simple" at bounding box center [181, 195] width 49 height 10
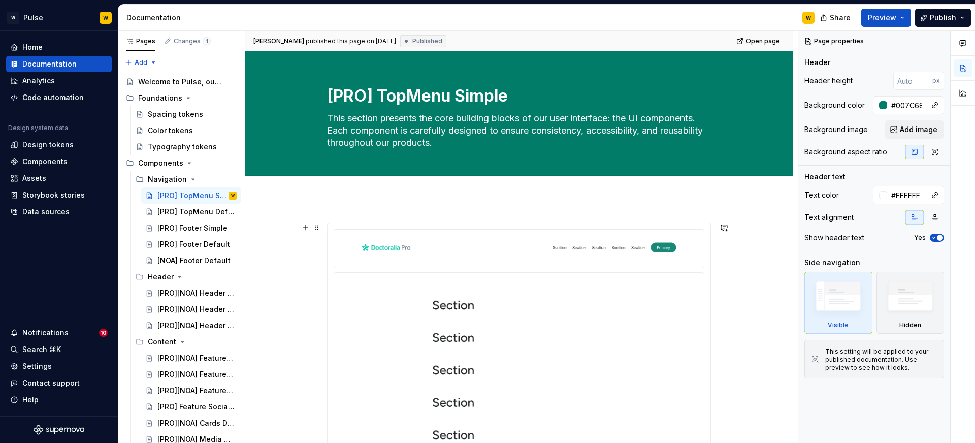
type textarea "*"
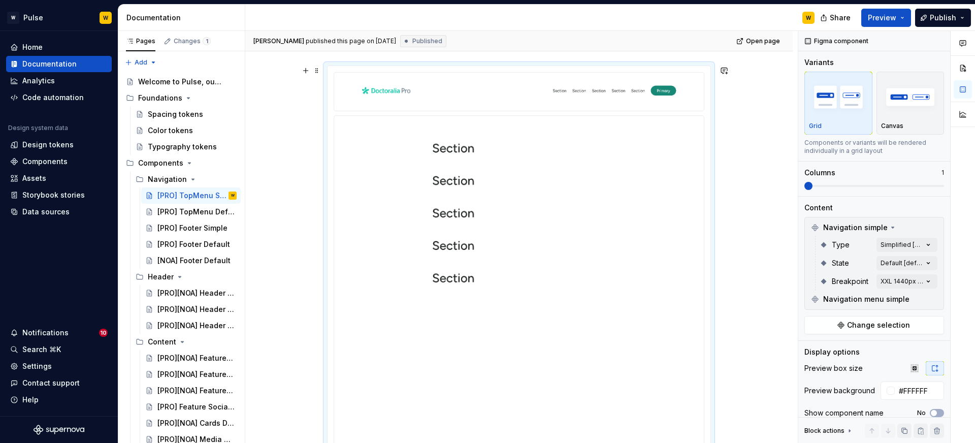
scroll to position [130, 0]
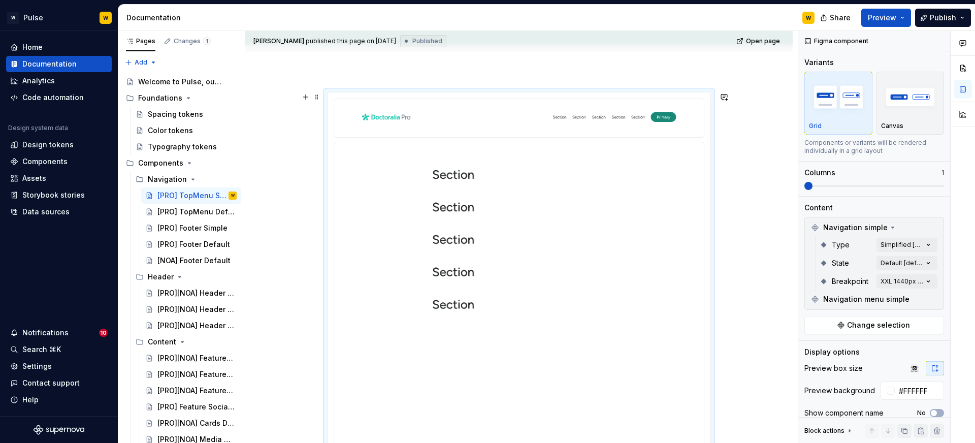
click at [412, 316] on div at bounding box center [518, 334] width 361 height 377
click at [886, 324] on span "Change selection" at bounding box center [878, 325] width 63 height 10
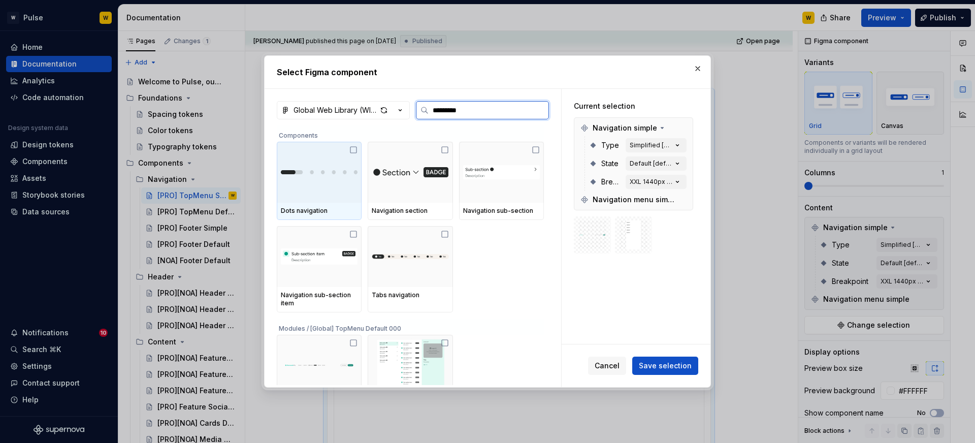
type input "**********"
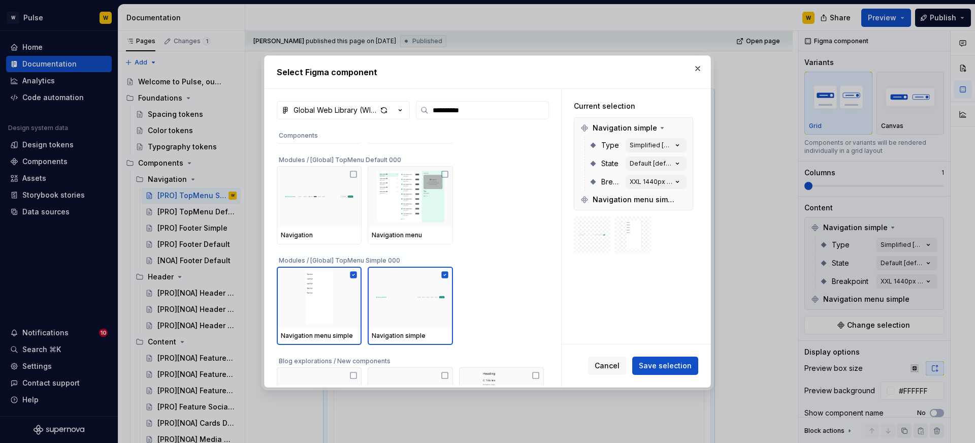
scroll to position [168, 0]
drag, startPoint x: 627, startPoint y: 231, endPoint x: 692, endPoint y: 77, distance: 168.1
click at [696, 66] on button "button" at bounding box center [697, 68] width 14 height 14
type textarea "*"
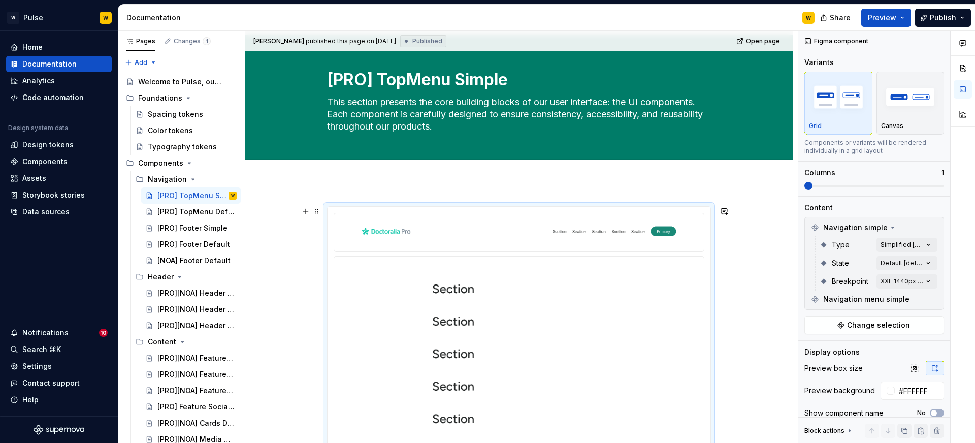
scroll to position [0, 0]
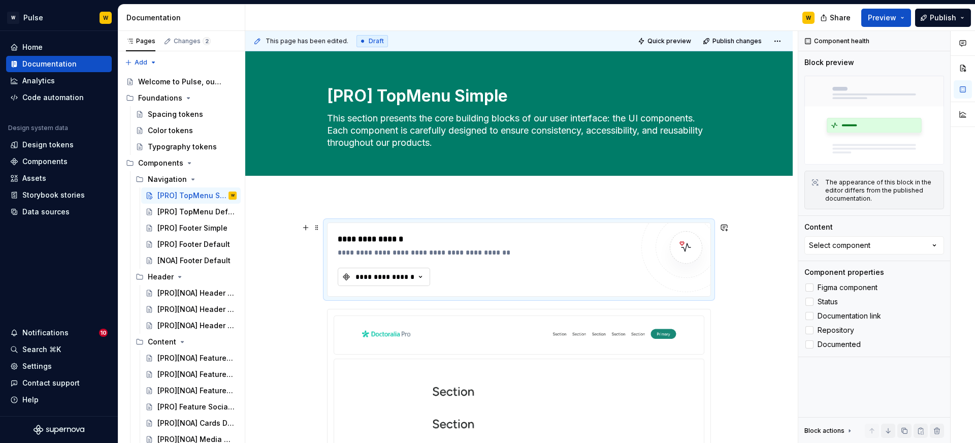
click at [388, 281] on div "**********" at bounding box center [384, 277] width 61 height 10
click at [388, 314] on div "No matching components found." at bounding box center [421, 318] width 157 height 18
click at [811, 288] on div at bounding box center [809, 287] width 8 height 8
click at [850, 250] on button "Select component" at bounding box center [874, 245] width 140 height 18
type input "ee"
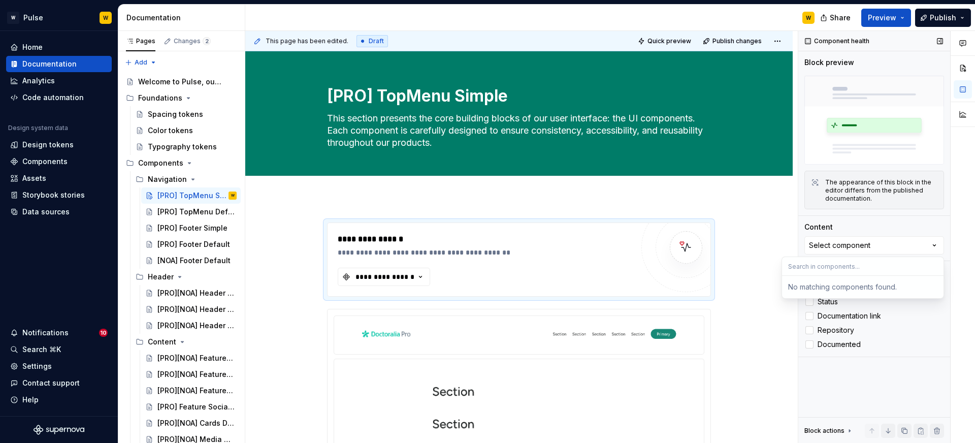
click at [874, 378] on div "Component health Block preview The appearance of this block in the editor diffe…" at bounding box center [874, 237] width 152 height 412
click at [809, 287] on icon at bounding box center [809, 287] width 0 height 0
drag, startPoint x: 747, startPoint y: 275, endPoint x: 690, endPoint y: 276, distance: 56.9
click at [659, 275] on div at bounding box center [685, 247] width 89 height 89
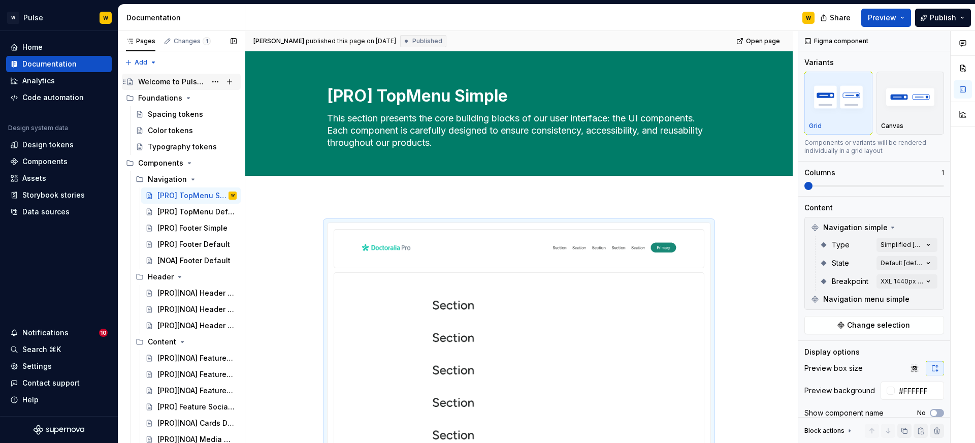
click at [165, 78] on div "Welcome to Pulse, our Design System" at bounding box center [172, 82] width 68 height 10
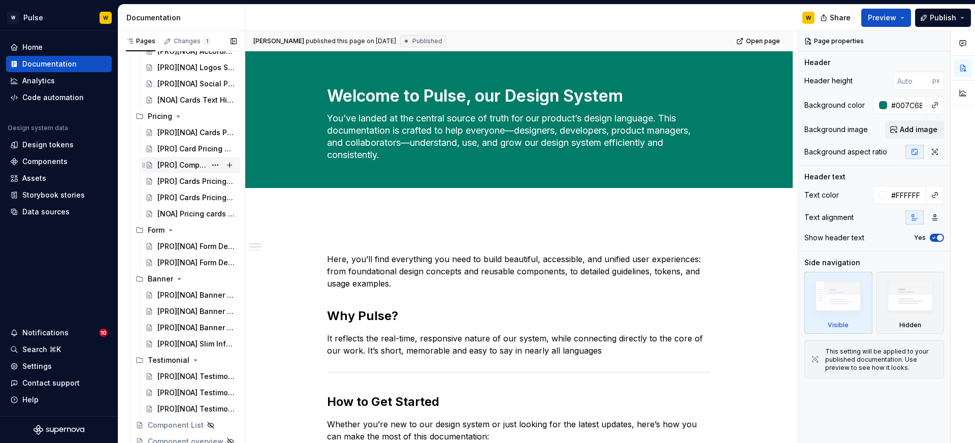
scroll to position [538, 0]
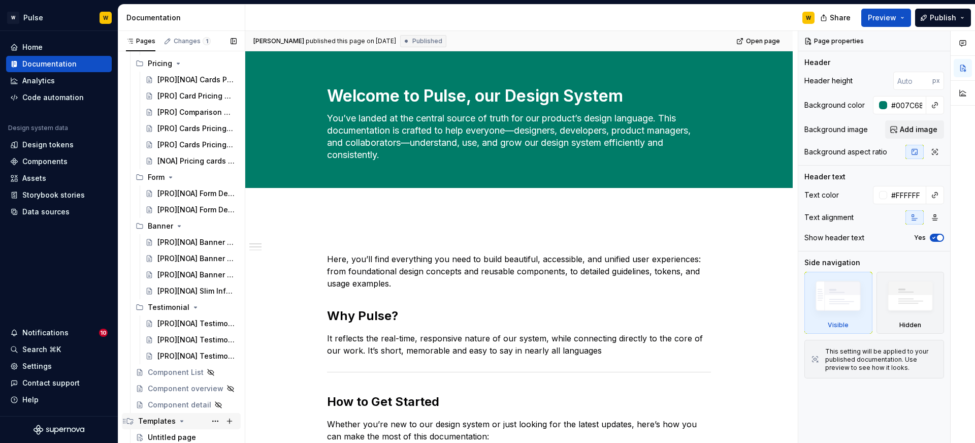
click at [178, 420] on icon "Page tree" at bounding box center [182, 421] width 8 height 8
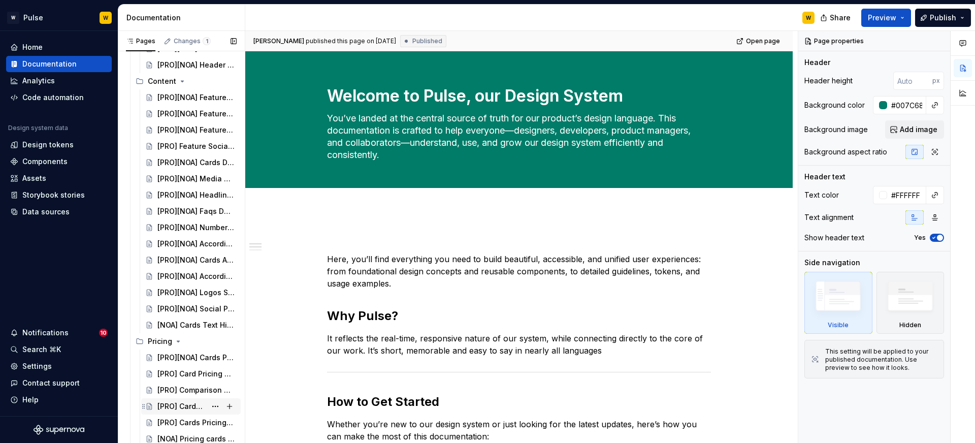
scroll to position [0, 0]
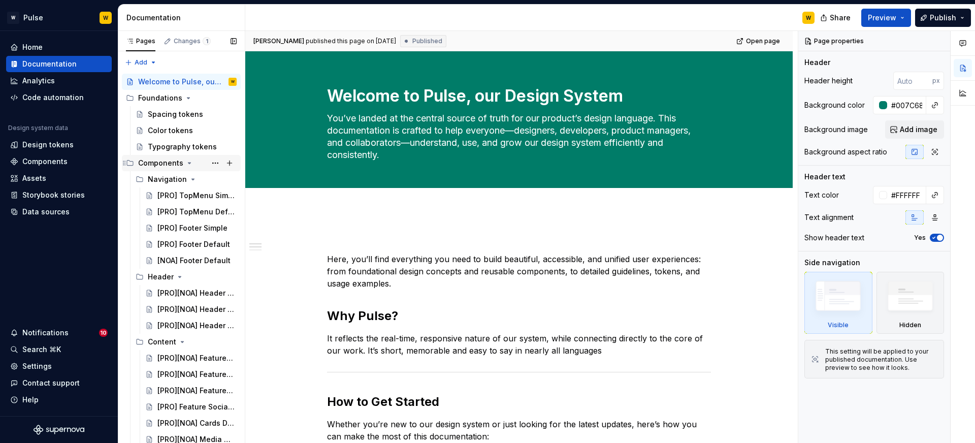
click at [188, 164] on icon "Page tree" at bounding box center [189, 163] width 8 height 8
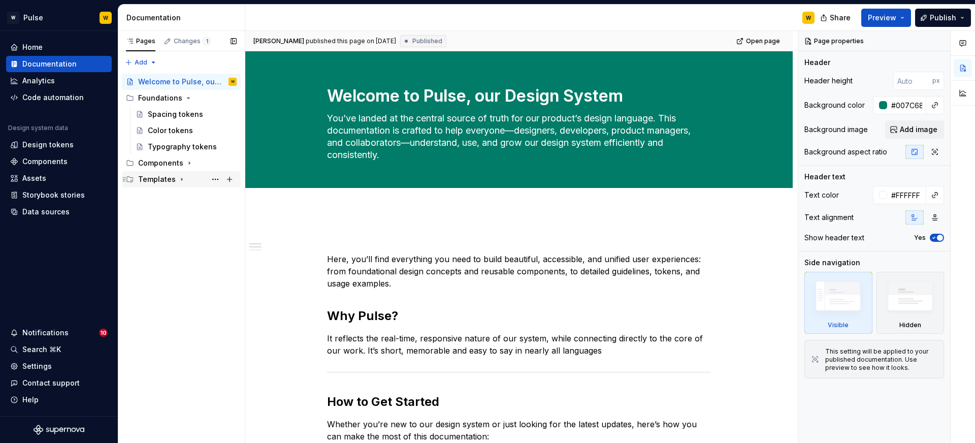
click at [181, 179] on icon "Page tree" at bounding box center [182, 179] width 8 height 8
click at [177, 195] on div "Untitled page" at bounding box center [172, 195] width 48 height 10
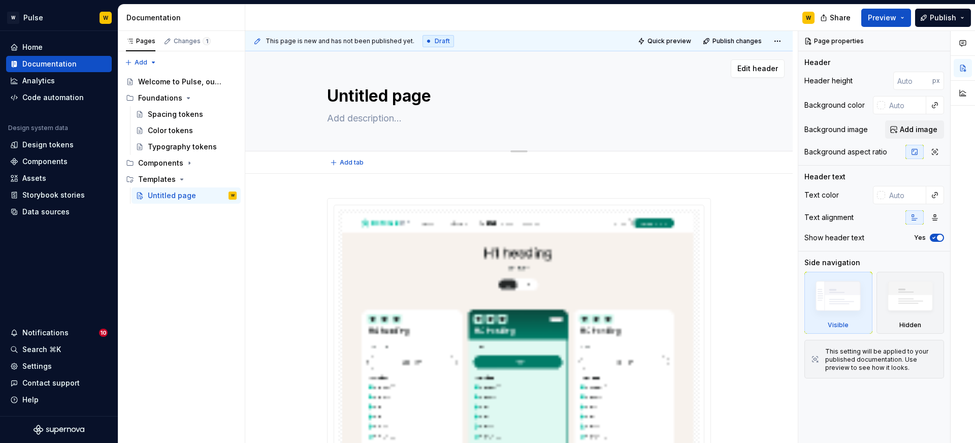
click at [383, 87] on textarea "Untitled page" at bounding box center [517, 96] width 384 height 24
type textarea "*"
type textarea "P"
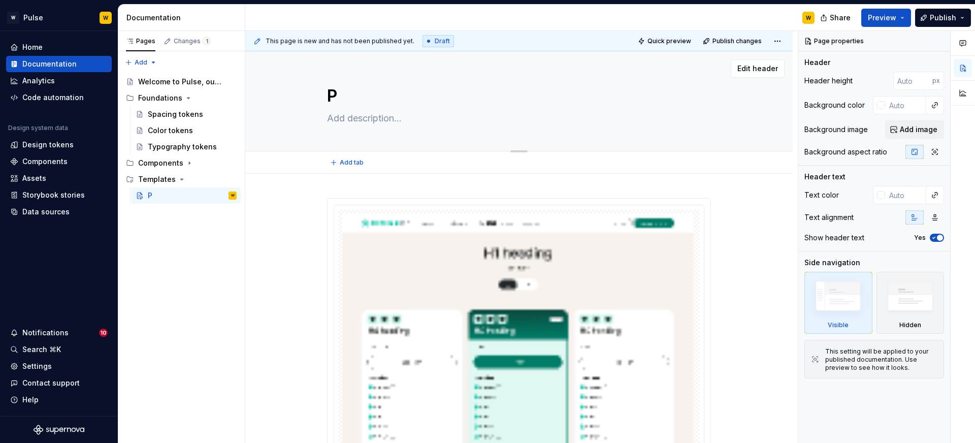
type textarea "*"
type textarea "Pr"
type textarea "*"
type textarea "Pri"
type textarea "*"
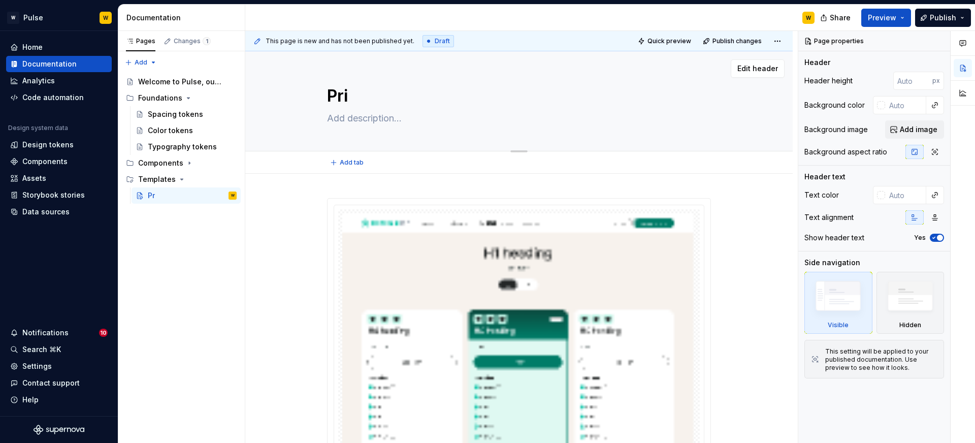
type textarea "Pric"
type textarea "*"
type textarea "Prici"
type textarea "*"
type textarea "Pricin"
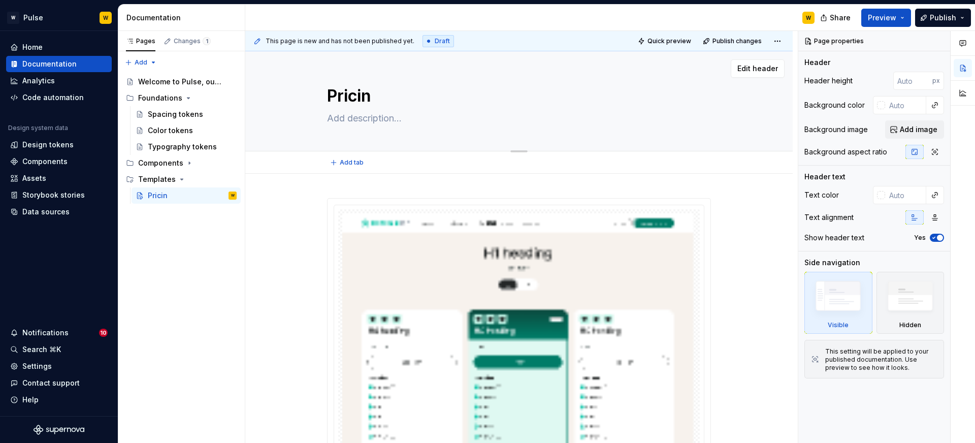
type textarea "*"
type textarea "Pricing"
type textarea "*"
type textarea "Pricing"
type textarea "*"
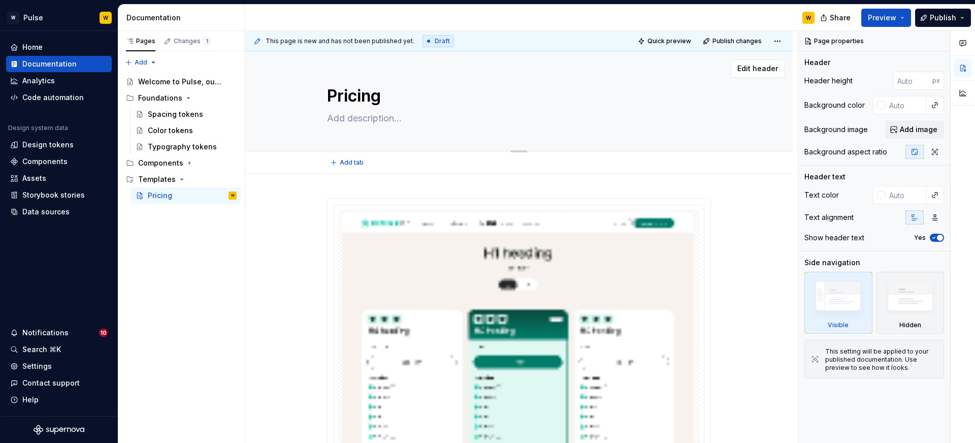
type textarea "Pricing P"
type textarea "*"
type textarea "Pricing"
type textarea "*"
type textarea "Pricing t"
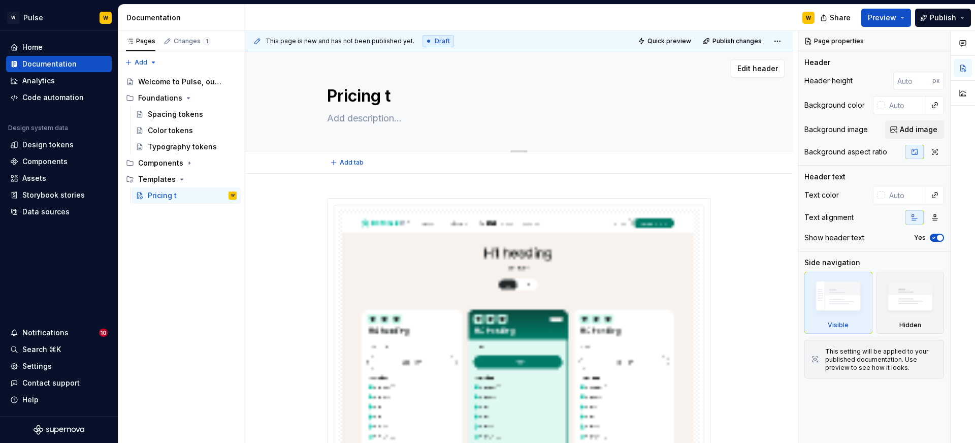
type textarea "*"
type textarea "Pricing"
type textarea "*"
type textarea "Pricing T"
type textarea "*"
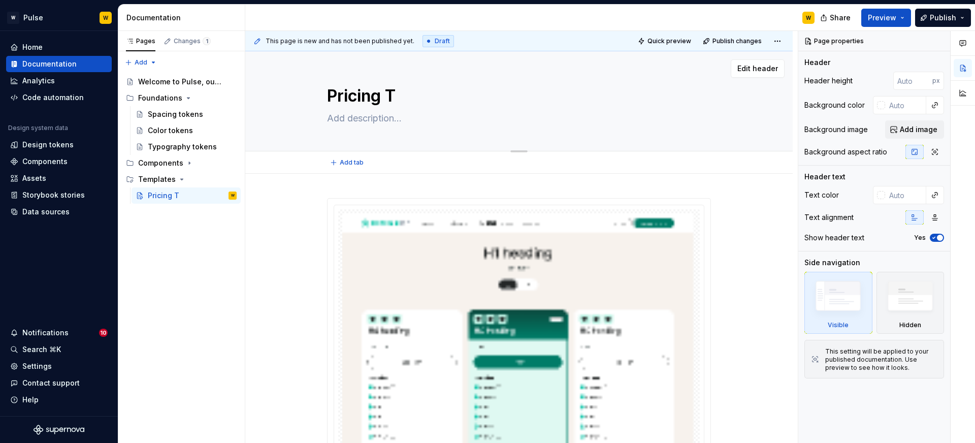
type textarea "Pricing Te"
type textarea "*"
type textarea "Pricing Tem"
type textarea "*"
type textarea "Pricing Temp"
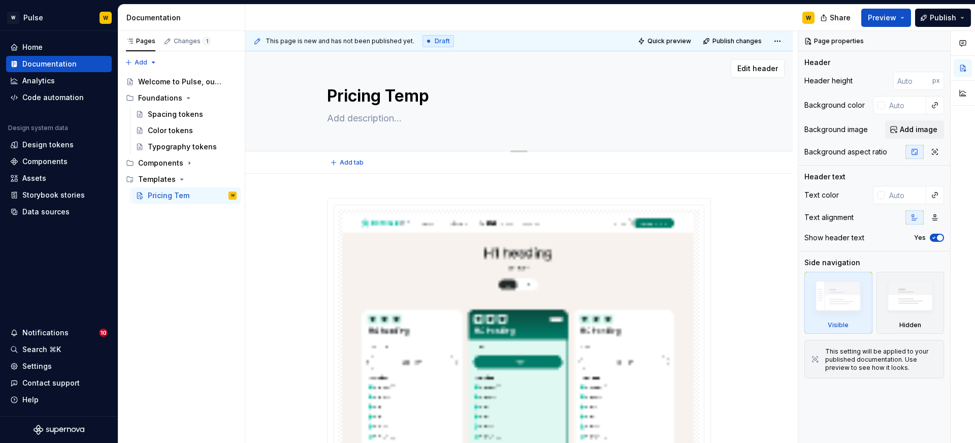
type textarea "*"
type textarea "Pricing Templa"
type textarea "*"
type textarea "Pricing Templat"
type textarea "*"
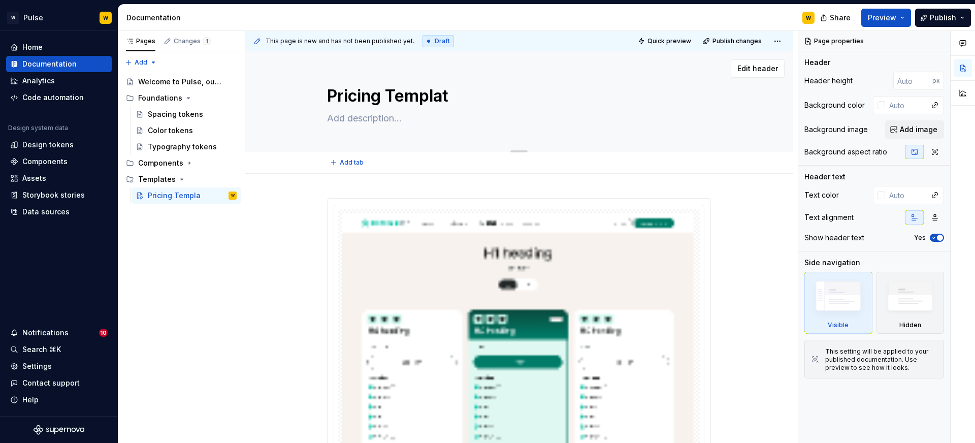
type textarea "Pricing Template"
type textarea "*"
type textarea "Pricing Template"
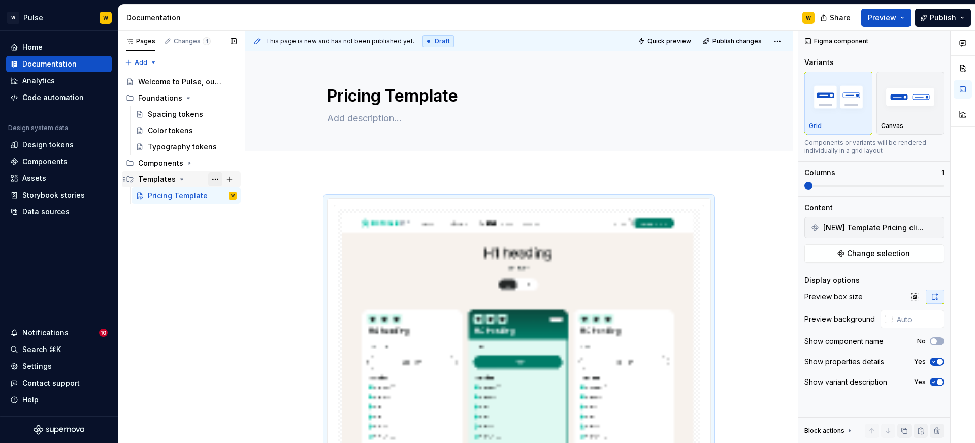
click at [215, 180] on button "Page tree" at bounding box center [215, 179] width 14 height 14
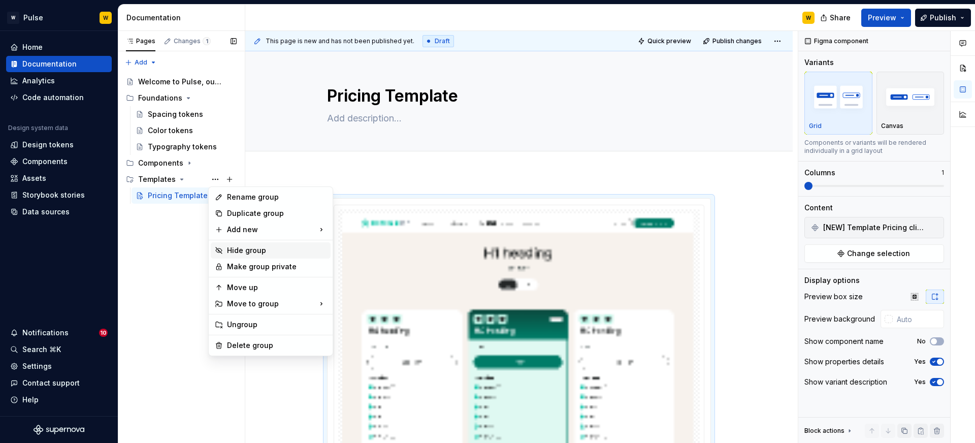
click at [242, 246] on div "Hide group" at bounding box center [276, 250] width 99 height 10
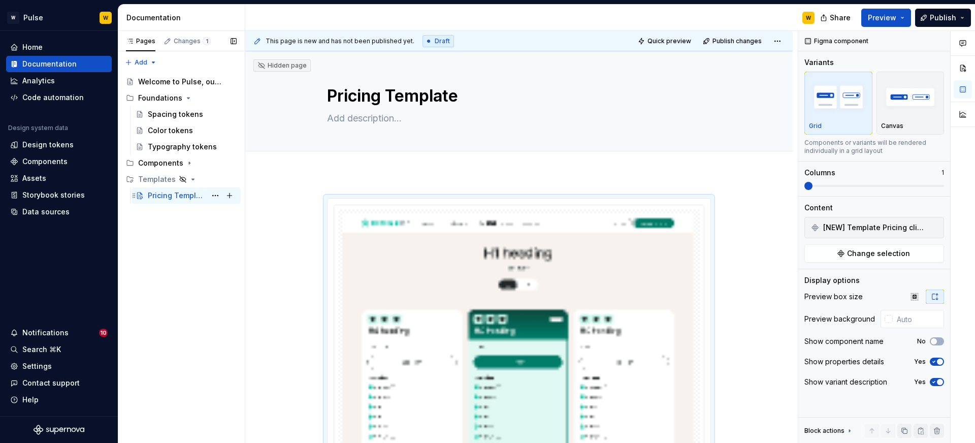
click at [181, 192] on div "Pricing Template" at bounding box center [177, 195] width 58 height 10
click at [189, 163] on icon "Page tree" at bounding box center [189, 163] width 1 height 3
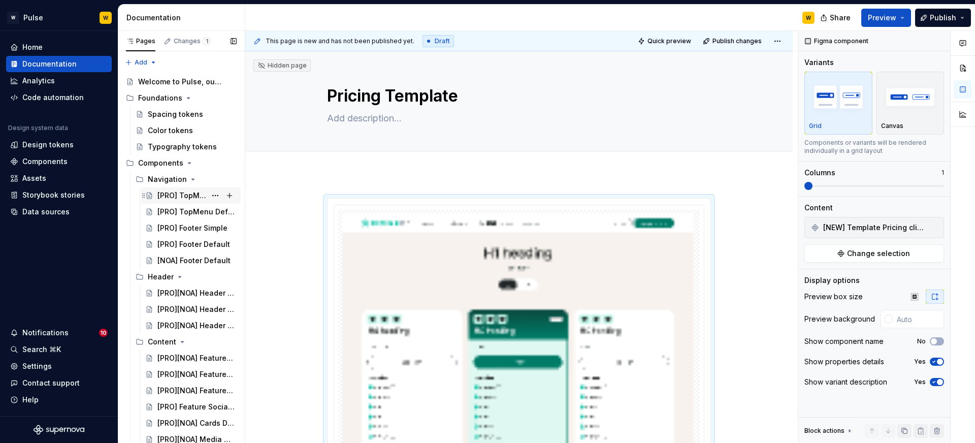
click at [178, 197] on div "[PRO] TopMenu Simple" at bounding box center [181, 195] width 49 height 10
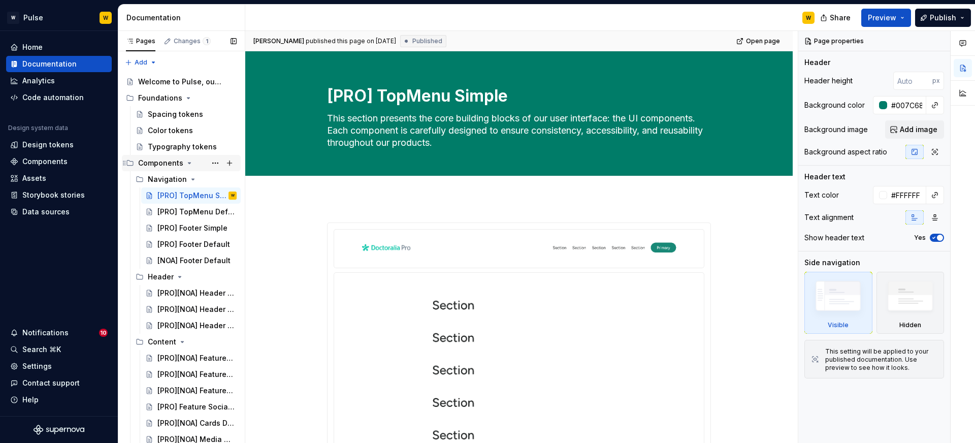
click at [189, 166] on icon "Page tree" at bounding box center [189, 163] width 8 height 8
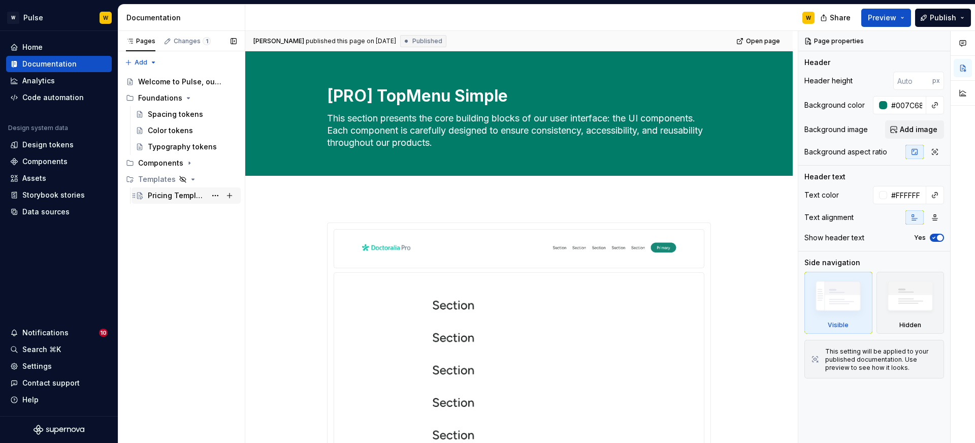
click at [187, 195] on div "Pricing Template" at bounding box center [177, 195] width 58 height 10
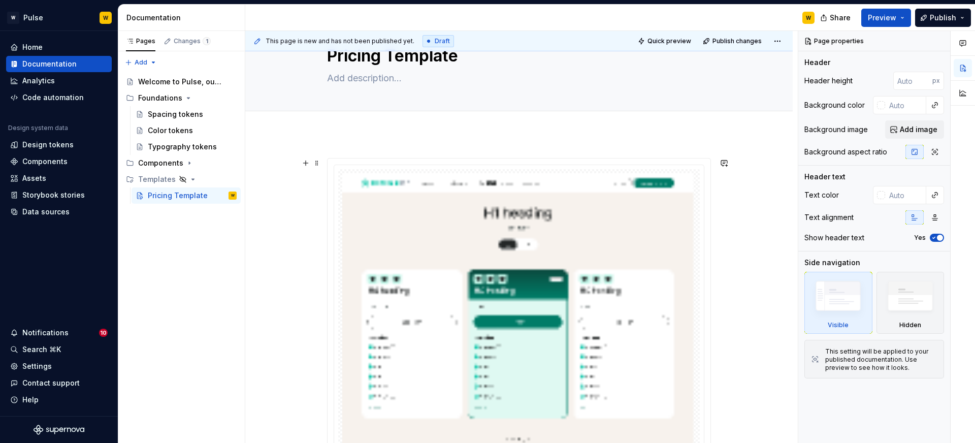
scroll to position [45, 0]
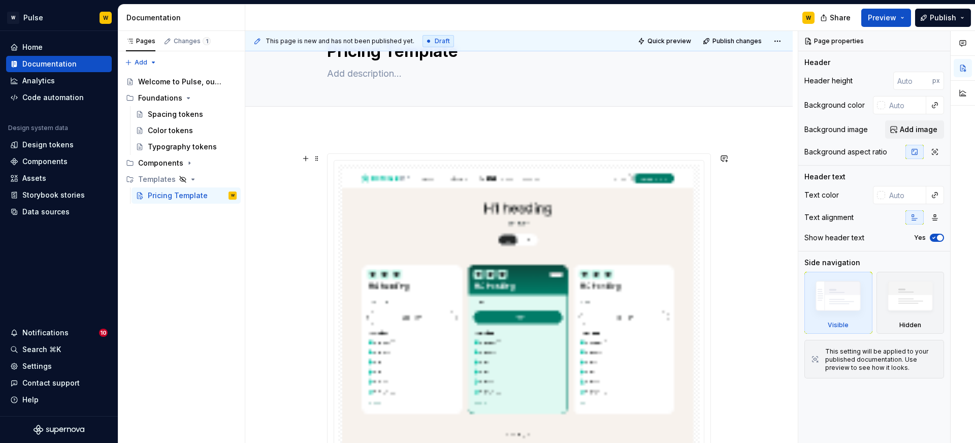
type textarea "*"
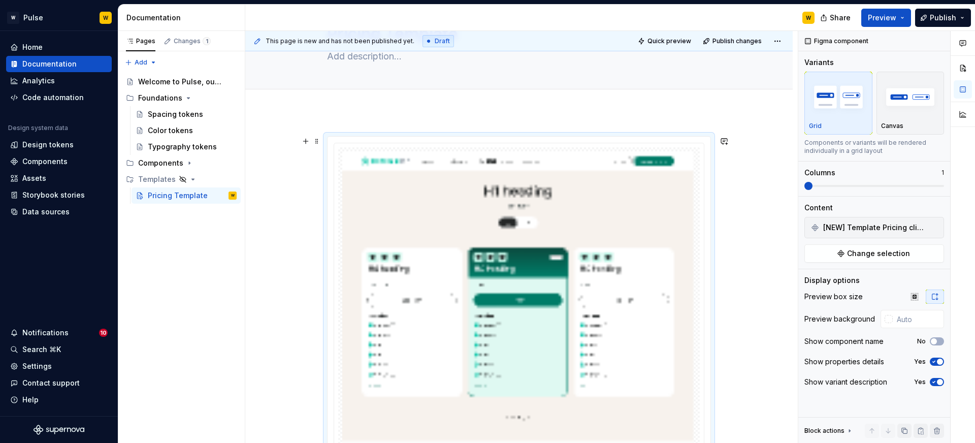
scroll to position [64, 0]
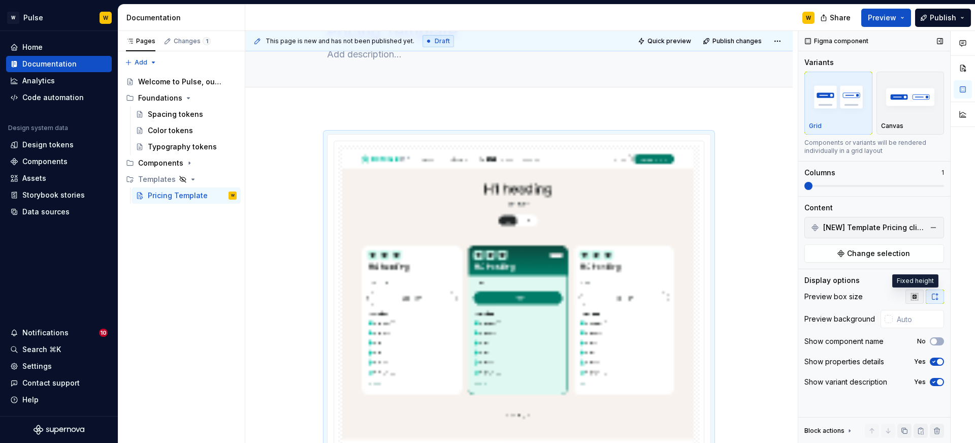
click at [915, 299] on icon "button" at bounding box center [914, 296] width 8 height 8
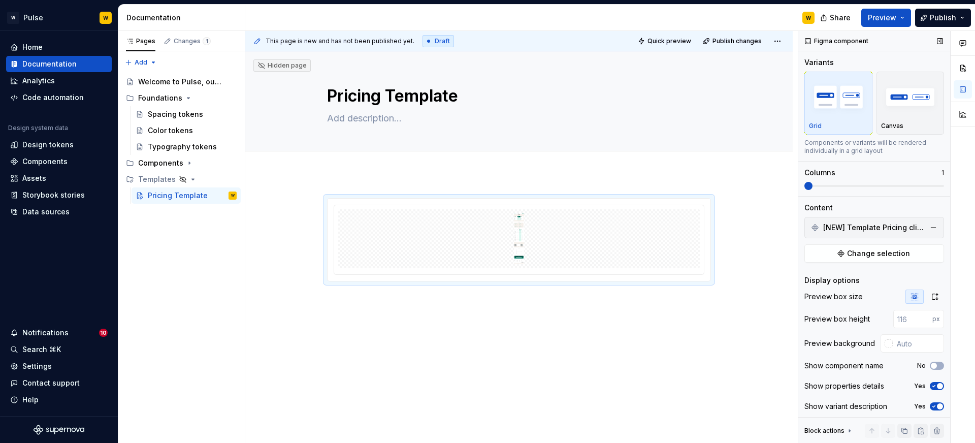
scroll to position [0, 0]
click at [908, 317] on input "number" at bounding box center [912, 319] width 39 height 18
click at [735, 327] on div at bounding box center [518, 300] width 547 height 253
click at [901, 317] on input "500" at bounding box center [912, 319] width 39 height 18
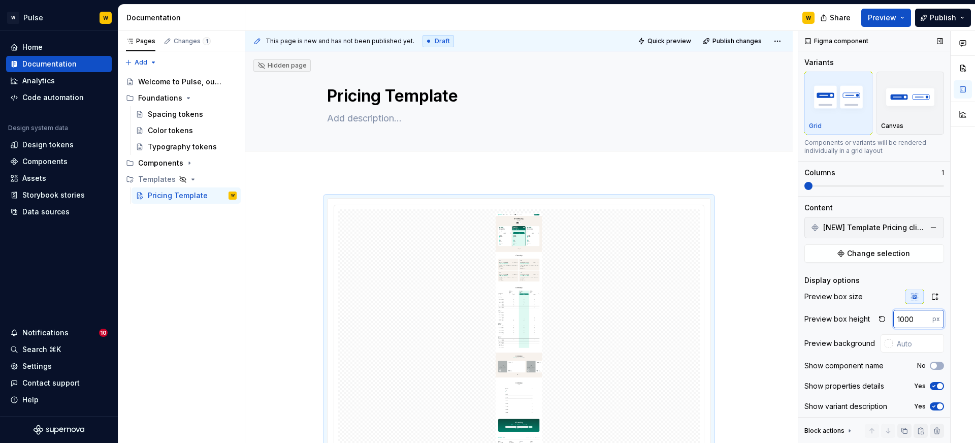
type input "1000"
type textarea "*"
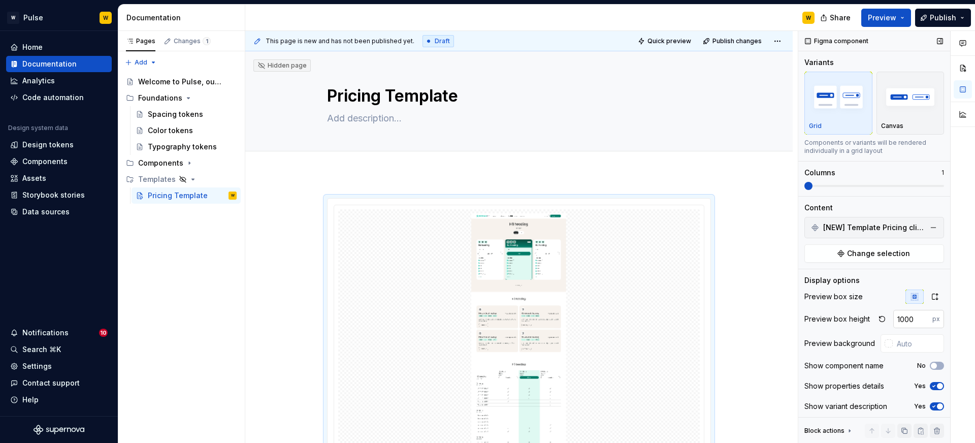
scroll to position [1, 0]
click at [936, 299] on icon "button" at bounding box center [934, 296] width 8 height 8
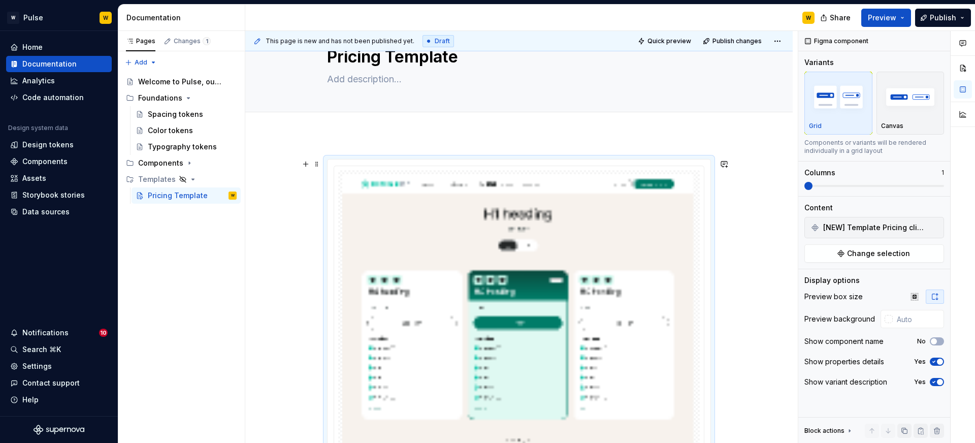
scroll to position [40, 0]
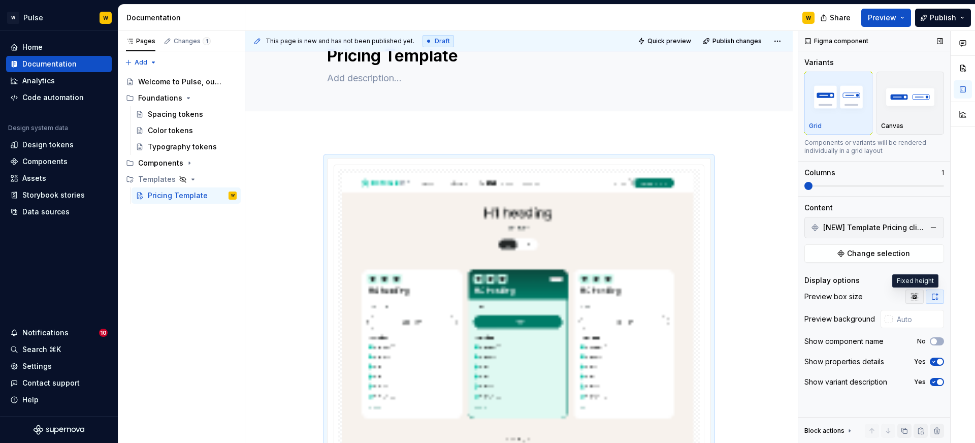
click at [913, 294] on icon "button" at bounding box center [914, 296] width 8 height 8
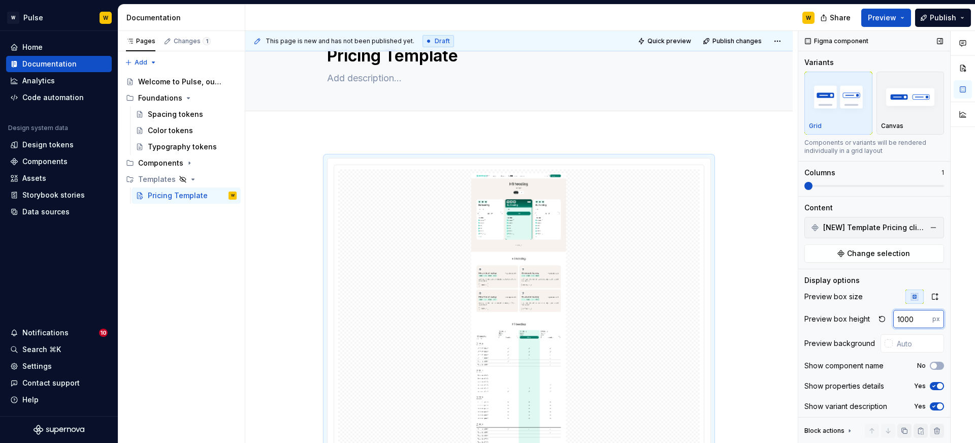
click at [919, 320] on input "1000" at bounding box center [912, 319] width 39 height 18
type input "998"
type textarea "*"
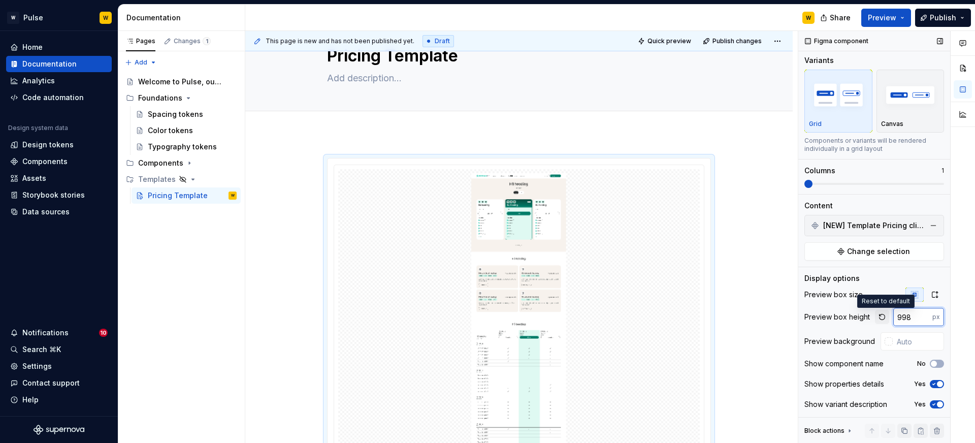
drag, startPoint x: 919, startPoint y: 320, endPoint x: 884, endPoint y: 319, distance: 35.0
click at [884, 319] on div "998 px" at bounding box center [909, 317] width 69 height 18
type input "998"
click at [934, 295] on icon "button" at bounding box center [934, 294] width 8 height 8
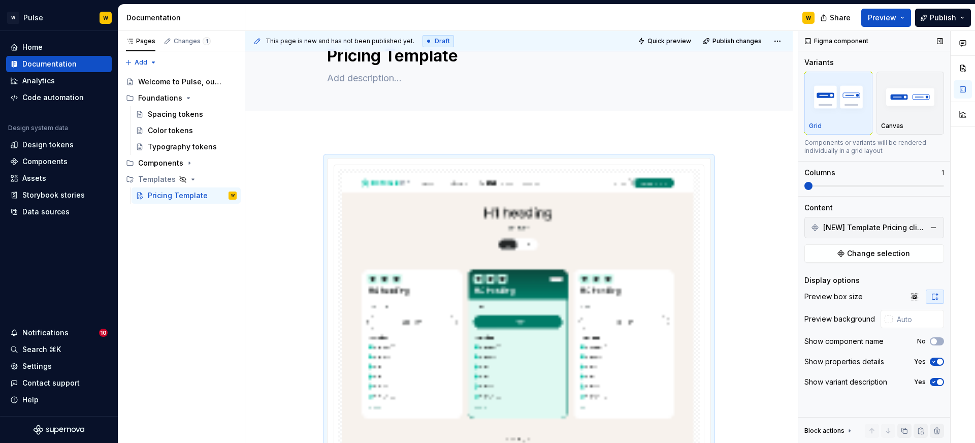
scroll to position [0, 0]
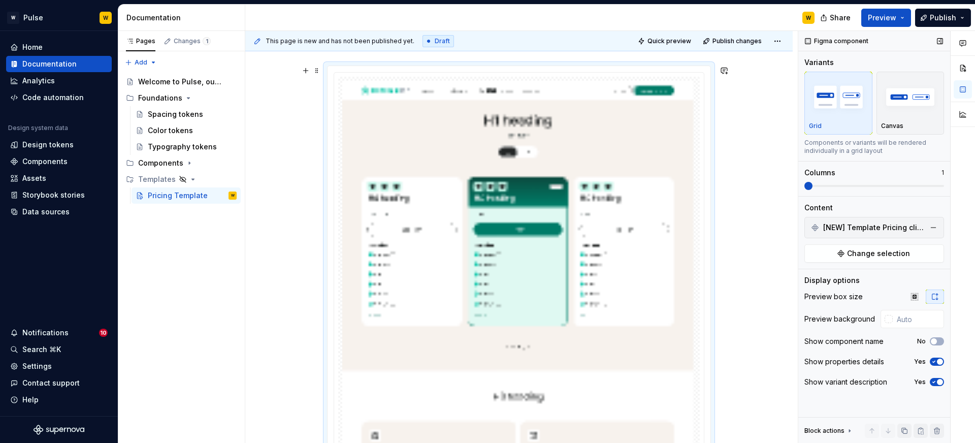
scroll to position [131, 0]
type textarea "*"
